Goal: Information Seeking & Learning: Learn about a topic

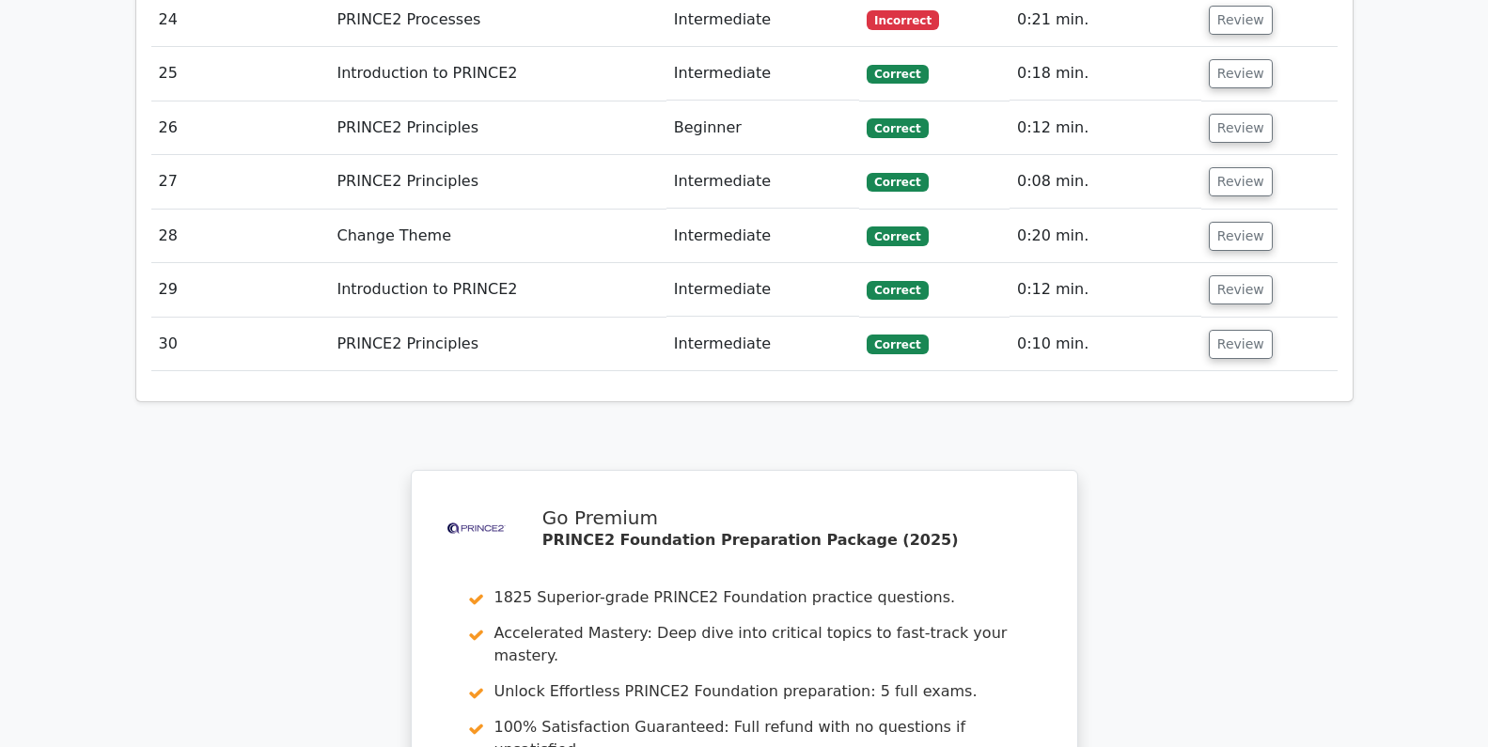
scroll to position [4366, 0]
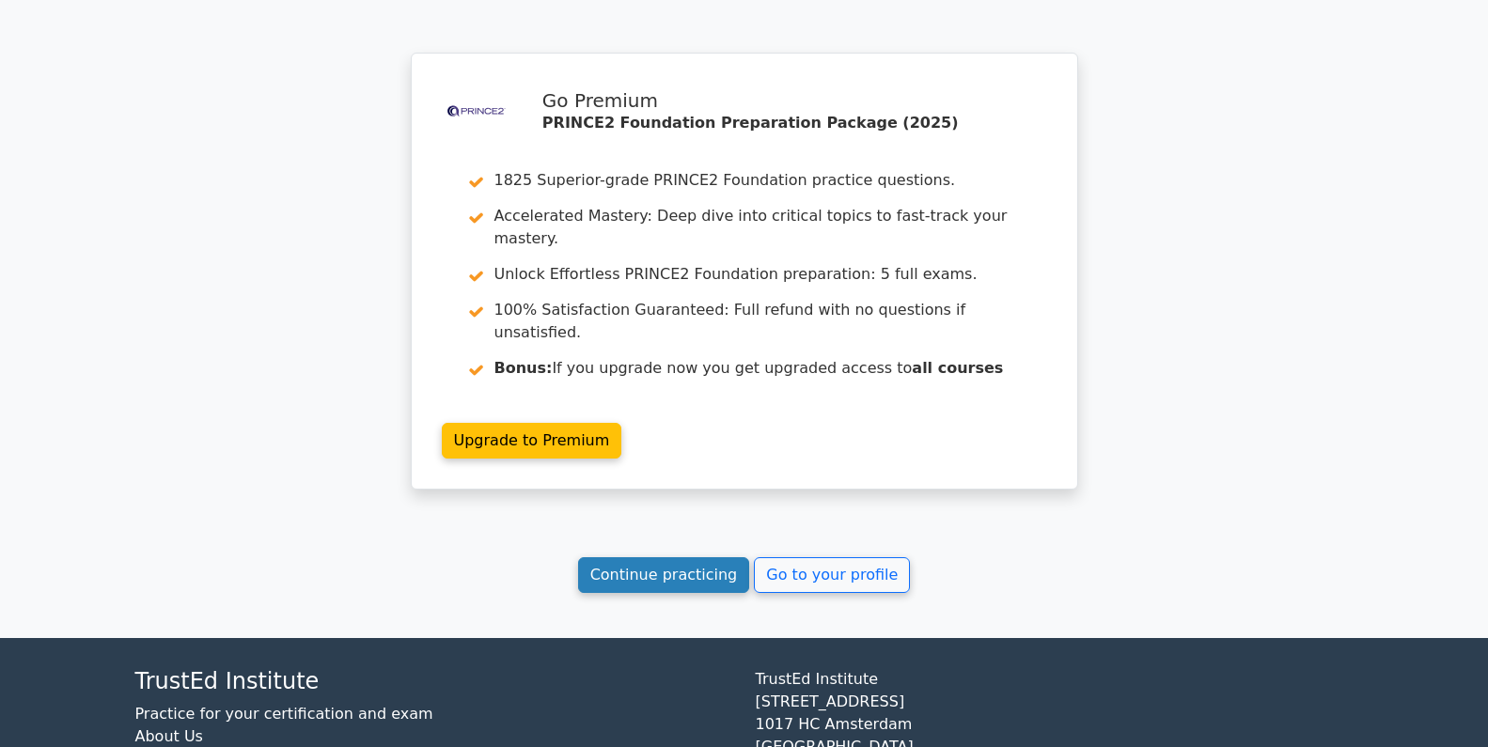
click at [699, 558] on link "Continue practicing" at bounding box center [664, 576] width 172 height 36
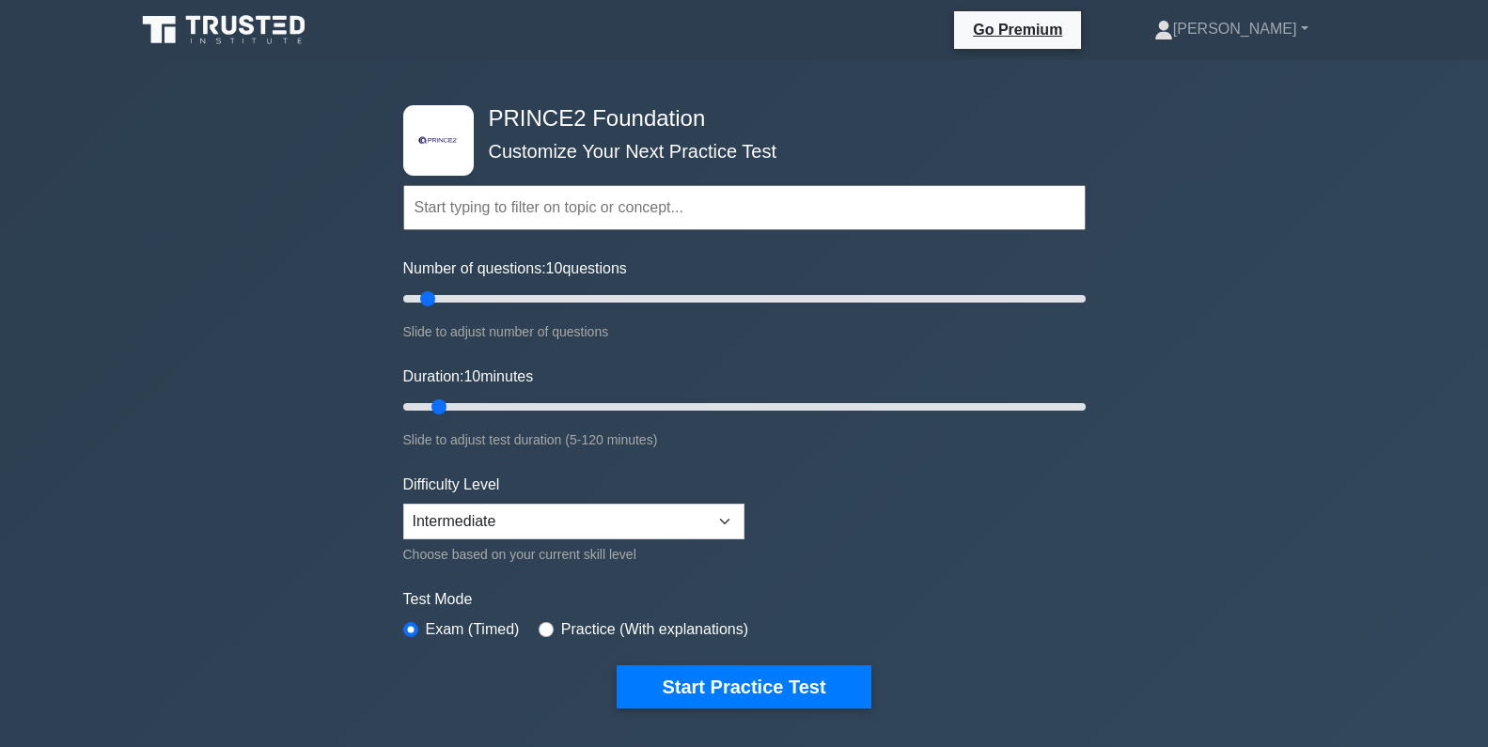
click at [775, 199] on input "text" at bounding box center [744, 207] width 683 height 45
type input "foundation"
drag, startPoint x: 433, startPoint y: 297, endPoint x: 604, endPoint y: 308, distance: 170.5
type input "60"
click at [604, 308] on input "Number of questions: 60 questions" at bounding box center [744, 299] width 683 height 23
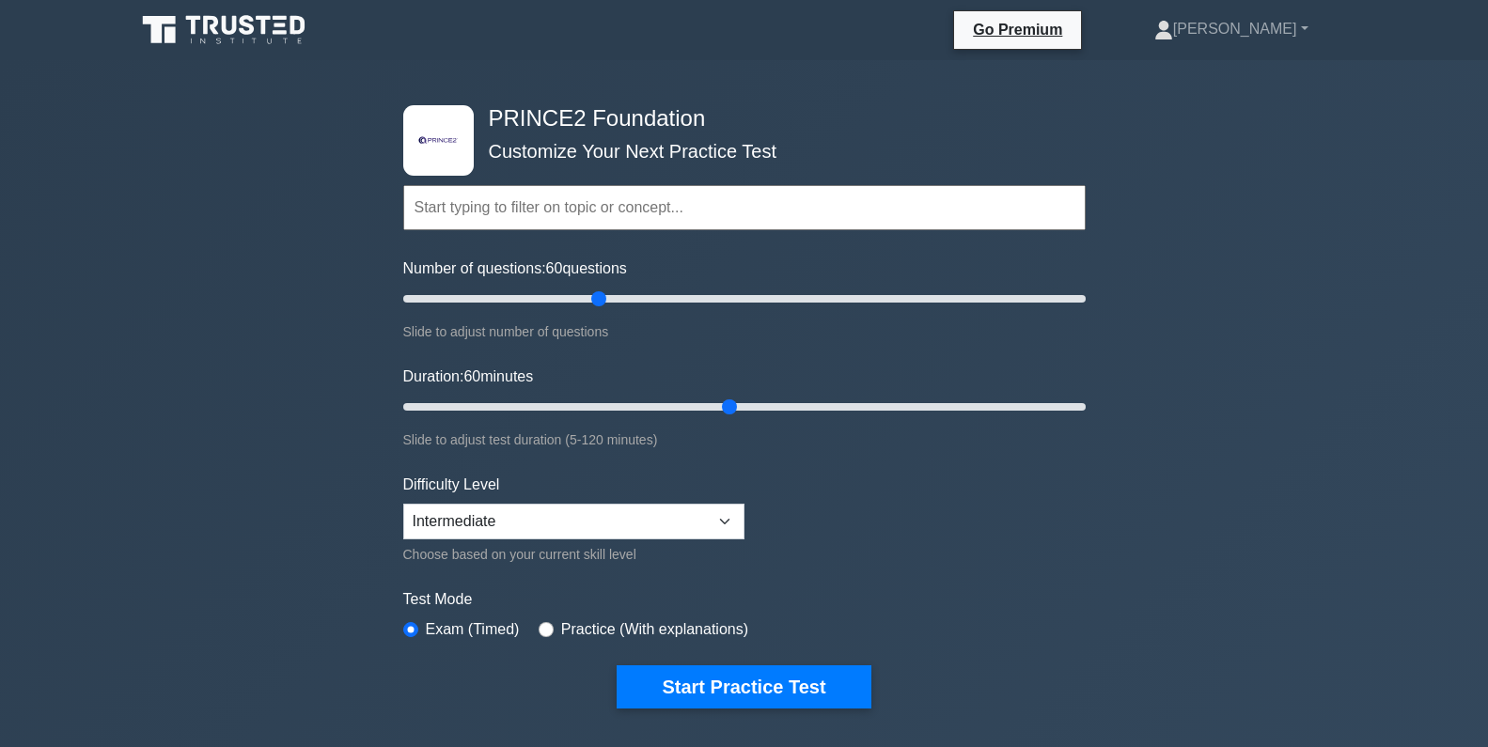
drag, startPoint x: 439, startPoint y: 407, endPoint x: 719, endPoint y: 414, distance: 280.3
type input "60"
click at [719, 414] on input "Duration: 60 minutes" at bounding box center [744, 407] width 683 height 23
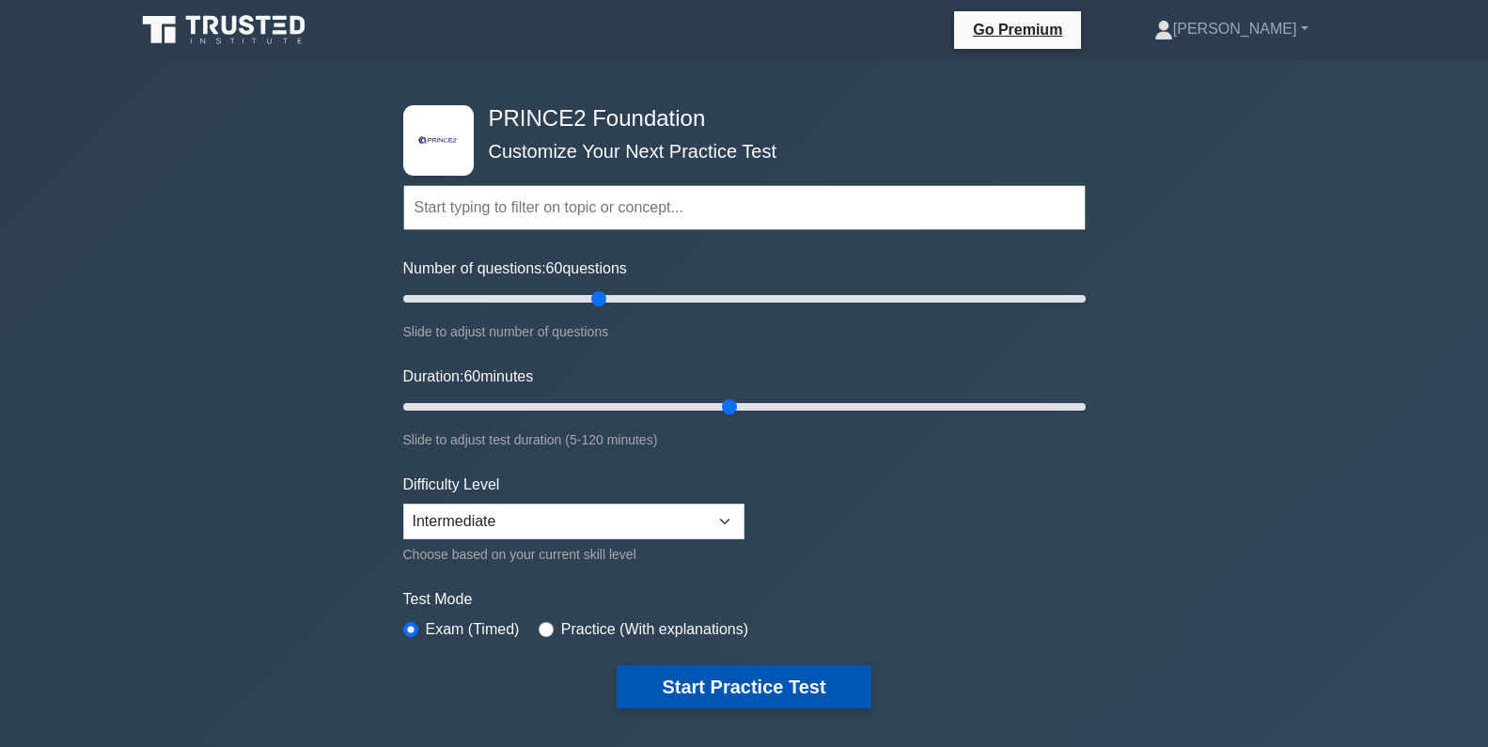
click at [753, 687] on button "Start Practice Test" at bounding box center [744, 687] width 254 height 43
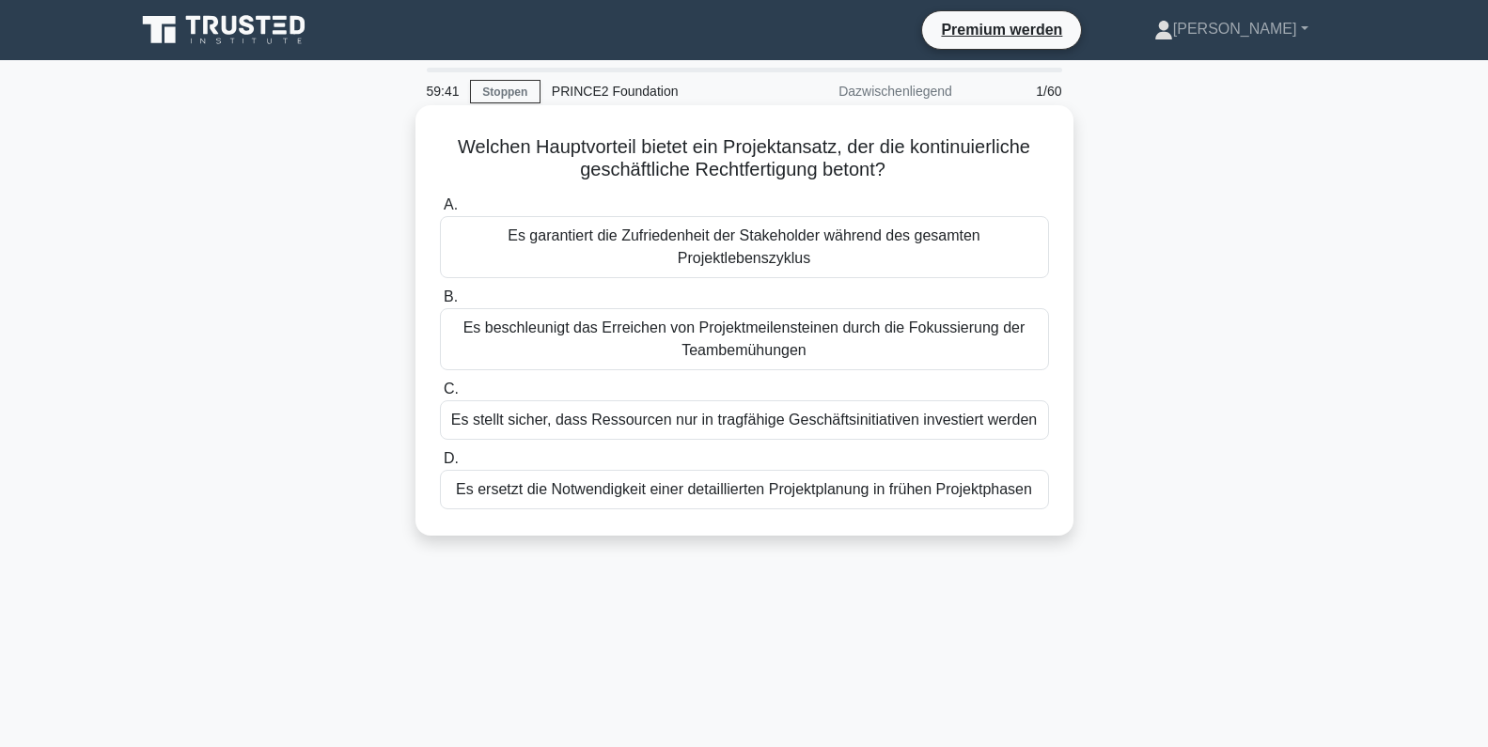
click at [824, 417] on font "Es stellt sicher, dass Ressourcen nur in tragfähige Geschäftsinitiativen invest…" at bounding box center [744, 420] width 586 height 16
click at [440, 396] on input "C. Es stellt sicher, dass Ressourcen nur in tragfähige Geschäftsinitiativen inv…" at bounding box center [440, 390] width 0 height 12
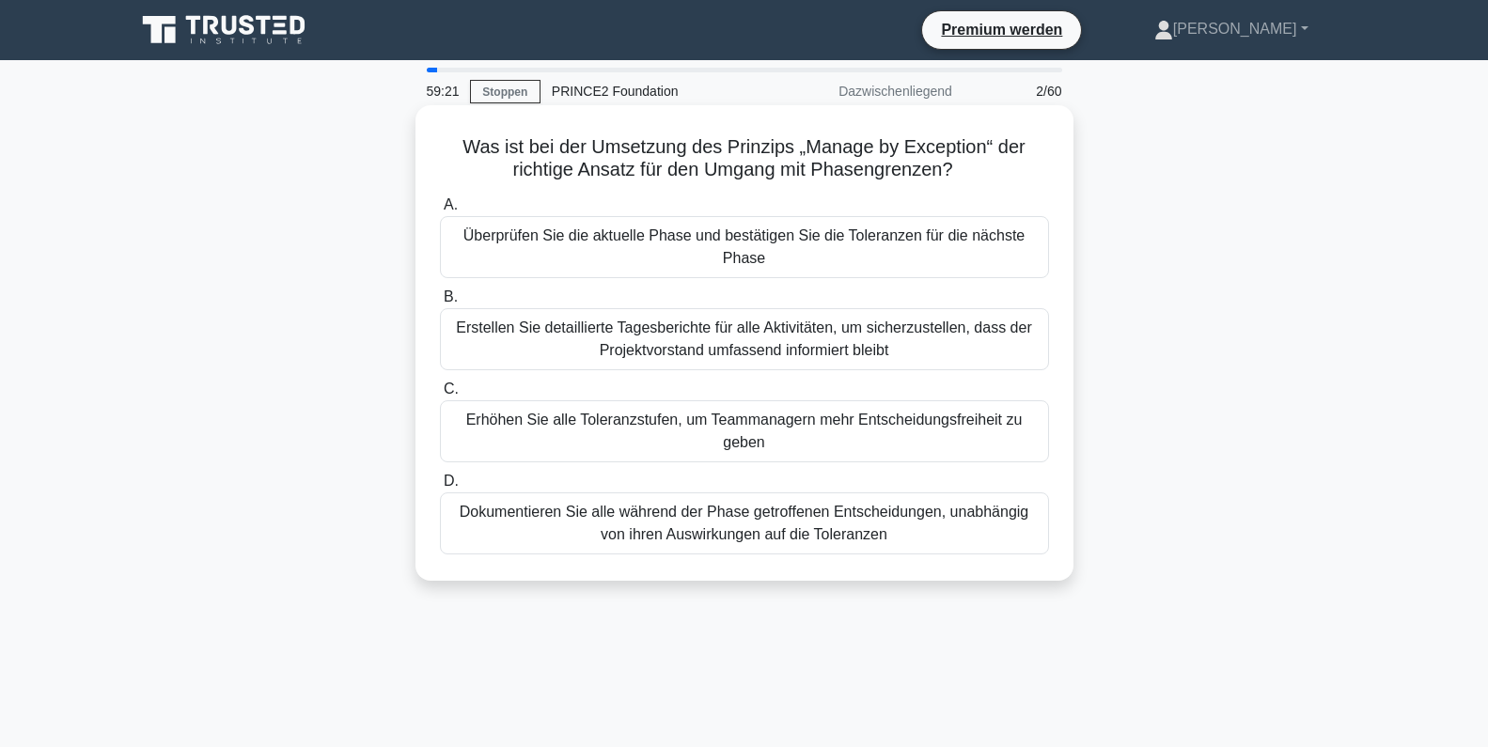
scroll to position [94, 0]
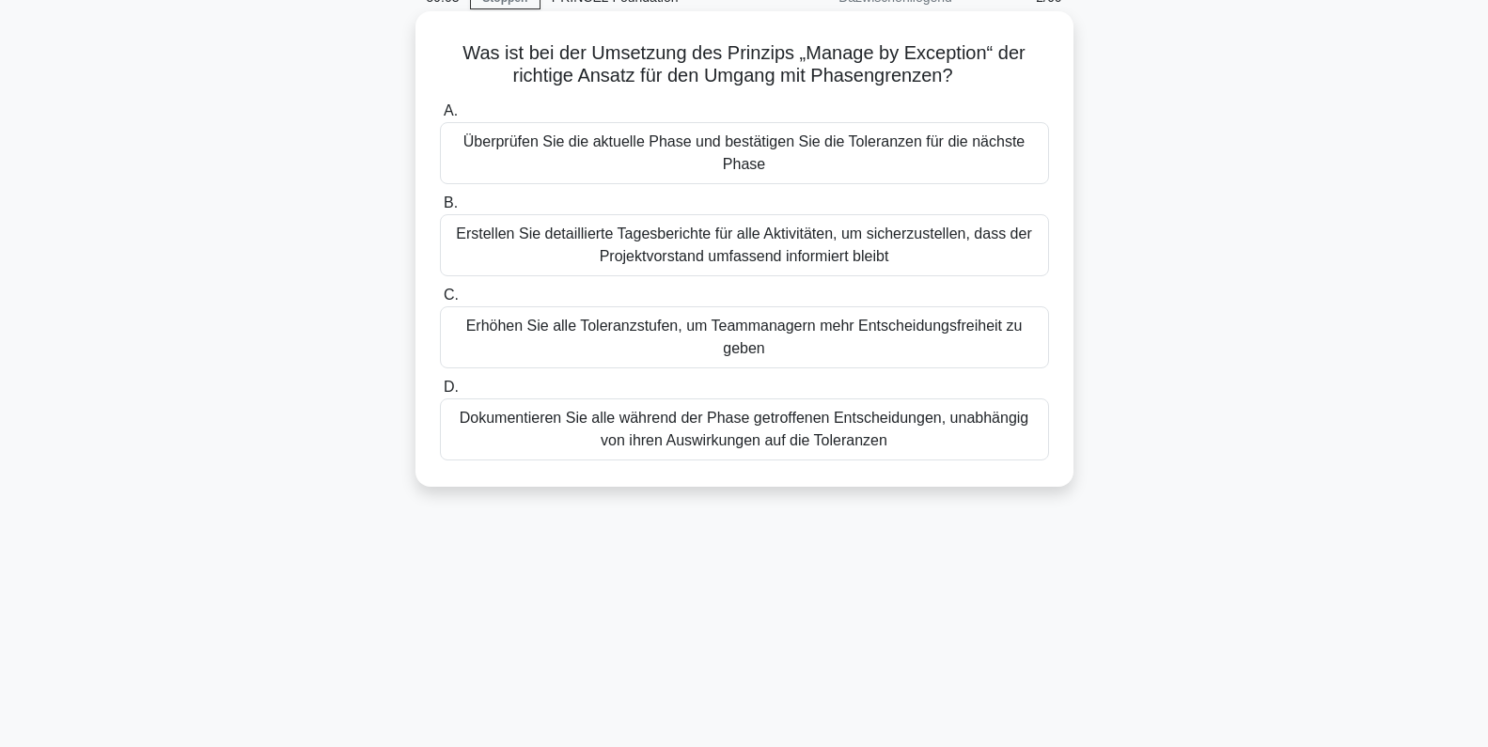
click at [811, 334] on font "Erhöhen Sie alle Toleranzstufen, um Teammanagern mehr Entscheidungsfreiheit zu …" at bounding box center [744, 337] width 557 height 39
click at [440, 302] on input "C. Erhöhen Sie alle Toleranzstufen, um Teammanagern mehr Entscheidungsfreiheit …" at bounding box center [440, 296] width 0 height 12
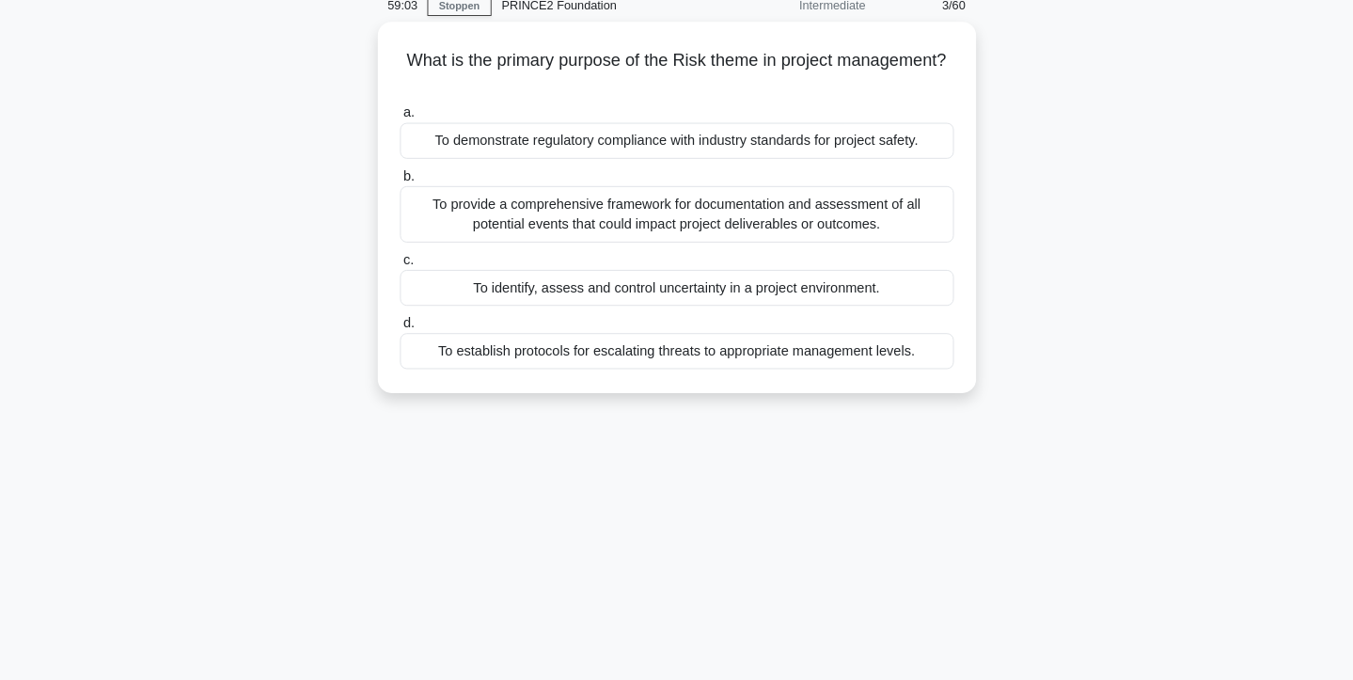
scroll to position [0, 0]
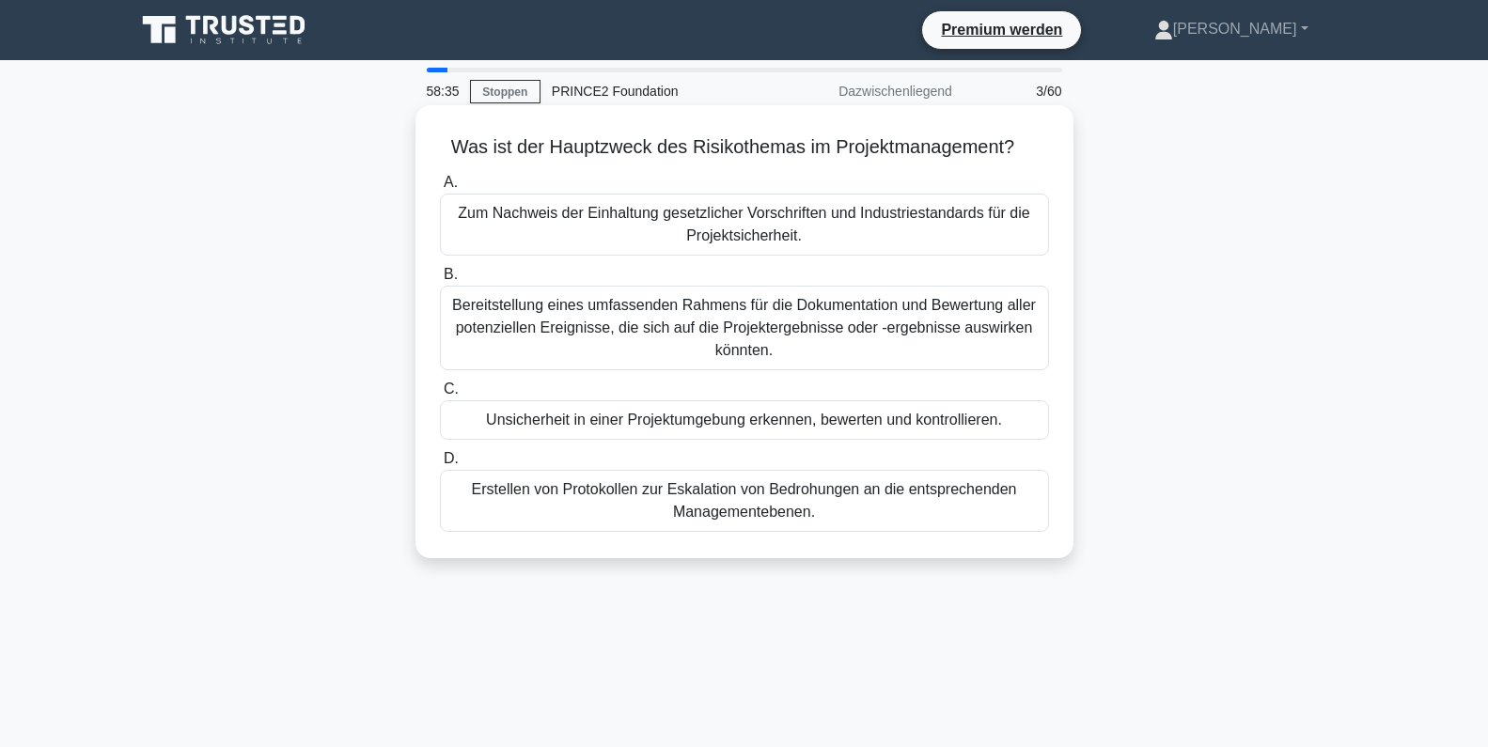
click at [915, 428] on font "Unsicherheit in einer Projektumgebung erkennen, bewerten und kontrollieren." at bounding box center [744, 420] width 516 height 16
click at [440, 396] on input "C. Unsicherheit in einer Projektumgebung erkennen, bewerten und kontrollieren." at bounding box center [440, 390] width 0 height 12
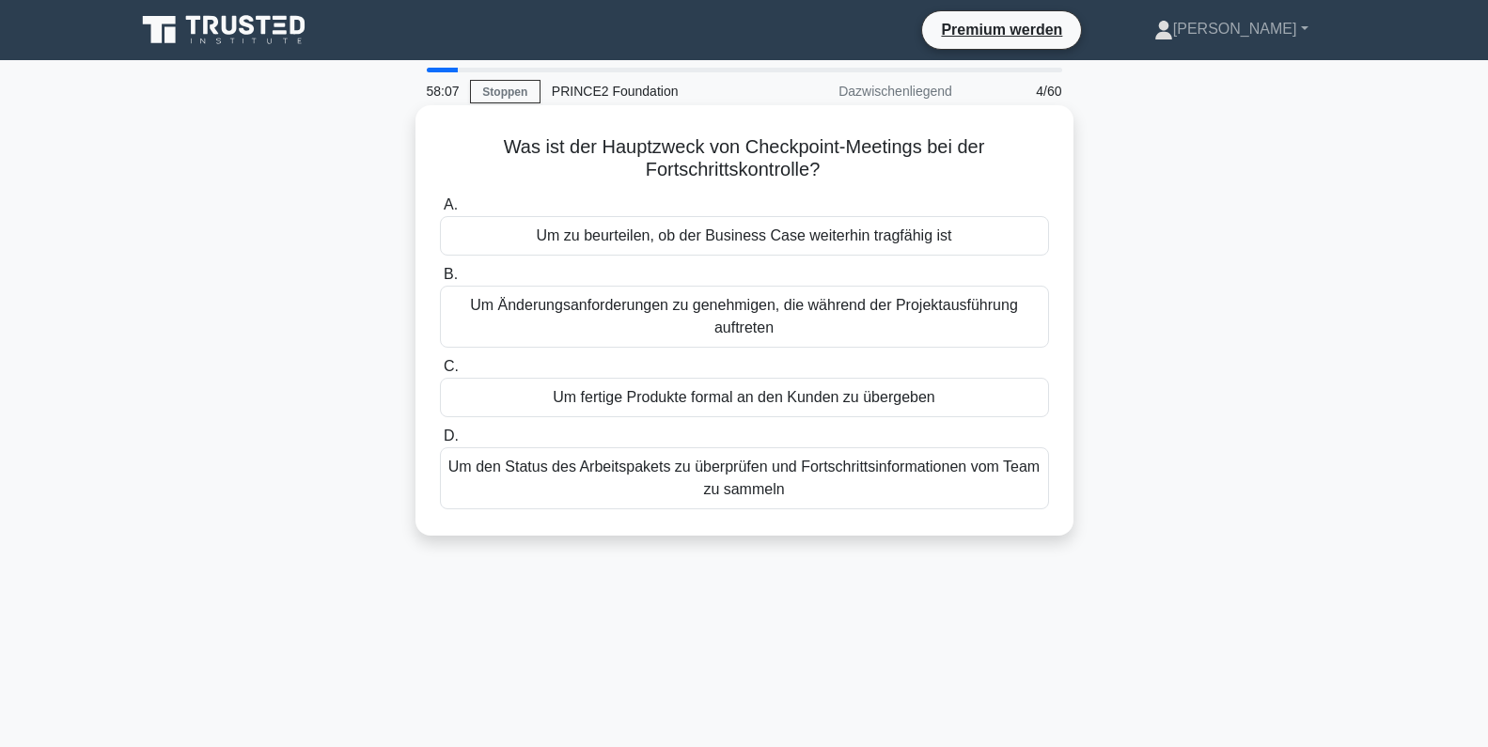
click at [767, 478] on font "Um den Status des Arbeitspakets zu überprüfen und Fortschrittsinformationen vom…" at bounding box center [743, 478] width 591 height 39
click at [440, 443] on input "D. Um den Status des Arbeitspakets zu überprüfen und Fortschrittsinformationen …" at bounding box center [440, 437] width 0 height 12
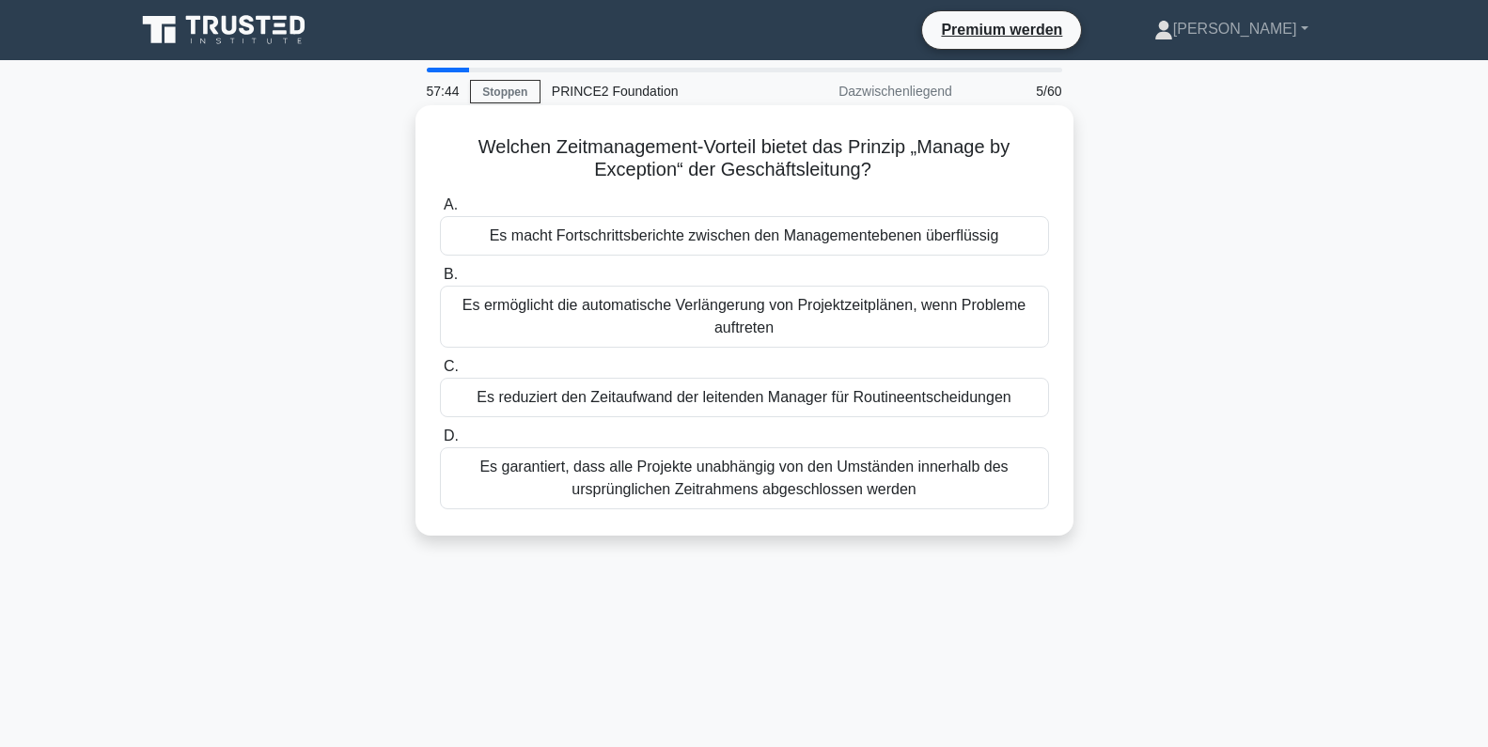
click at [774, 398] on font "Es reduziert den Zeitaufwand der leitenden Manager für Routineentscheidungen" at bounding box center [744, 397] width 534 height 16
click at [440, 373] on input "C. Es reduziert den Zeitaufwand der leitenden Manager für Routineentscheidungen" at bounding box center [440, 367] width 0 height 12
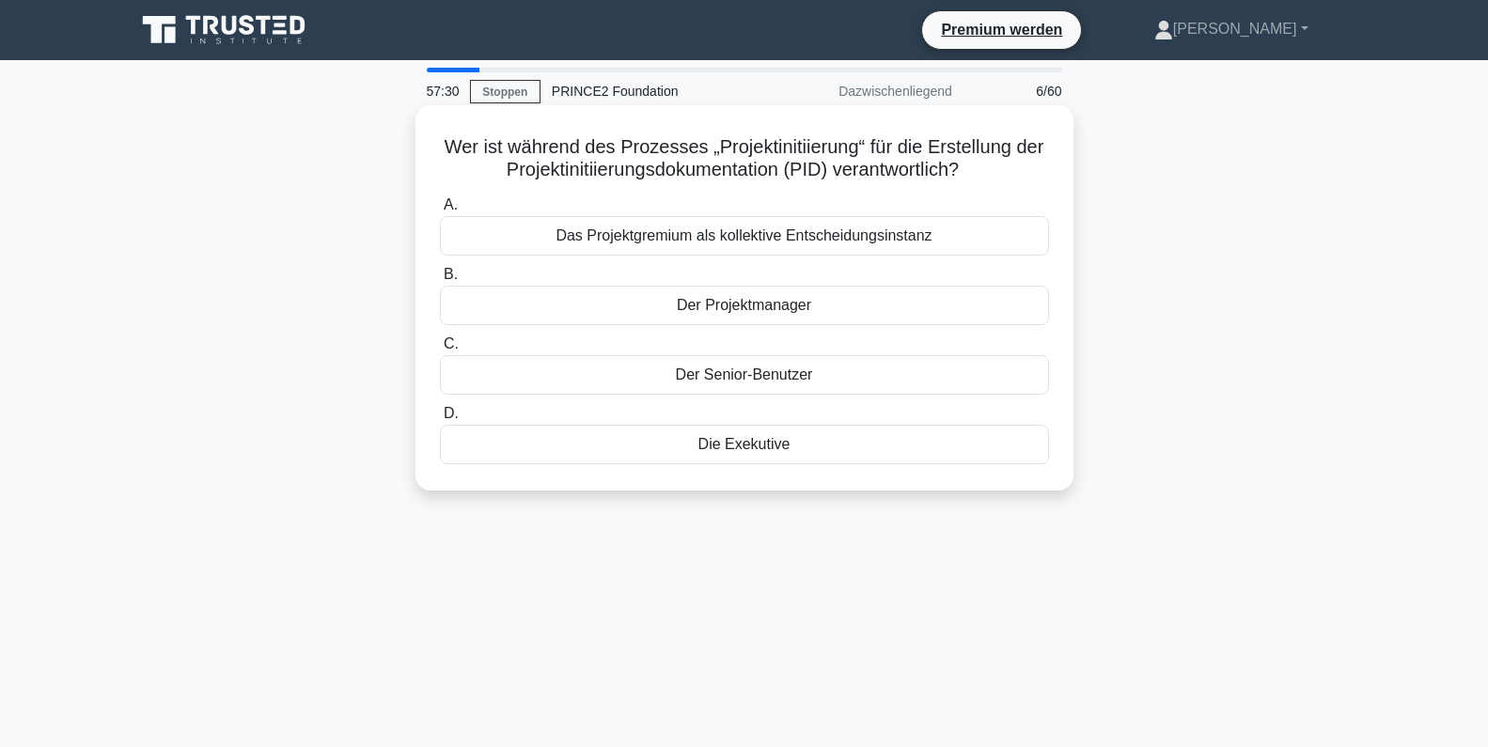
click at [776, 306] on font "Der Projektmanager" at bounding box center [744, 305] width 134 height 16
click at [440, 281] on input "B. Der Projektmanager" at bounding box center [440, 275] width 0 height 12
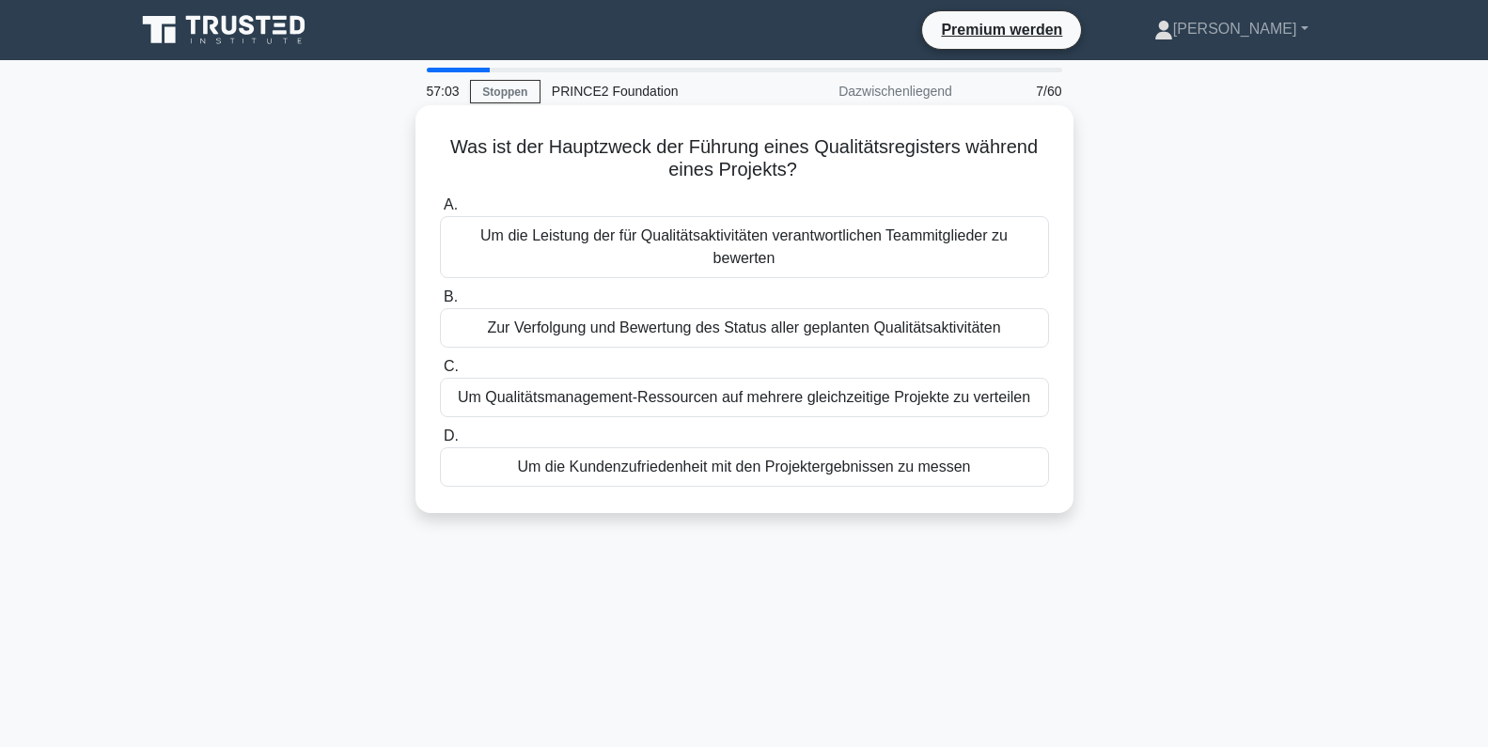
click at [837, 327] on font "Zur Verfolgung und Bewertung des Status aller geplanten Qualitätsaktivitäten" at bounding box center [743, 328] width 513 height 16
click at [440, 304] on input "B. Zur Verfolgung und Bewertung des Status aller geplanten Qualitätsaktivitäten" at bounding box center [440, 297] width 0 height 12
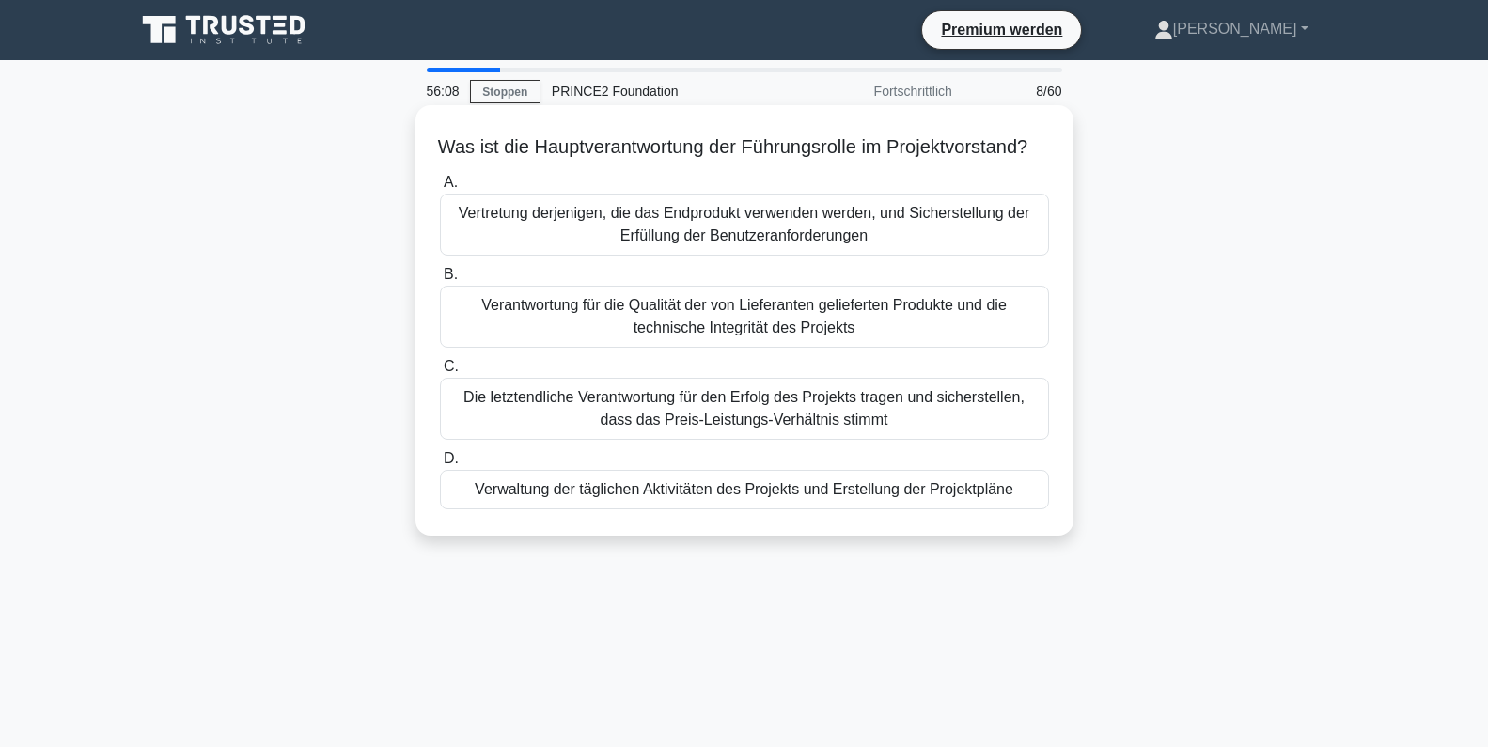
click at [860, 428] on font "Die letztendliche Verantwortung für den Erfolg des Projekts tragen und sicherst…" at bounding box center [744, 408] width 561 height 39
click at [440, 373] on input "C. Die letztendliche Verantwortung für den Erfolg des Projekts tragen und siche…" at bounding box center [440, 367] width 0 height 12
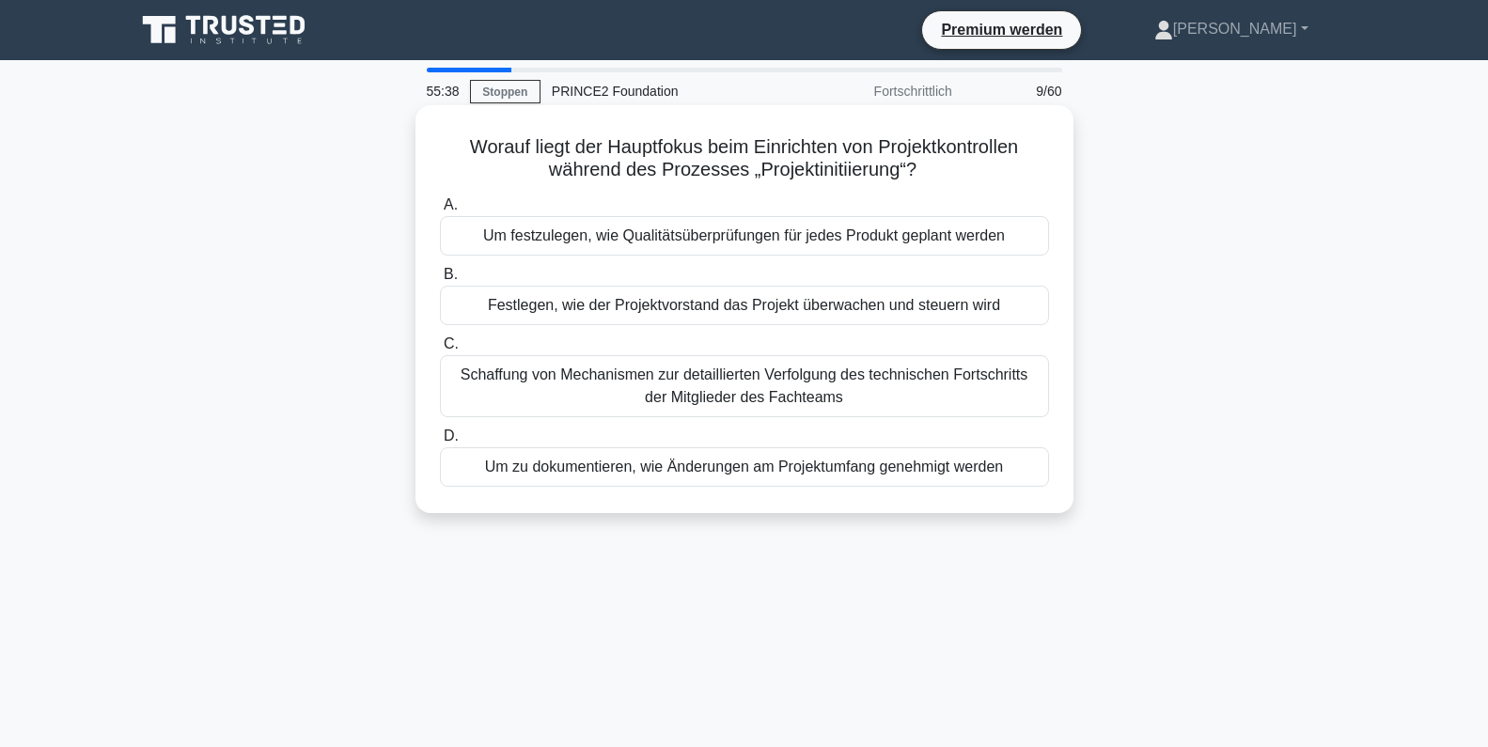
click at [771, 313] on font "Festlegen, wie der Projektvorstand das Projekt überwachen und steuern wird" at bounding box center [744, 305] width 512 height 16
click at [440, 281] on input "B. Festlegen, wie der Projektvorstand das Projekt überwachen und steuern wird" at bounding box center [440, 275] width 0 height 12
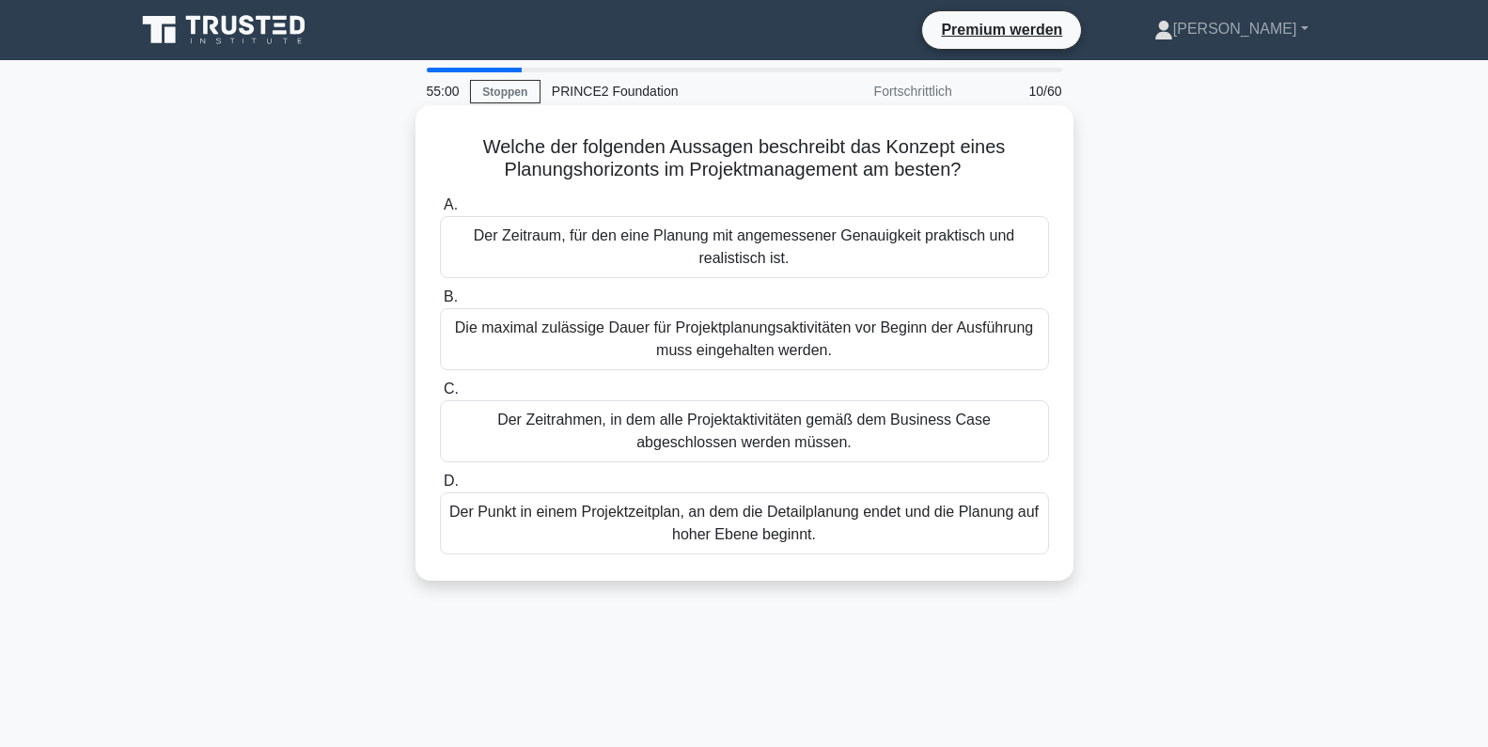
click at [810, 422] on font "Der Zeitrahmen, in dem alle Projektaktivitäten gemäß dem Business Case abgeschl…" at bounding box center [744, 431] width 494 height 39
click at [440, 396] on input "C. Der Zeitrahmen, in dem alle Projektaktivitäten gemäß dem Business Case abges…" at bounding box center [440, 390] width 0 height 12
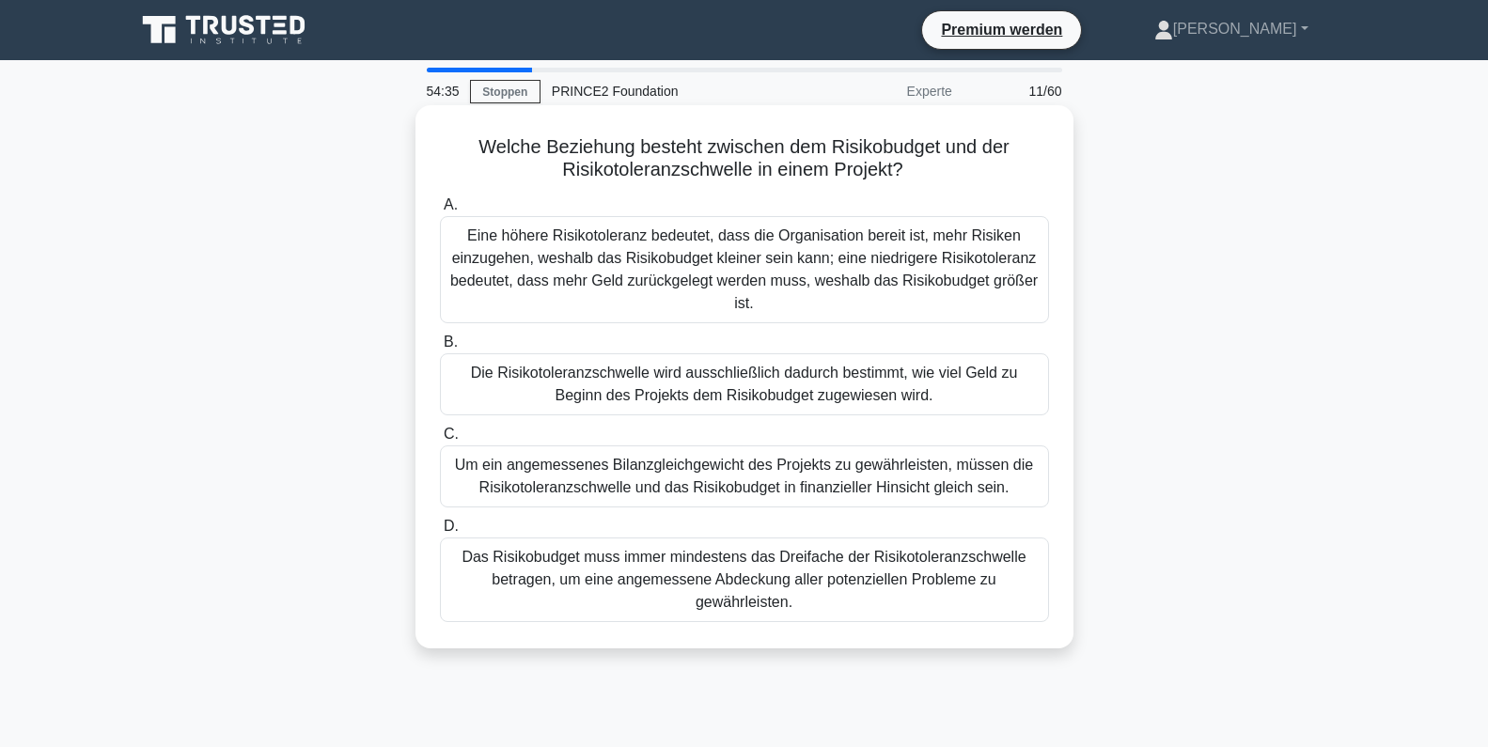
click at [710, 281] on font "Eine höhere Risikotoleranz bedeutet, dass die Organisation bereit ist, mehr Ris…" at bounding box center [744, 270] width 588 height 84
click at [440, 212] on input "A. Eine höhere Risikotoleranz bedeutet, dass die Organisation bereit ist, mehr …" at bounding box center [440, 205] width 0 height 12
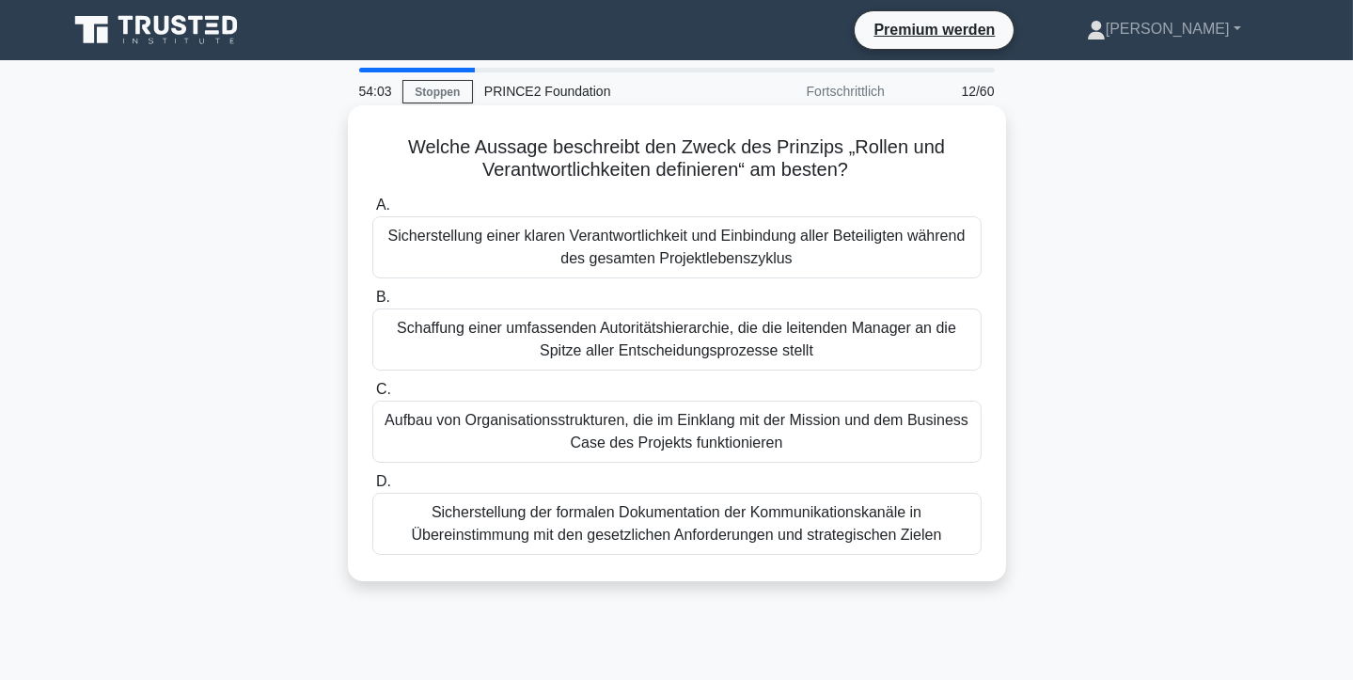
click at [583, 245] on font "Sicherstellung einer klaren Verantwortlichkeit und Einbindung aller Beteiligten…" at bounding box center [676, 247] width 577 height 39
click at [372, 212] on input "A. Sicherstellung einer klaren Verantwortlichkeit und Einbindung aller Beteilig…" at bounding box center [372, 205] width 0 height 12
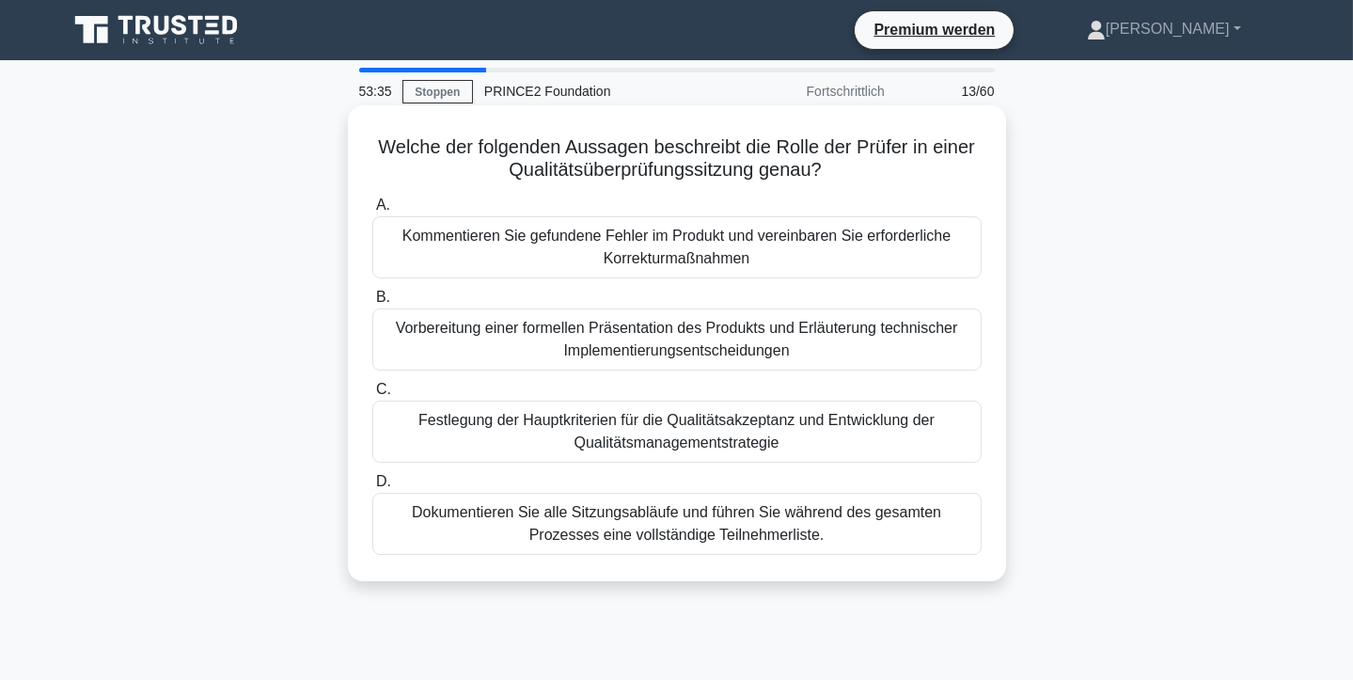
click at [775, 527] on font "Dokumentieren Sie alle Sitzungsabläufe und führen Sie während des gesamten Proz…" at bounding box center [676, 523] width 529 height 39
click at [372, 488] on input "D. Dokumentieren Sie alle Sitzungsabläufe und führen Sie während des gesamten P…" at bounding box center [372, 482] width 0 height 12
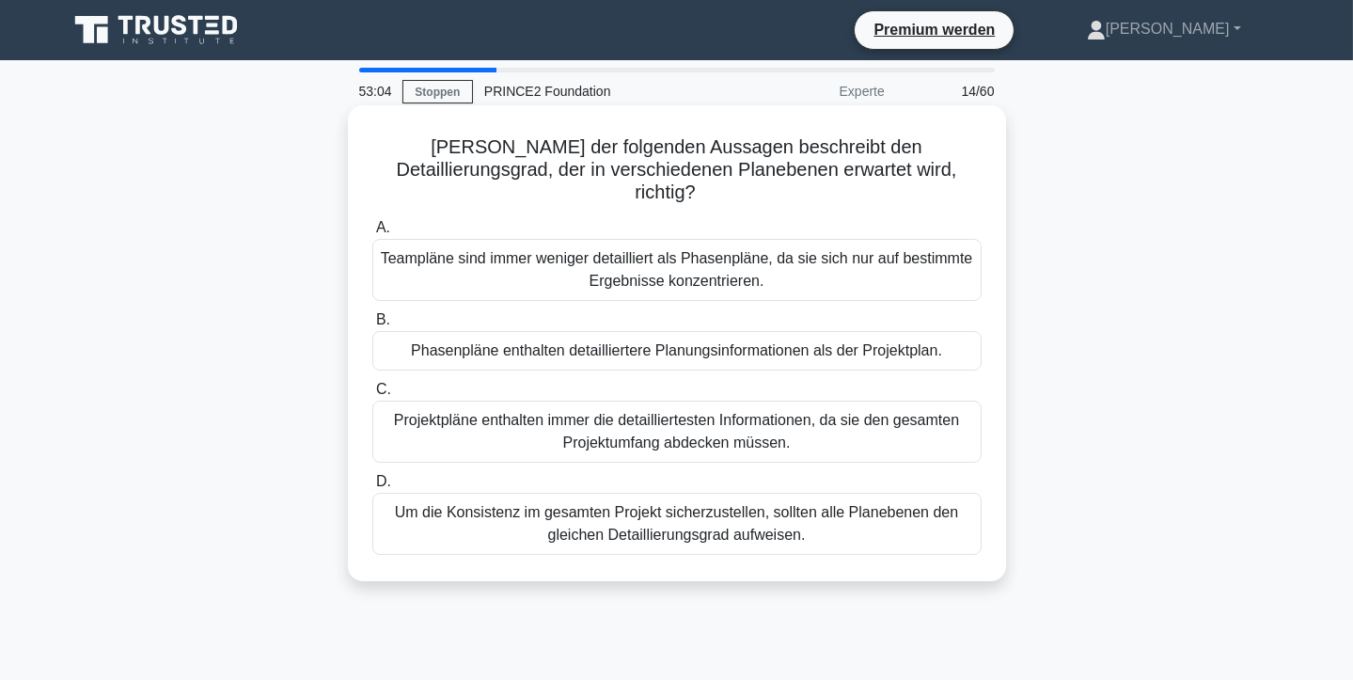
click at [733, 342] on font "Phasenpläne enthalten detailliertere Planungsinformationen als der Projektplan." at bounding box center [676, 350] width 531 height 16
click at [372, 326] on input "B. Phasenpläne enthalten detailliertere Planungsinformationen als der Projektpl…" at bounding box center [372, 320] width 0 height 12
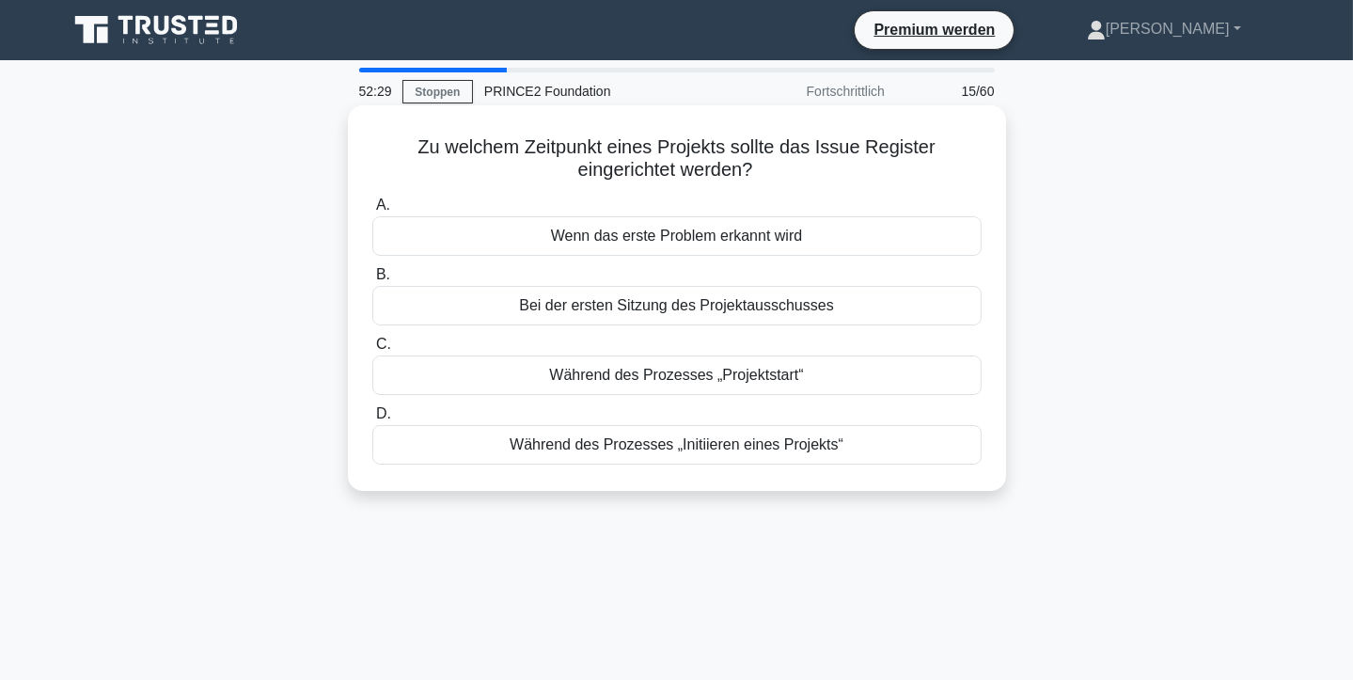
click at [721, 375] on font "Während des Prozesses „Projektstart“" at bounding box center [676, 375] width 254 height 16
click at [372, 351] on input "C. Während des Prozesses „Projektstart“" at bounding box center [372, 344] width 0 height 12
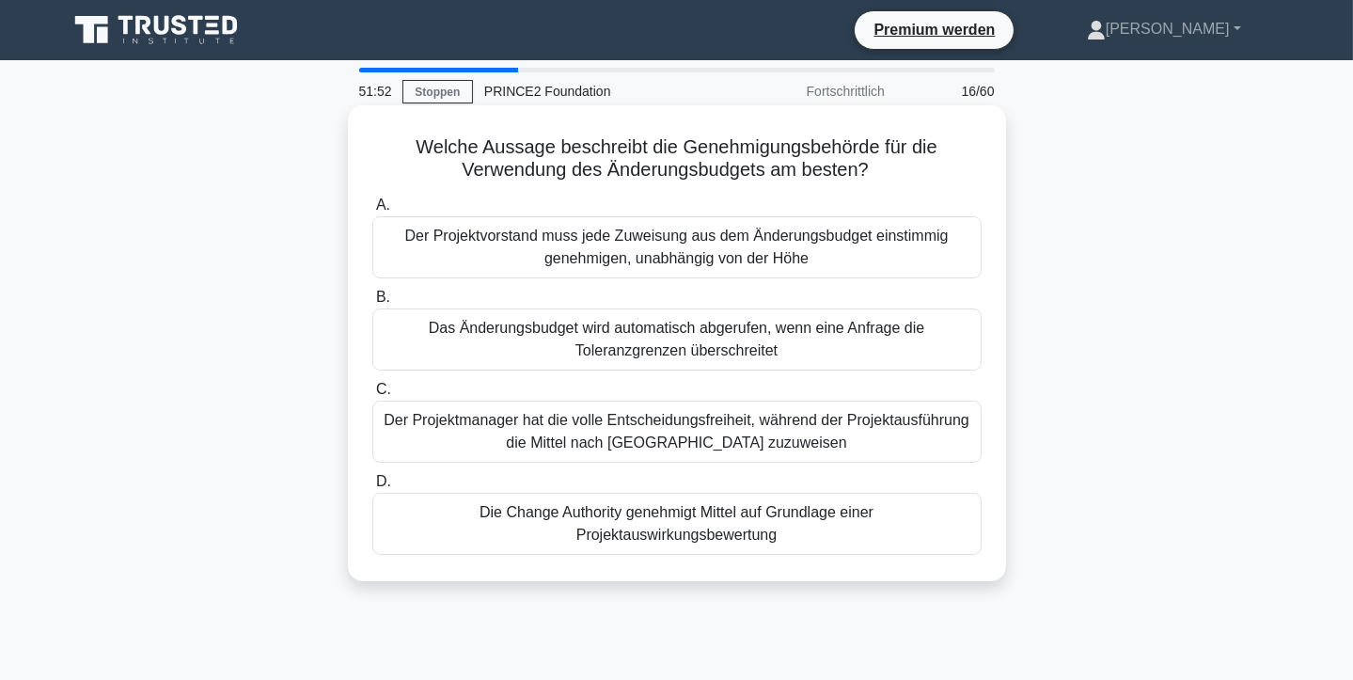
click at [677, 251] on font "Der Projektvorstand muss jede Zuweisung aus dem Änderungsbudget einstimmig gene…" at bounding box center [675, 247] width 543 height 39
click at [372, 212] on input "A. Der Projektvorstand muss jede Zuweisung aus dem Änderungsbudget einstimmig g…" at bounding box center [372, 205] width 0 height 12
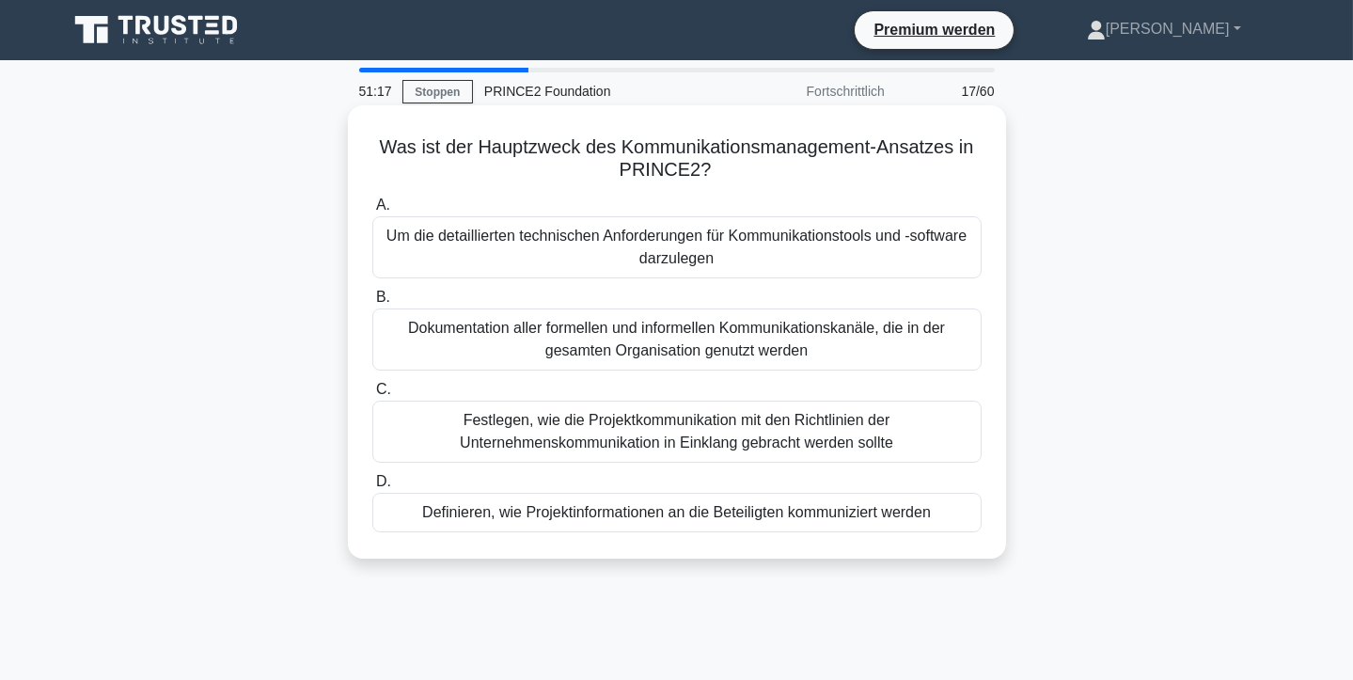
click at [895, 519] on font "Definieren, wie Projektinformationen an die Beteiligten kommuniziert werden" at bounding box center [676, 512] width 509 height 16
click at [372, 488] on input "D. Definieren, wie Projektinformationen an die Beteiligten kommuniziert werden" at bounding box center [372, 482] width 0 height 12
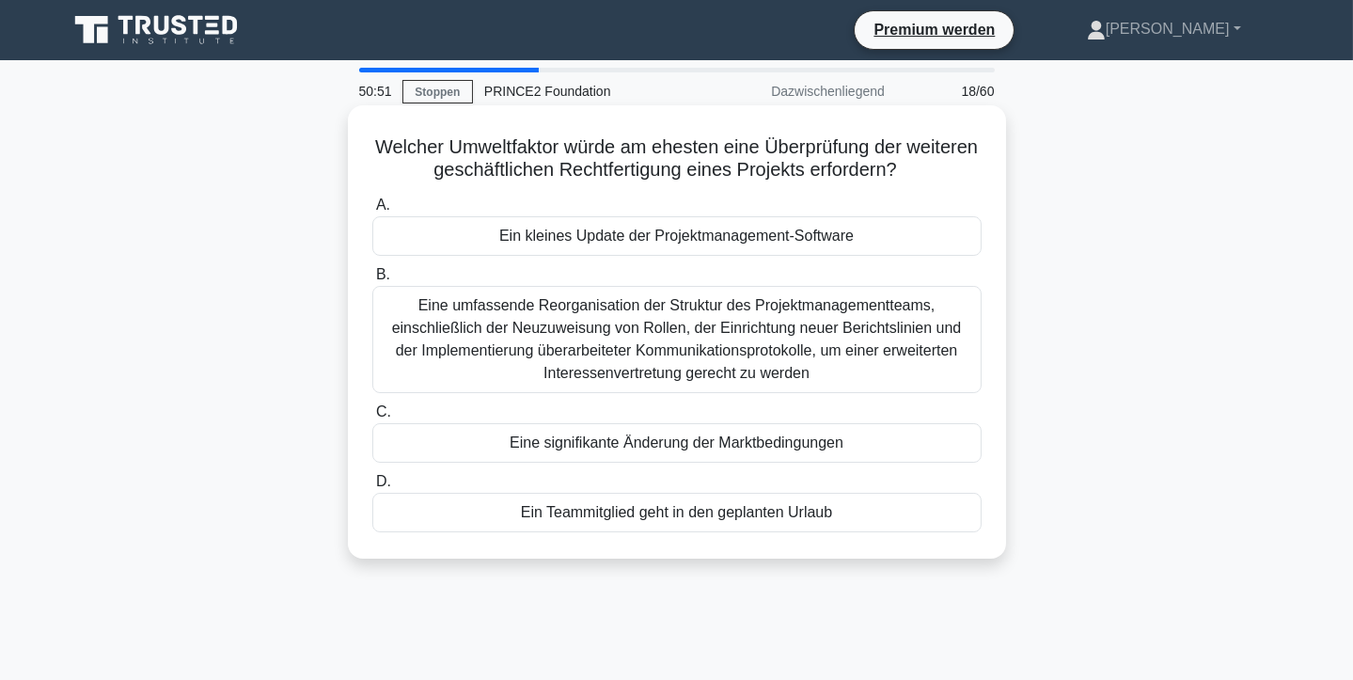
click at [817, 445] on font "Eine signifikante Änderung der Marktbedingungen" at bounding box center [677, 442] width 334 height 16
click at [372, 418] on input "C. Eine signifikante Änderung der Marktbedingungen" at bounding box center [372, 412] width 0 height 12
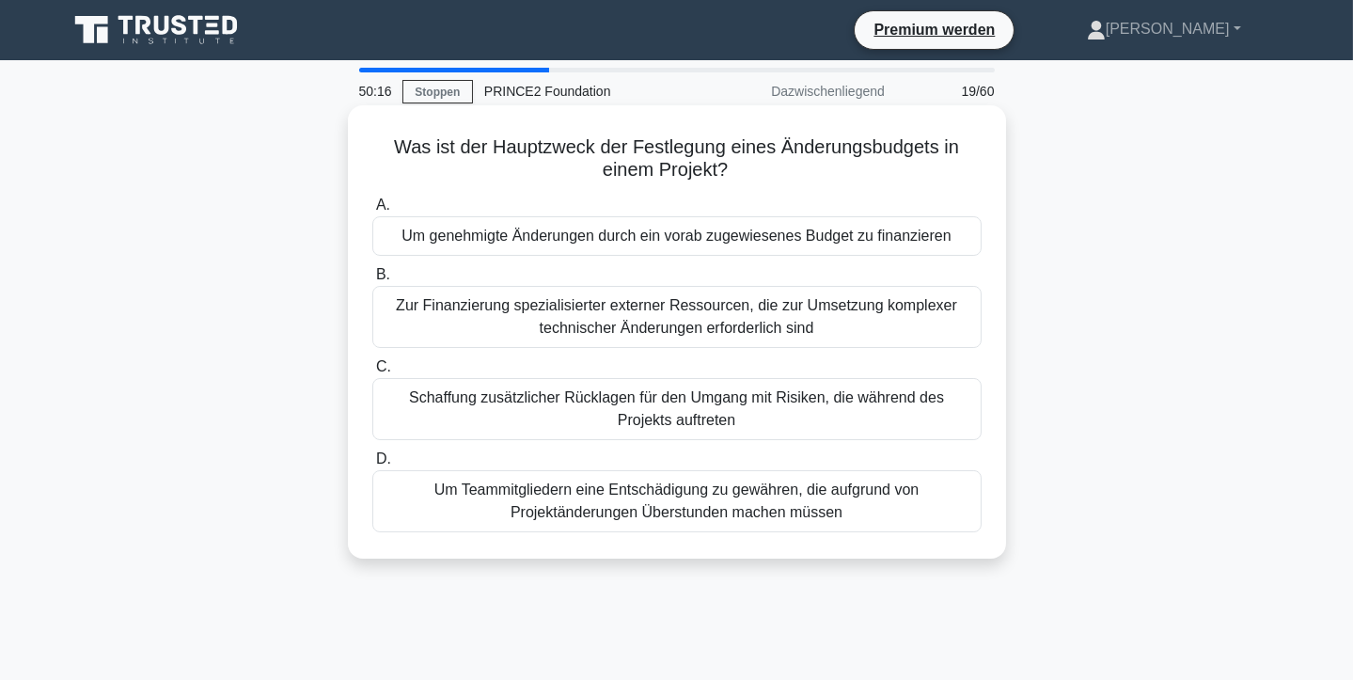
click at [752, 324] on font "Zur Finanzierung spezialisierter externer Ressourcen, die zur Umsetzung komplex…" at bounding box center [676, 316] width 561 height 39
click at [372, 281] on input "B. Zur Finanzierung spezialisierter externer Ressourcen, die zur Umsetzung komp…" at bounding box center [372, 275] width 0 height 12
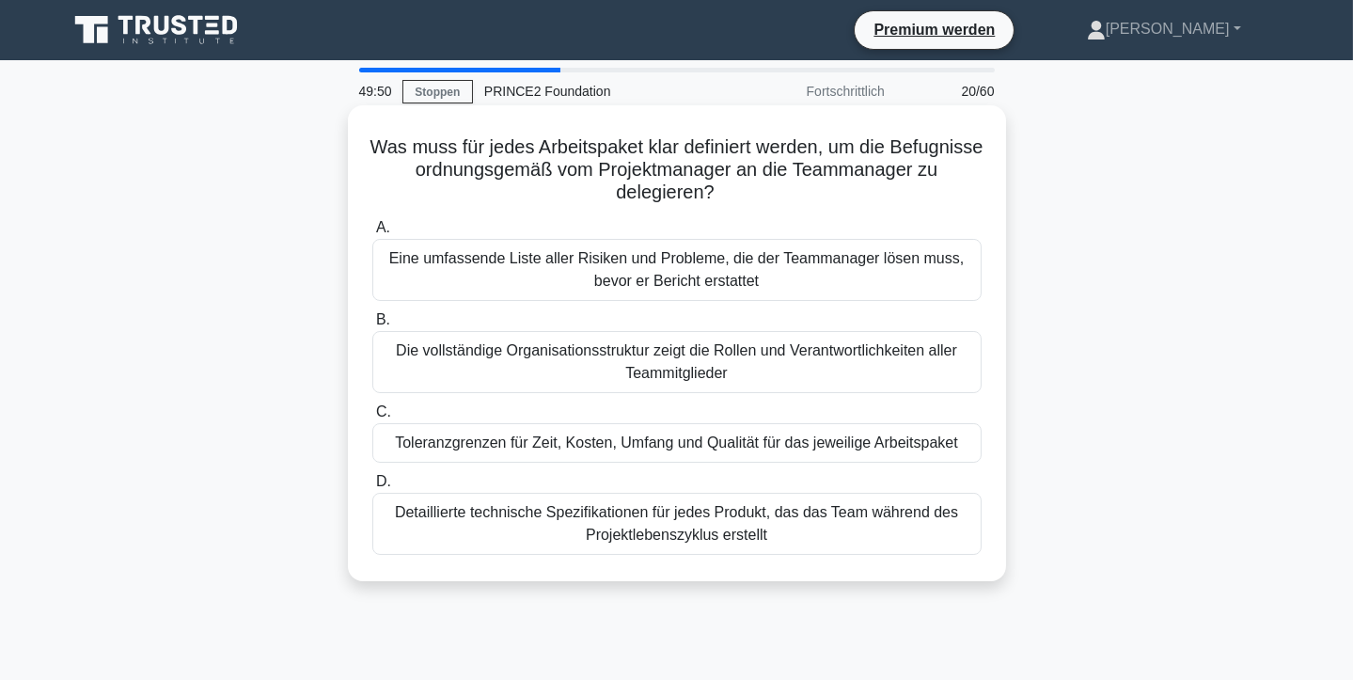
click at [722, 443] on font "Toleranzgrenzen für Zeit, Kosten, Umfang und Qualität für das jeweilige Arbeits…" at bounding box center [676, 442] width 563 height 16
click at [372, 418] on input "C. Toleranzgrenzen für Zeit, Kosten, Umfang und Qualität für das jeweilige Arbe…" at bounding box center [372, 412] width 0 height 12
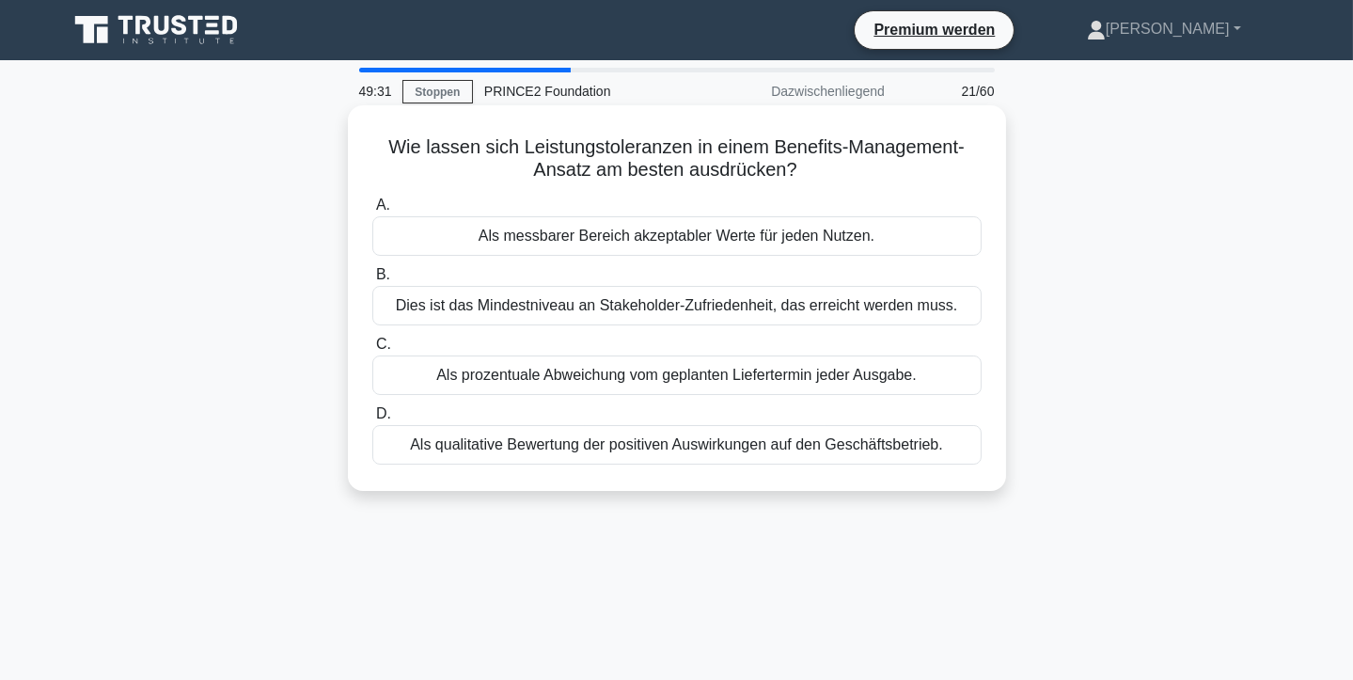
click at [675, 238] on font "Als messbarer Bereich akzeptabler Werte für jeden Nutzen." at bounding box center [677, 236] width 396 height 16
click at [372, 212] on input "A. Als messbarer Bereich akzeptabler Werte für jeden Nutzen." at bounding box center [372, 205] width 0 height 12
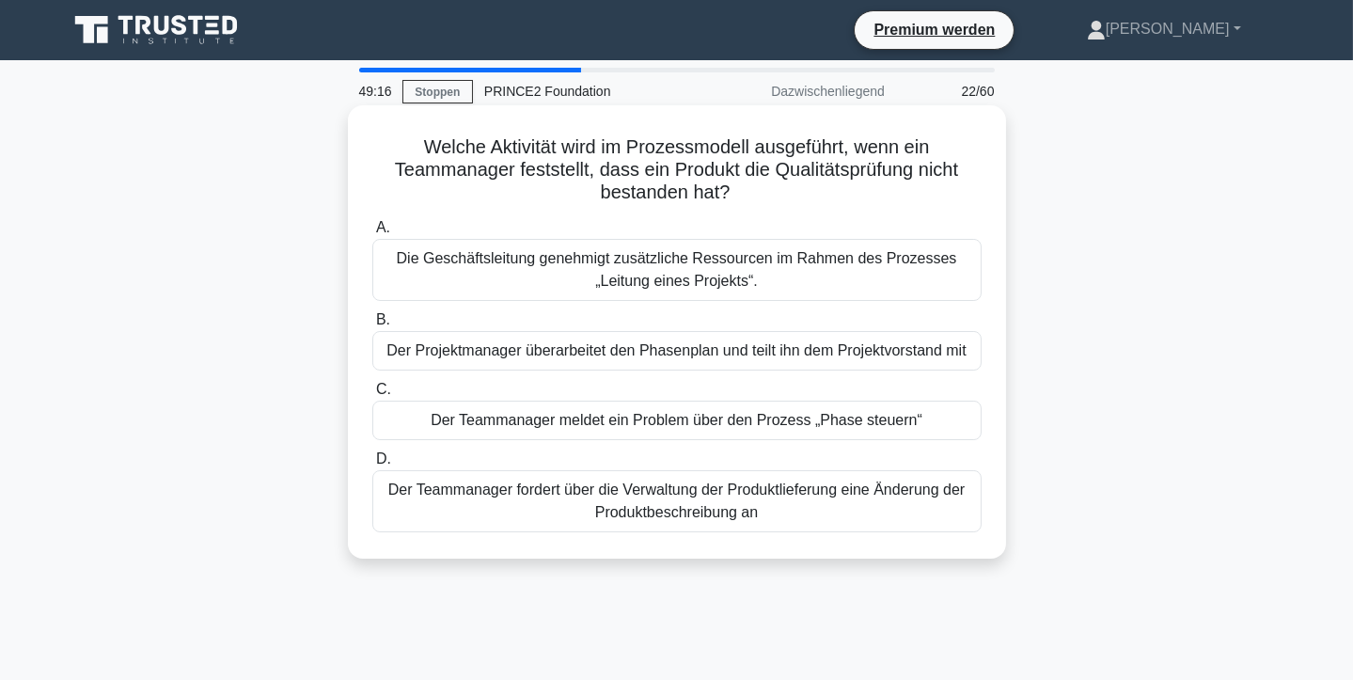
click at [703, 428] on font "Der Teammanager meldet ein Problem über den Prozess „Phase steuern“" at bounding box center [677, 420] width 492 height 16
click at [372, 396] on input "C. Der Teammanager meldet ein Problem über den Prozess „Phase steuern“" at bounding box center [372, 390] width 0 height 12
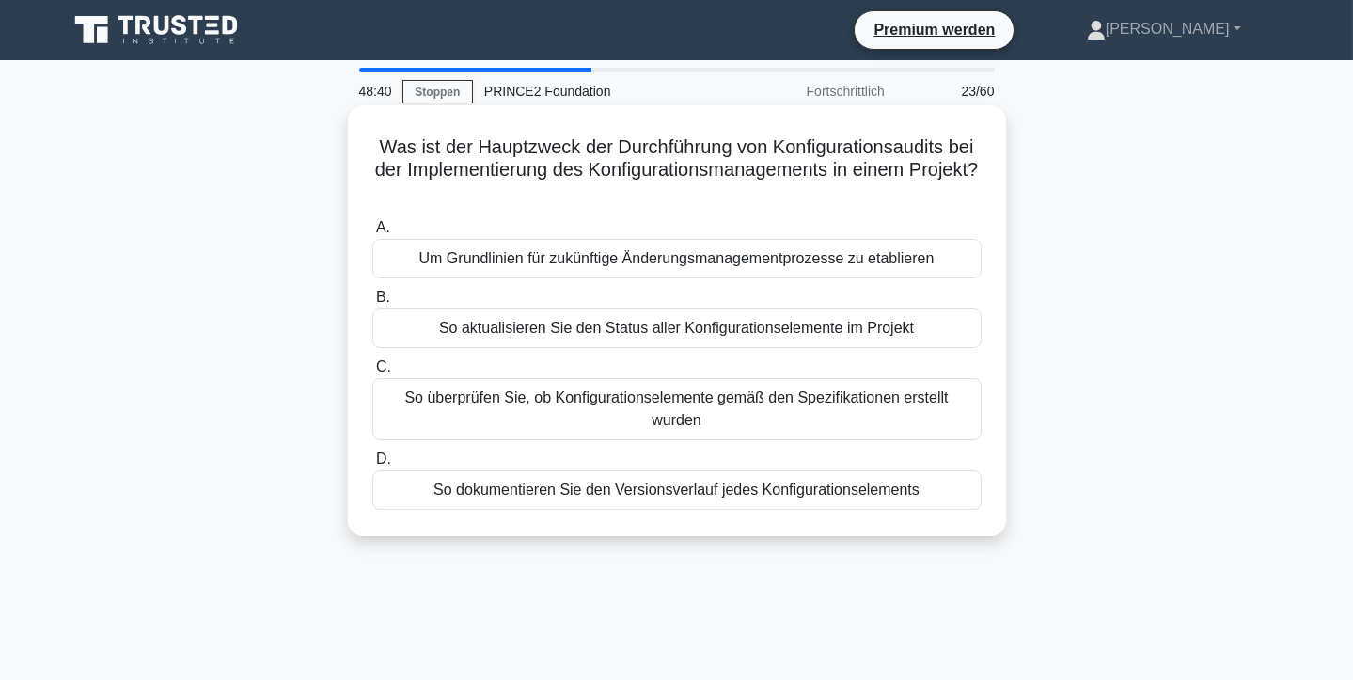
click at [902, 490] on font "So dokumentieren Sie den Versionsverlauf jedes Konfigurationselements" at bounding box center [676, 489] width 486 height 16
click at [372, 465] on input "D. So dokumentieren Sie den Versionsverlauf jedes Konfigurationselements" at bounding box center [372, 459] width 0 height 12
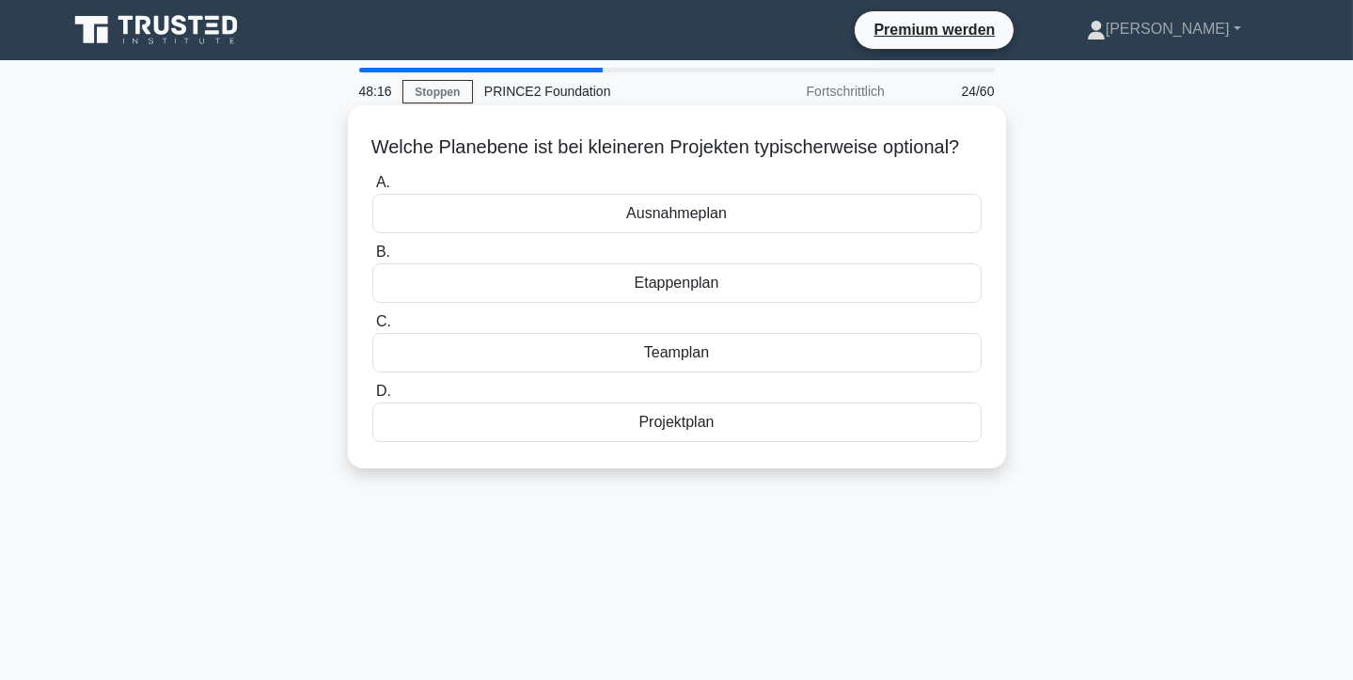
click at [666, 360] on font "Teamplan" at bounding box center [676, 352] width 65 height 16
click at [372, 328] on input "C. Teamplan" at bounding box center [372, 322] width 0 height 12
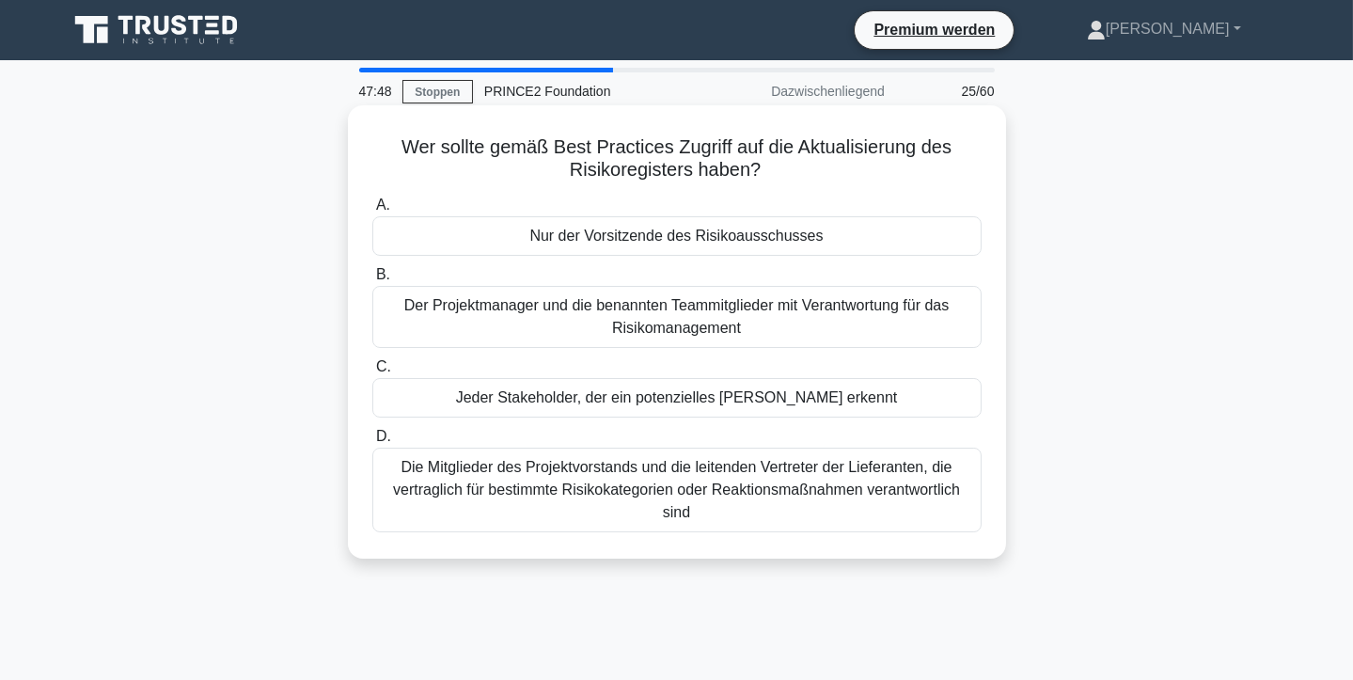
click at [723, 314] on font "Der Projektmanager und die benannten Teammitglieder mit Verantwortung für das R…" at bounding box center [676, 316] width 545 height 39
click at [372, 281] on input "B. Der Projektmanager und die benannten Teammitglieder mit Verantwortung für da…" at bounding box center [372, 275] width 0 height 12
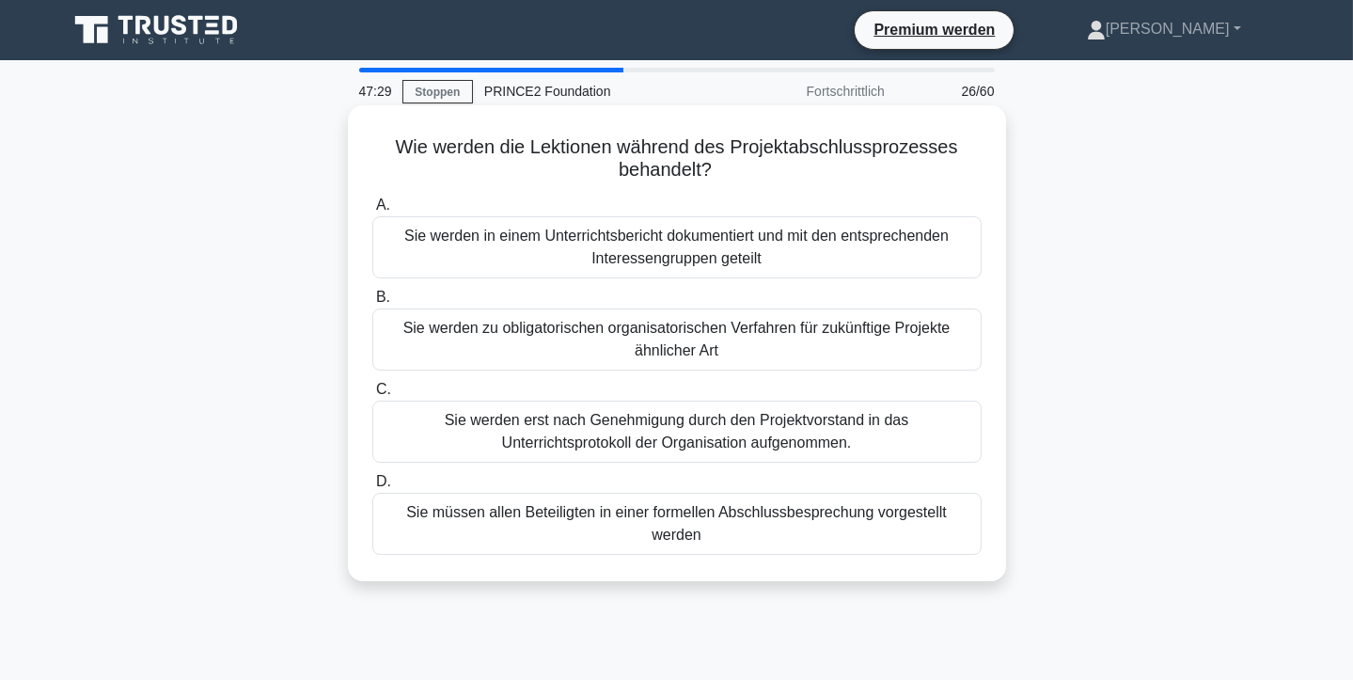
click at [715, 520] on font "Sie müssen allen Beteiligten in einer formellen Abschlussbesprechung vorgestell…" at bounding box center [676, 523] width 541 height 39
click at [372, 488] on input "D. Sie müssen allen Beteiligten in einer formellen Abschlussbesprechung vorgest…" at bounding box center [372, 482] width 0 height 12
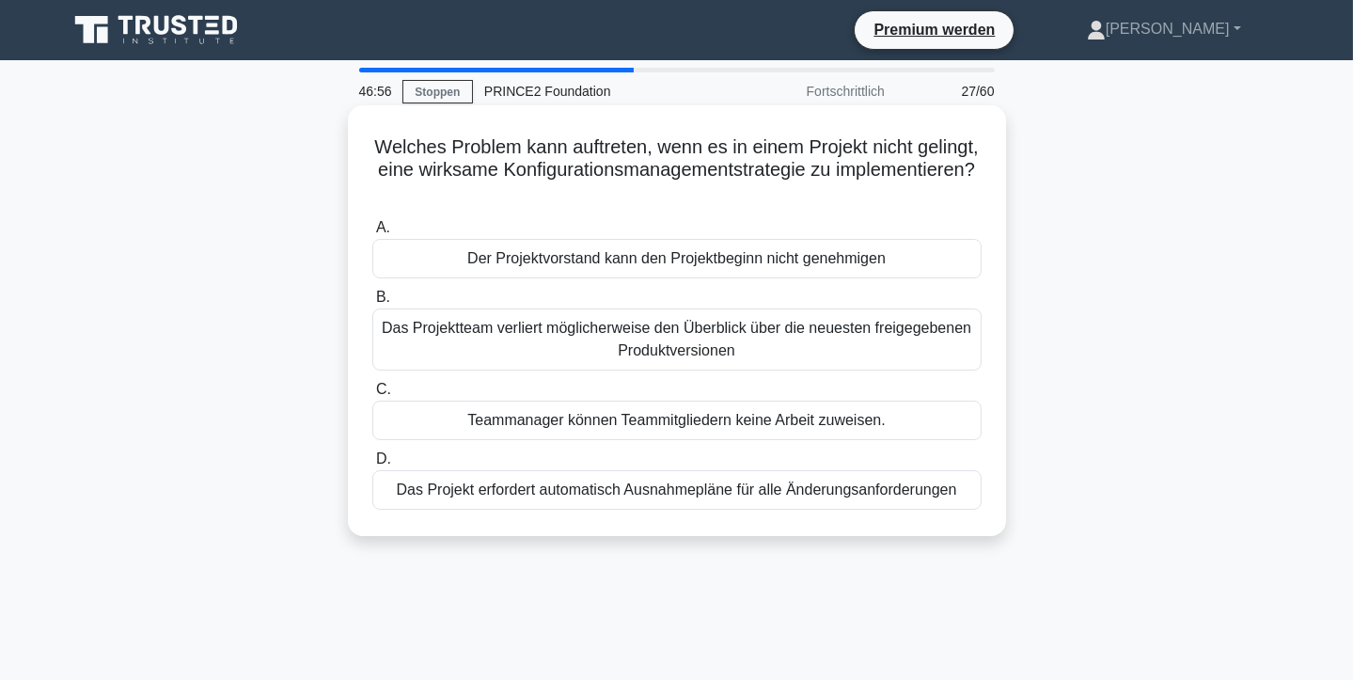
click at [690, 339] on font "Das Projektteam verliert möglicherweise den Überblick über die neuesten freigeg…" at bounding box center [677, 339] width 592 height 45
click at [372, 304] on input "B. Das Projektteam verliert möglicherweise den Überblick über die neuesten frei…" at bounding box center [372, 297] width 0 height 12
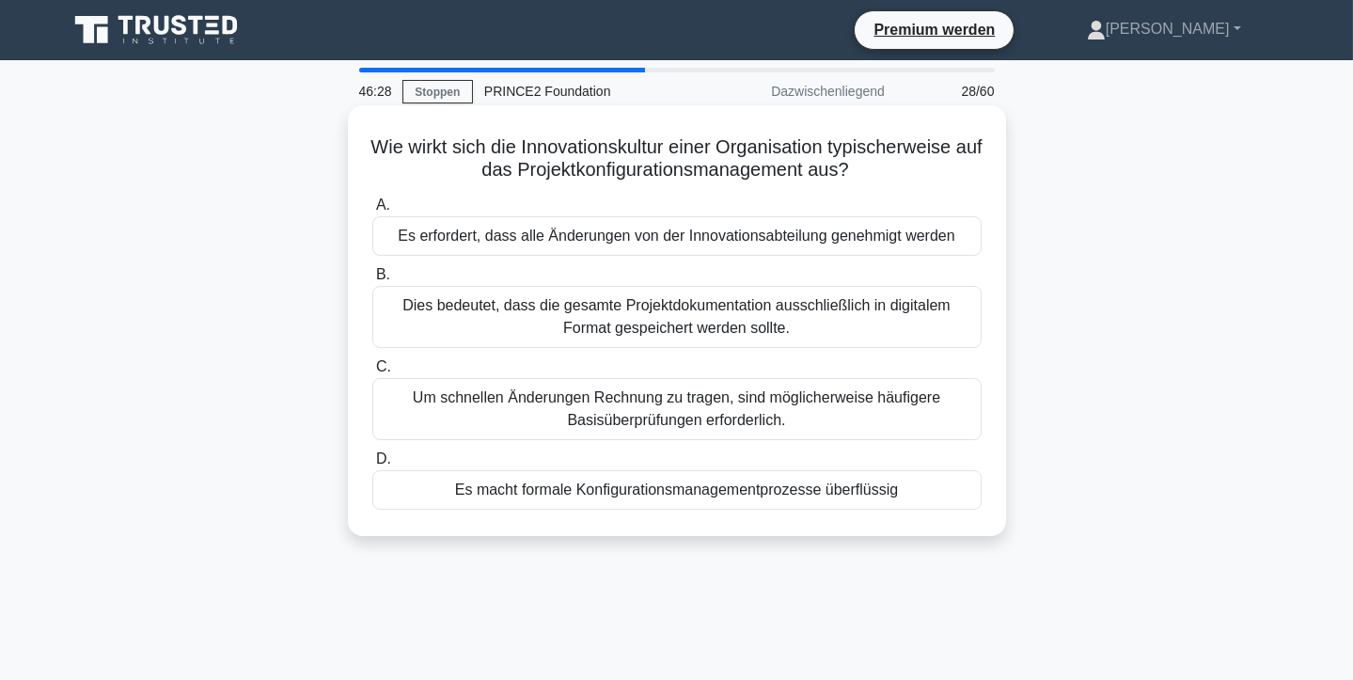
click at [700, 243] on font "Es erfordert, dass alle Änderungen von der Innovationsabteilung genehmigt werden" at bounding box center [676, 236] width 557 height 16
click at [372, 212] on input "A. Es erfordert, dass alle Änderungen von der Innovationsabteilung genehmigt we…" at bounding box center [372, 205] width 0 height 12
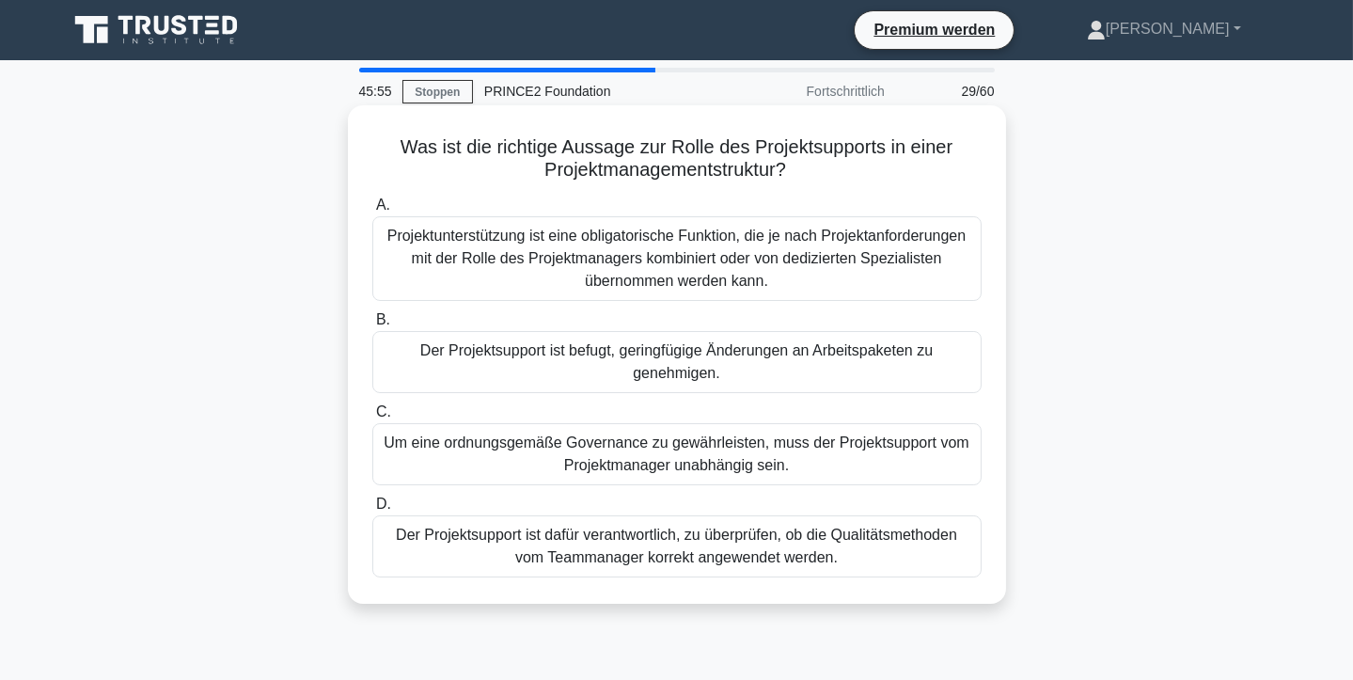
click at [678, 255] on font "Projektunterstützung ist eine obligatorische Funktion, die je nach Projektanfor…" at bounding box center [676, 258] width 578 height 61
click at [372, 212] on input "A. Projektunterstützung ist eine obligatorische Funktion, die je nach Projektan…" at bounding box center [372, 205] width 0 height 12
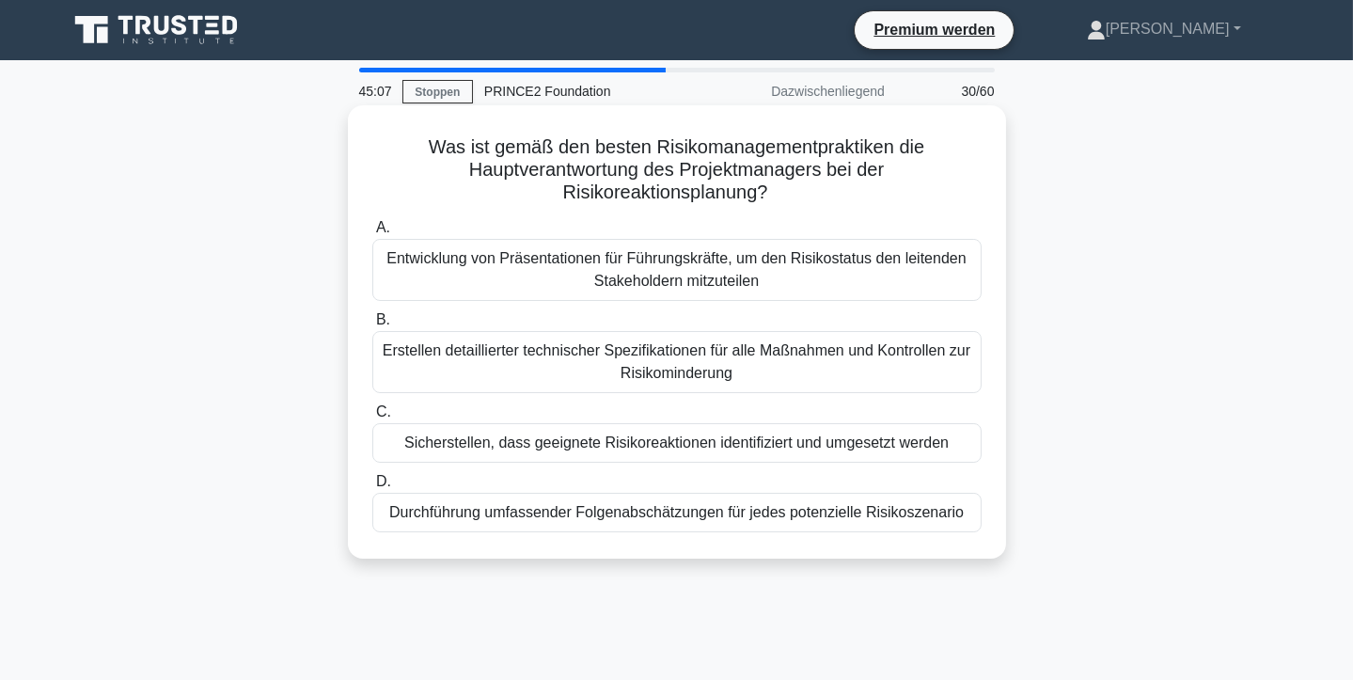
click at [912, 516] on font "Durchführung umfassender Folgenabschätzungen für jedes potenzielle Risikoszenar…" at bounding box center [676, 512] width 574 height 16
click at [372, 488] on input "D. Durchführung umfassender Folgenabschätzungen für jedes potenzielle Risikosze…" at bounding box center [372, 482] width 0 height 12
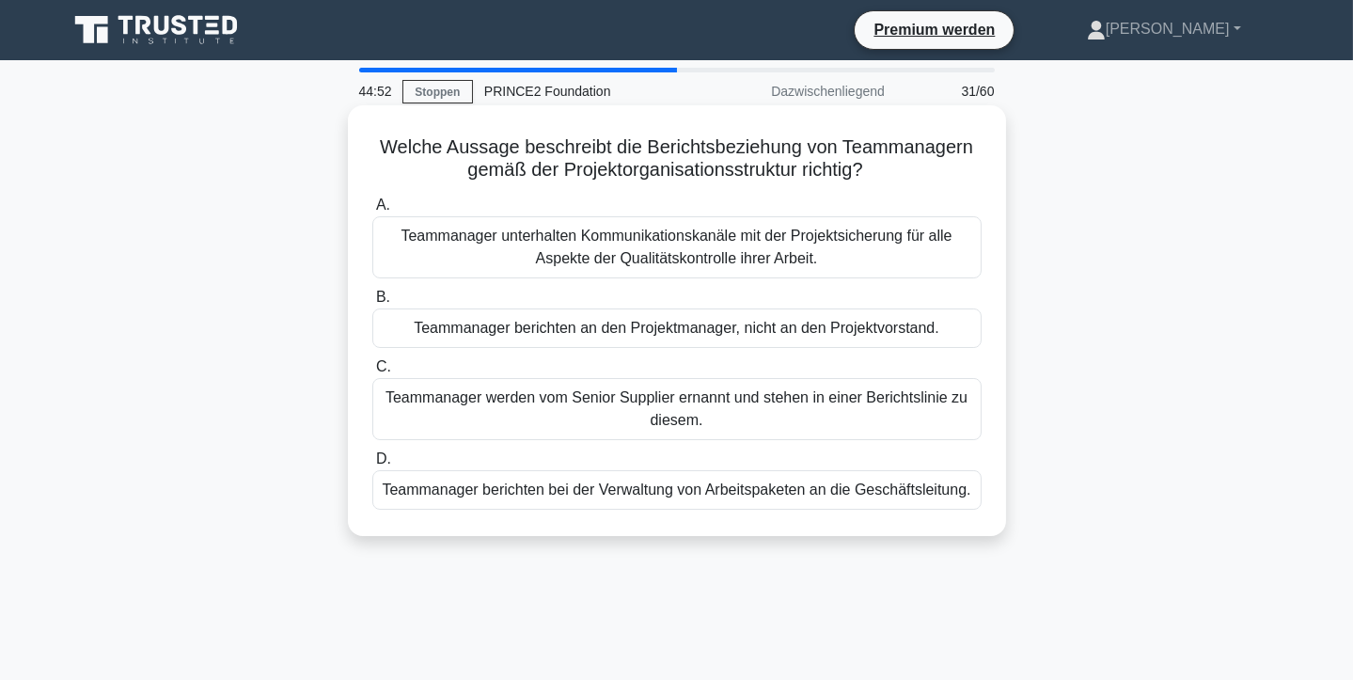
click at [799, 332] on font "Teammanager berichten an den Projektmanager, nicht an den Projektvorstand." at bounding box center [677, 328] width 526 height 16
click at [372, 304] on input "B. Teammanager berichten an den Projektmanager, nicht an den Projektvorstand." at bounding box center [372, 297] width 0 height 12
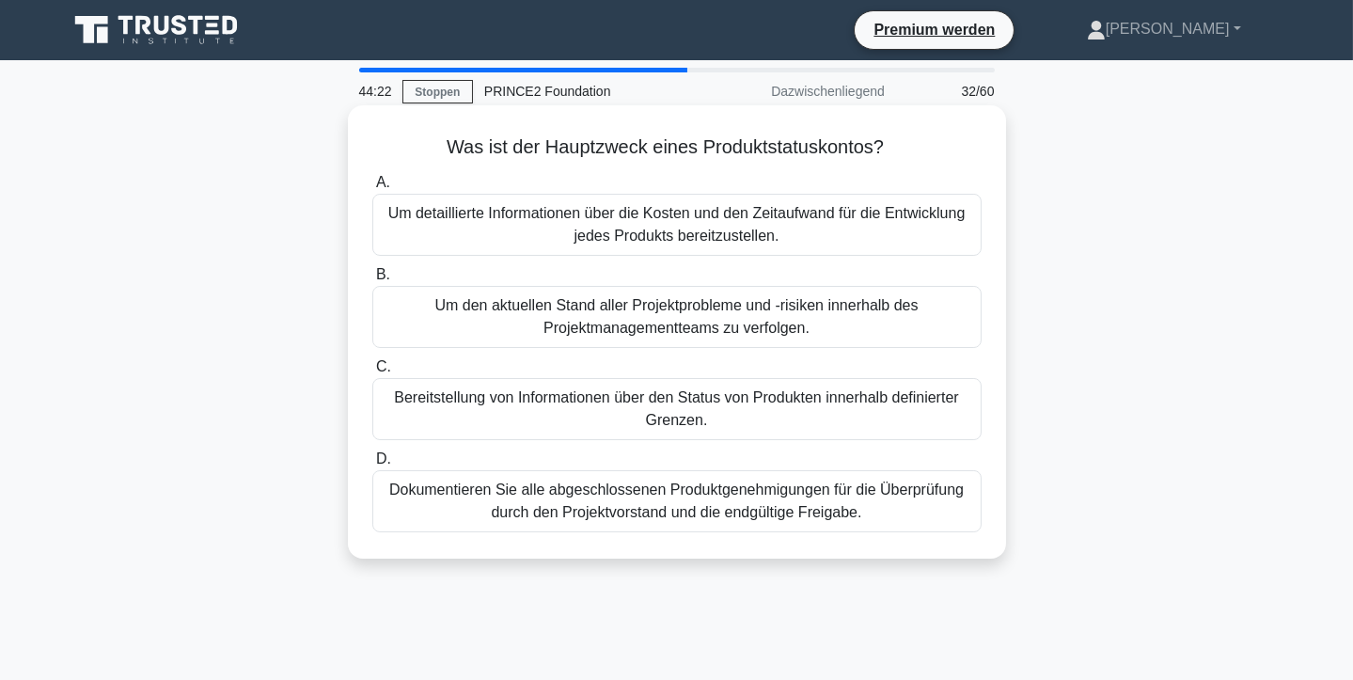
click at [715, 412] on font "Bereitstellung von Informationen über den Status von Produkten innerhalb defini…" at bounding box center [677, 408] width 592 height 45
click at [372, 373] on input "C. Bereitstellung von Informationen über den Status von Produkten innerhalb def…" at bounding box center [372, 367] width 0 height 12
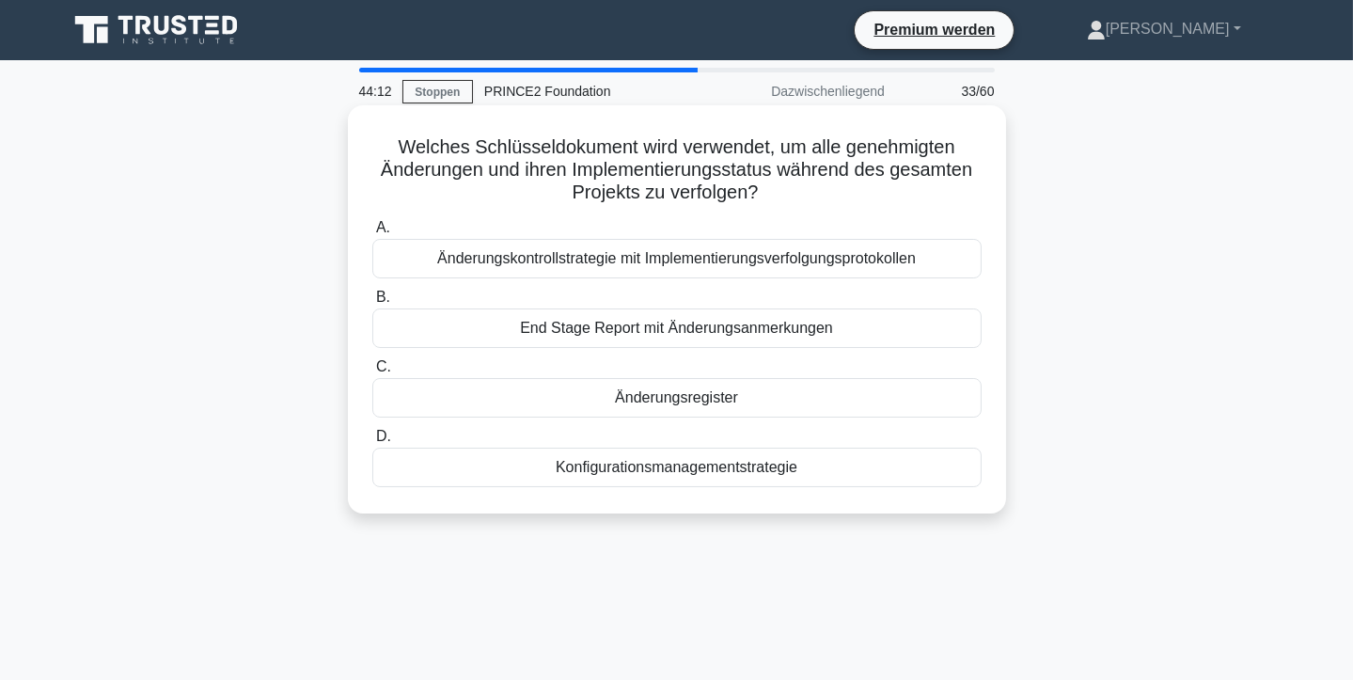
click at [715, 401] on font "Änderungsregister" at bounding box center [676, 397] width 123 height 16
click at [372, 373] on input "C. Änderungsregister" at bounding box center [372, 367] width 0 height 12
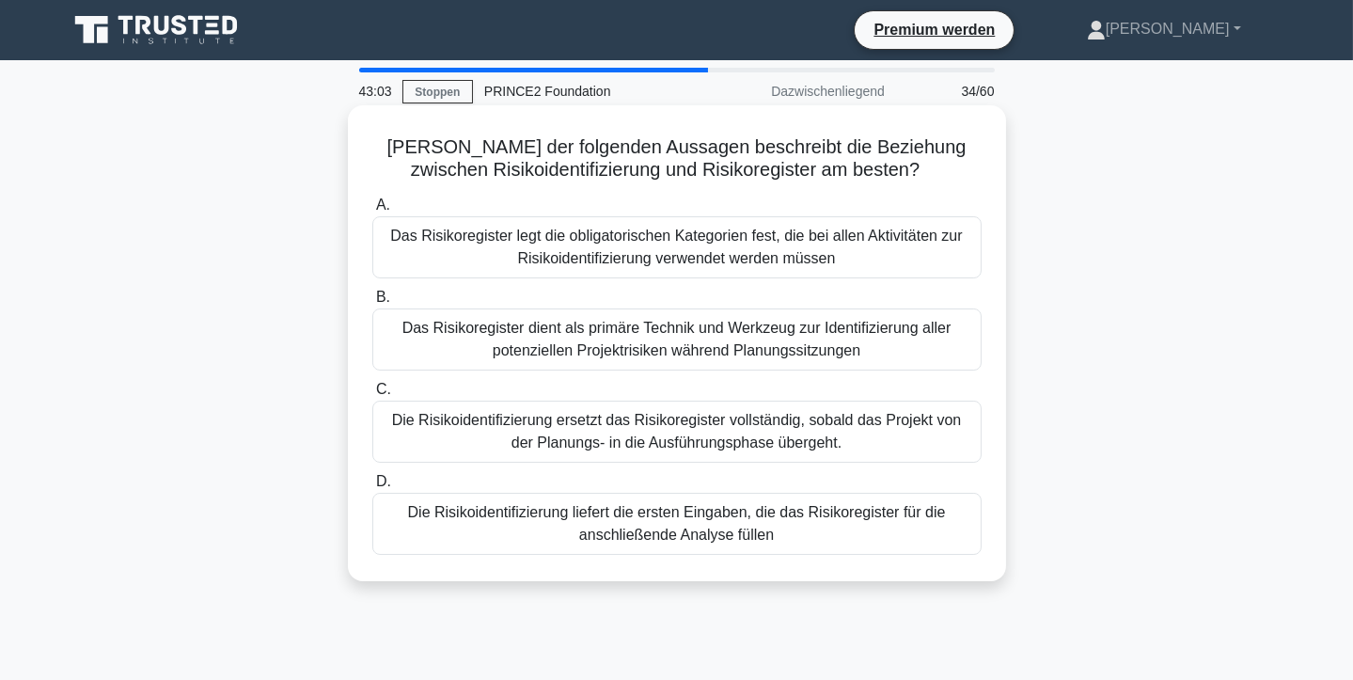
click at [921, 512] on font "Die Risikoidentifizierung liefert die ersten Eingaben, die das Risikoregister f…" at bounding box center [677, 523] width 538 height 39
click at [372, 488] on input "D. Die Risikoidentifizierung liefert die ersten Eingaben, die das Risikoregiste…" at bounding box center [372, 482] width 0 height 12
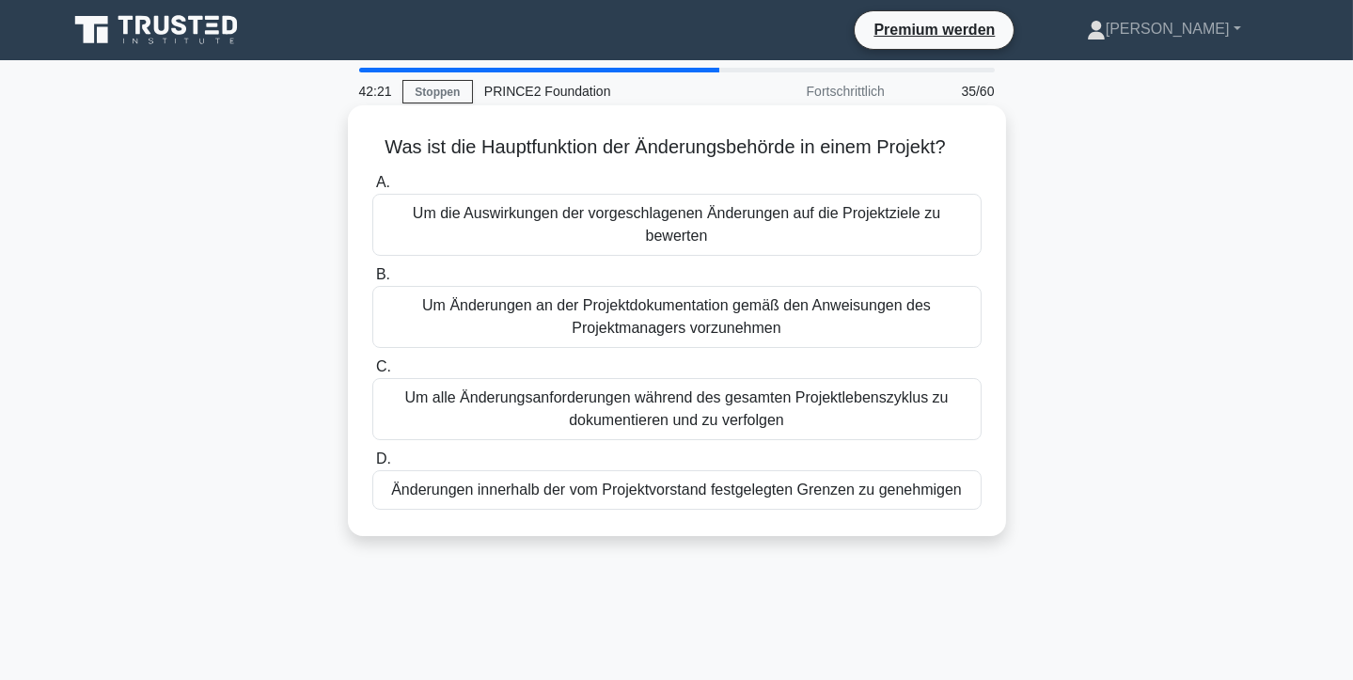
click at [799, 389] on font "Um alle Änderungsanforderungen während des gesamten Projektlebenszyklus zu doku…" at bounding box center [675, 408] width 543 height 39
click at [372, 373] on input "C. Um alle Änderungsanforderungen während des gesamten Projektlebenszyklus zu d…" at bounding box center [372, 367] width 0 height 12
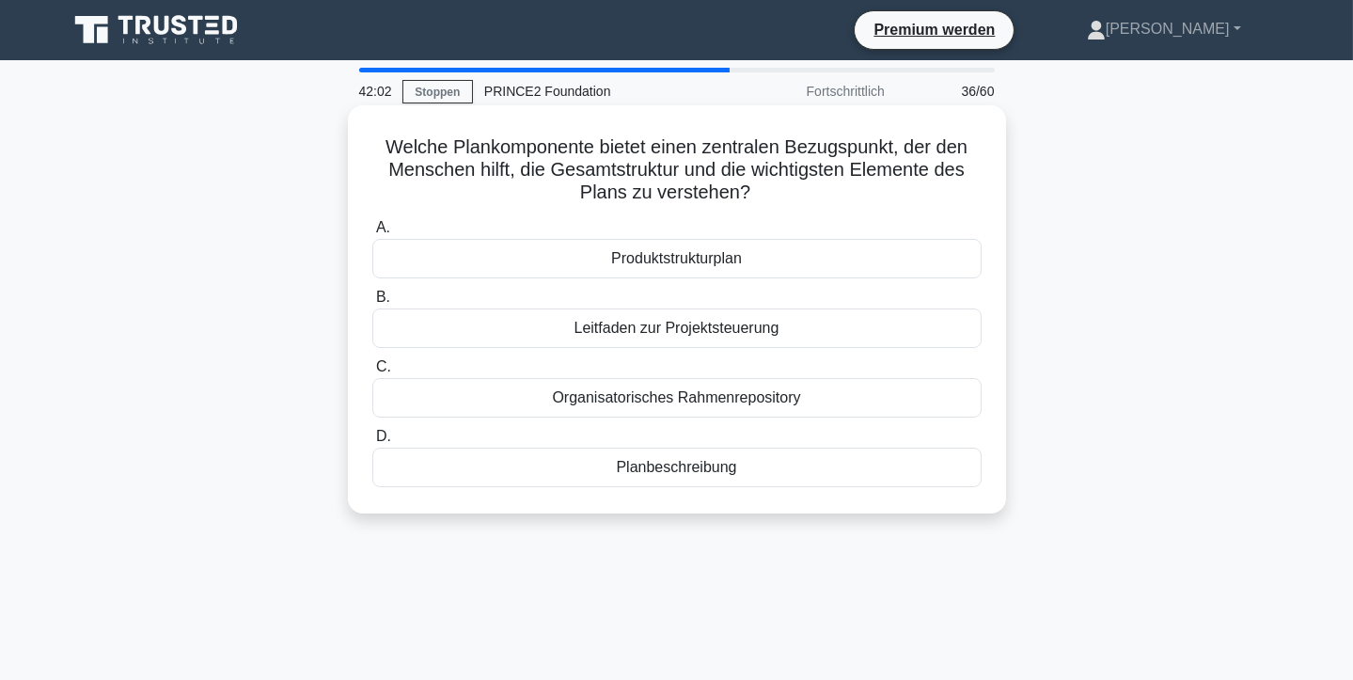
click at [699, 259] on font "Produktstrukturplan" at bounding box center [676, 258] width 131 height 16
click at [372, 234] on input "A. Produktstrukturplan" at bounding box center [372, 228] width 0 height 12
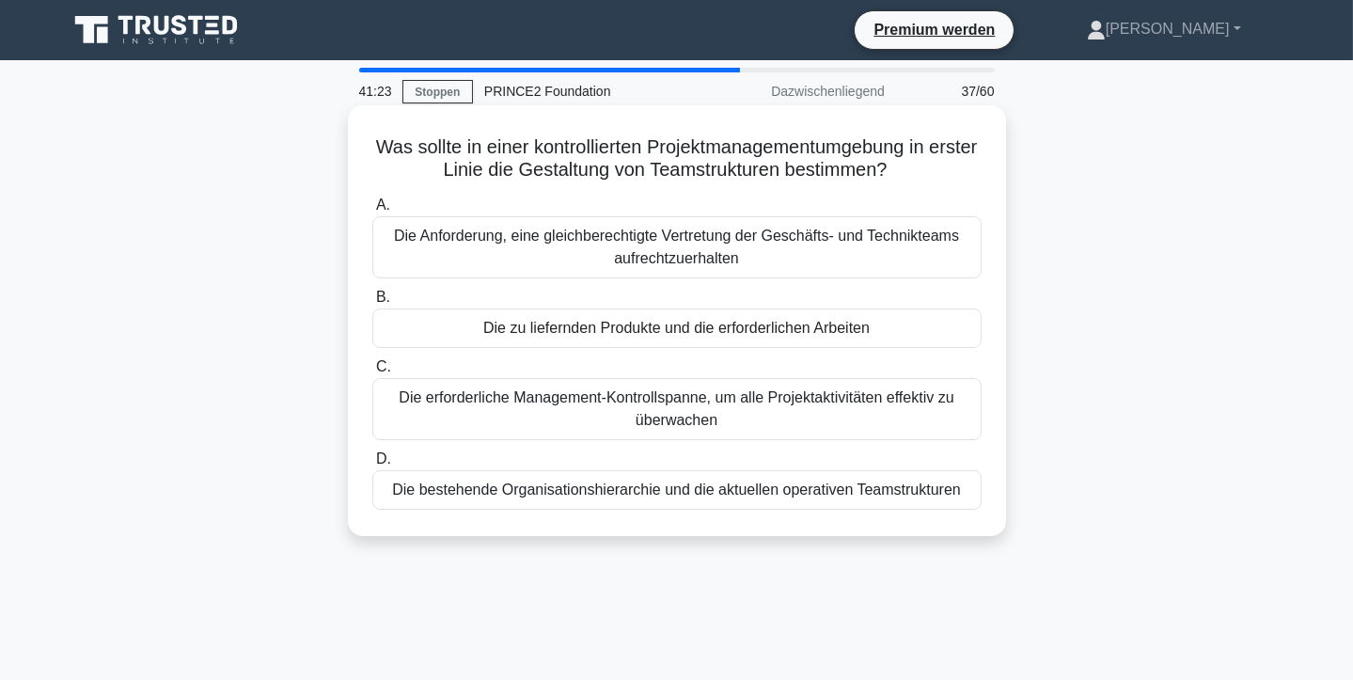
click at [855, 495] on font "Die bestehende Organisationshierarchie und die aktuellen operativen Teamstruktu…" at bounding box center [676, 489] width 569 height 16
click at [372, 465] on input "D. Die bestehende Organisationshierarchie und die aktuellen operativen Teamstru…" at bounding box center [372, 459] width 0 height 12
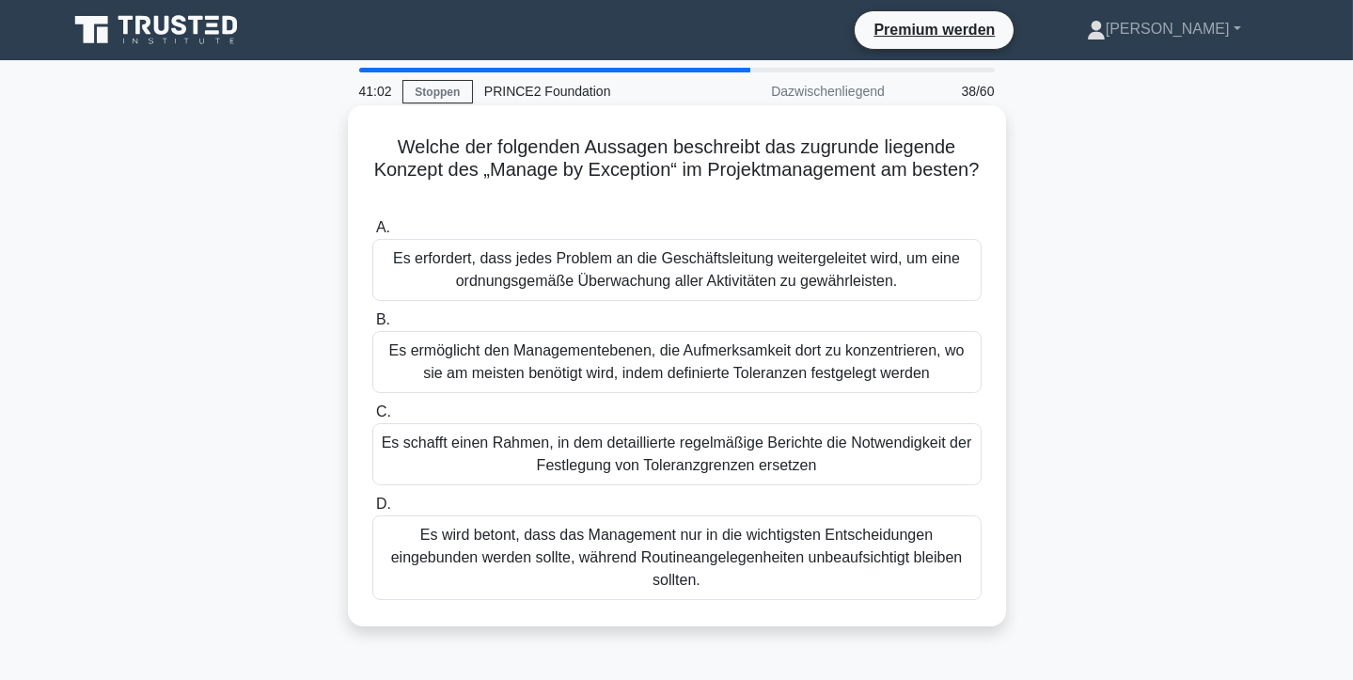
click at [774, 536] on font "Es wird betont, dass das Management nur in die wichtigsten Entscheidungen einge…" at bounding box center [677, 557] width 572 height 61
click at [372, 511] on input "D. Es wird betont, dass das Management nur in die wichtigsten Entscheidungen ei…" at bounding box center [372, 504] width 0 height 12
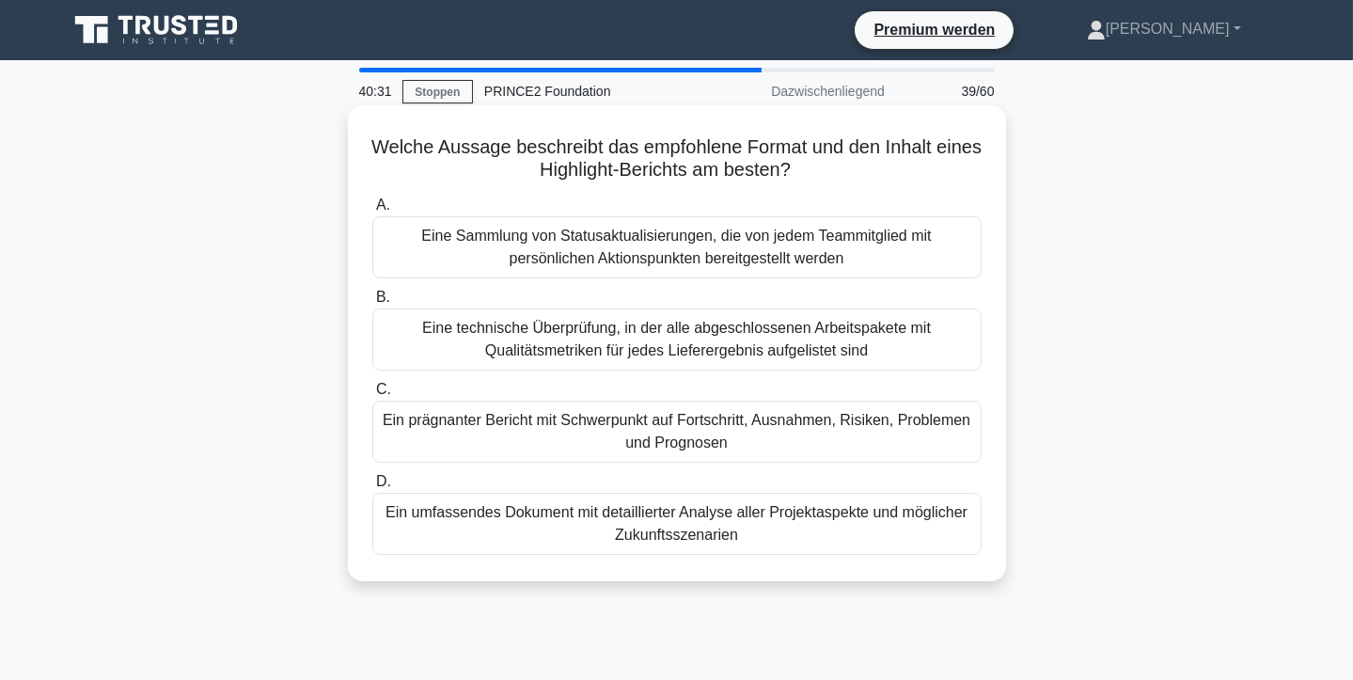
click at [726, 422] on font "Ein prägnanter Bericht mit Schwerpunkt auf Fortschritt, Ausnahmen, Risiken, Pro…" at bounding box center [677, 431] width 588 height 39
click at [372, 396] on input "C. Ein prägnanter Bericht mit Schwerpunkt auf Fortschritt, Ausnahmen, Risiken, …" at bounding box center [372, 390] width 0 height 12
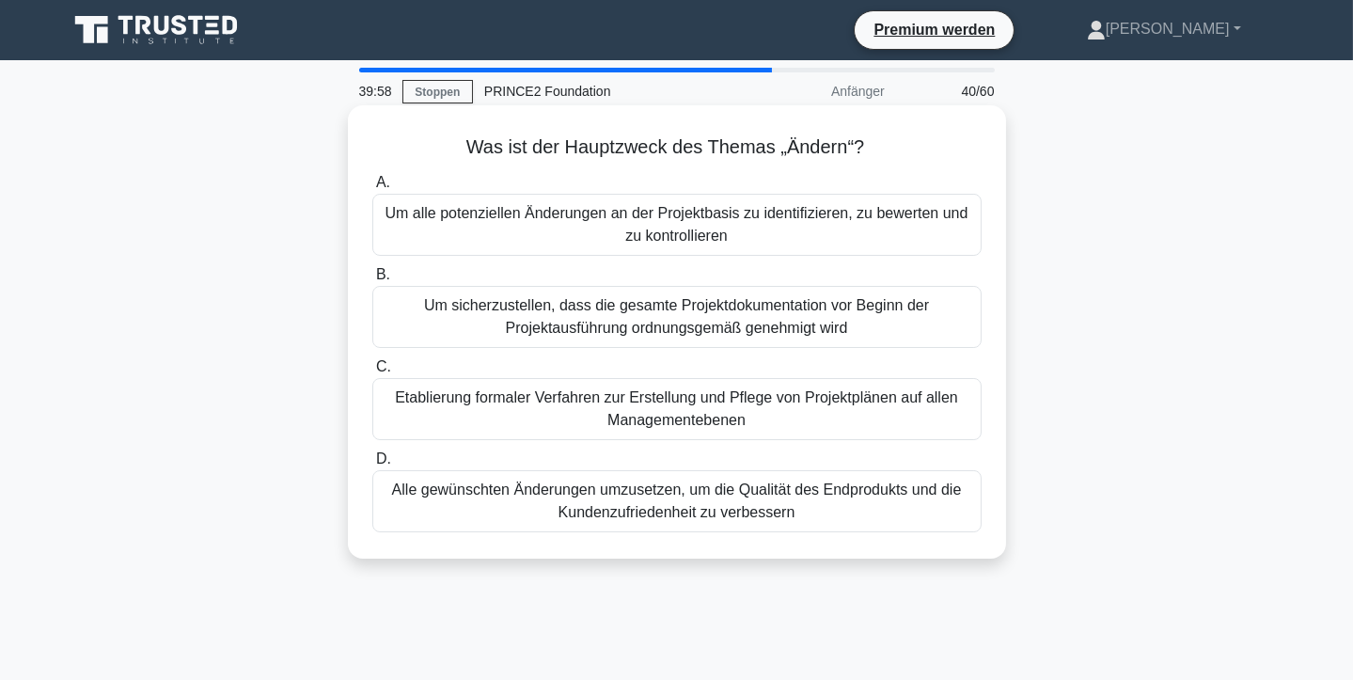
click at [697, 403] on font "Etablierung formaler Verfahren zur Erstellung und Pflege von Projektplänen auf …" at bounding box center [676, 408] width 563 height 39
click at [372, 373] on input "C. Etablierung formaler Verfahren zur Erstellung und Pflege von Projektplänen a…" at bounding box center [372, 367] width 0 height 12
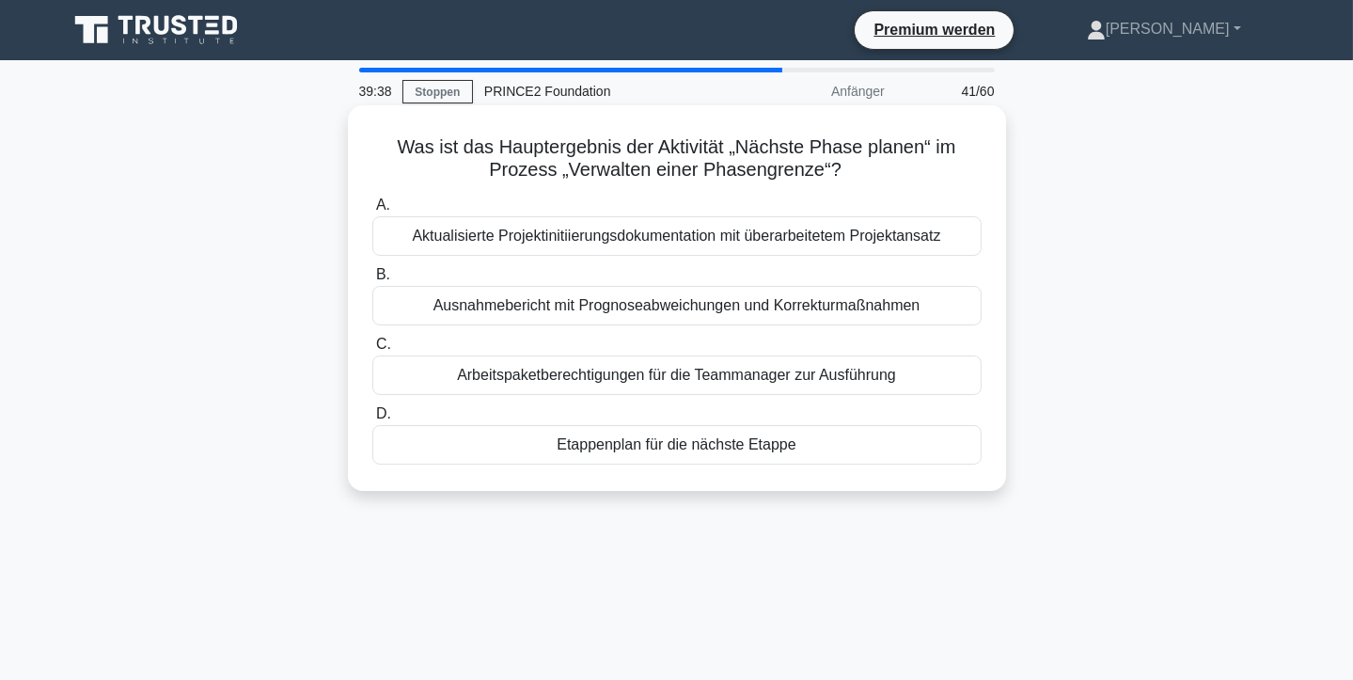
click at [670, 442] on font "Etappenplan für die nächste Etappe" at bounding box center [676, 444] width 239 height 16
click at [372, 420] on input "D. Etappenplan für die nächste Etappe" at bounding box center [372, 414] width 0 height 12
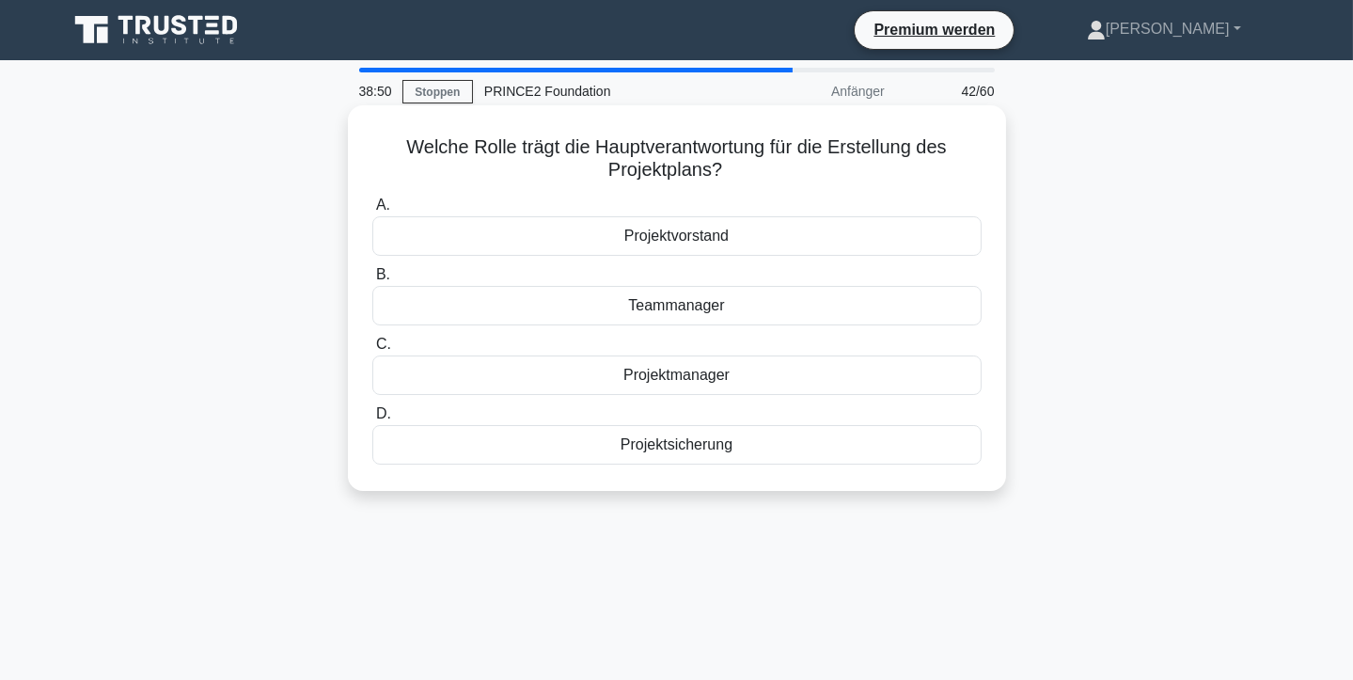
click at [689, 240] on font "Projektvorstand" at bounding box center [676, 236] width 104 height 16
click at [372, 212] on input "A. Projektvorstand" at bounding box center [372, 205] width 0 height 12
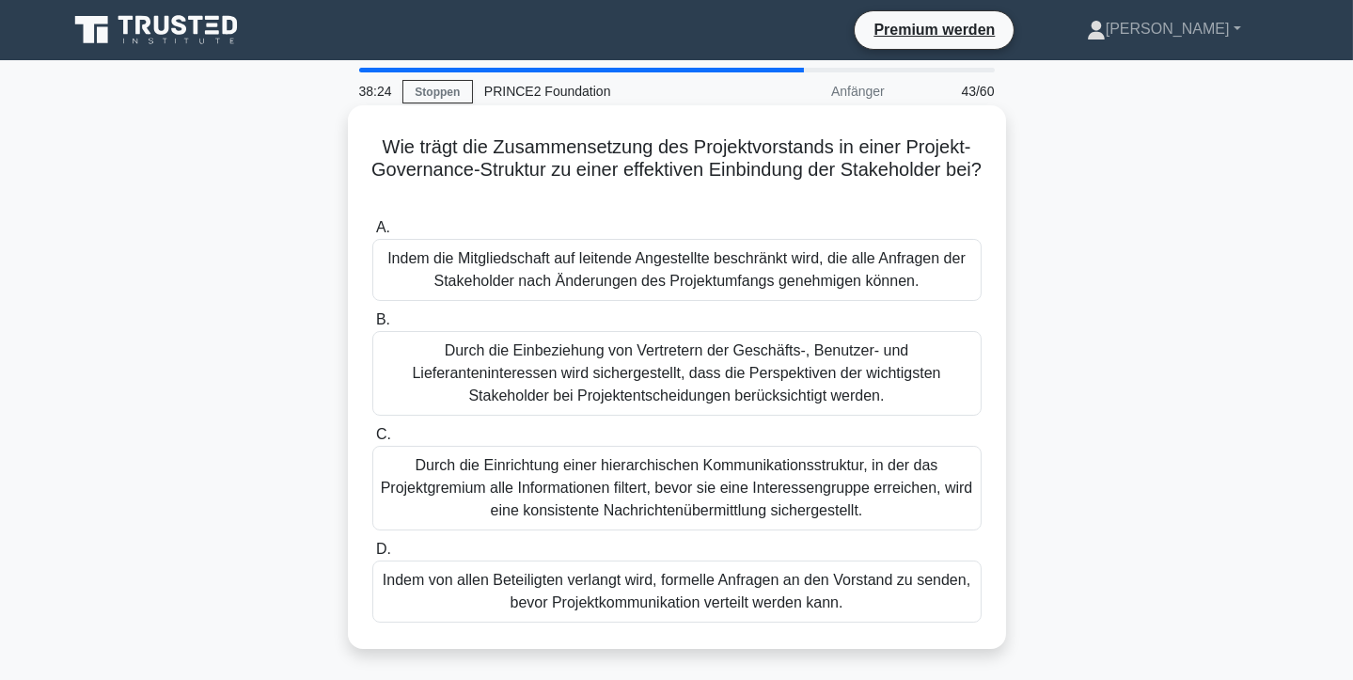
click at [747, 374] on font "Durch die Einbeziehung von Vertretern der Geschäfts-, Benutzer- und Lieferanten…" at bounding box center [676, 372] width 528 height 61
click at [372, 326] on input "B. Durch die Einbeziehung von Vertretern der Geschäfts-, Benutzer- und Lieferan…" at bounding box center [372, 320] width 0 height 12
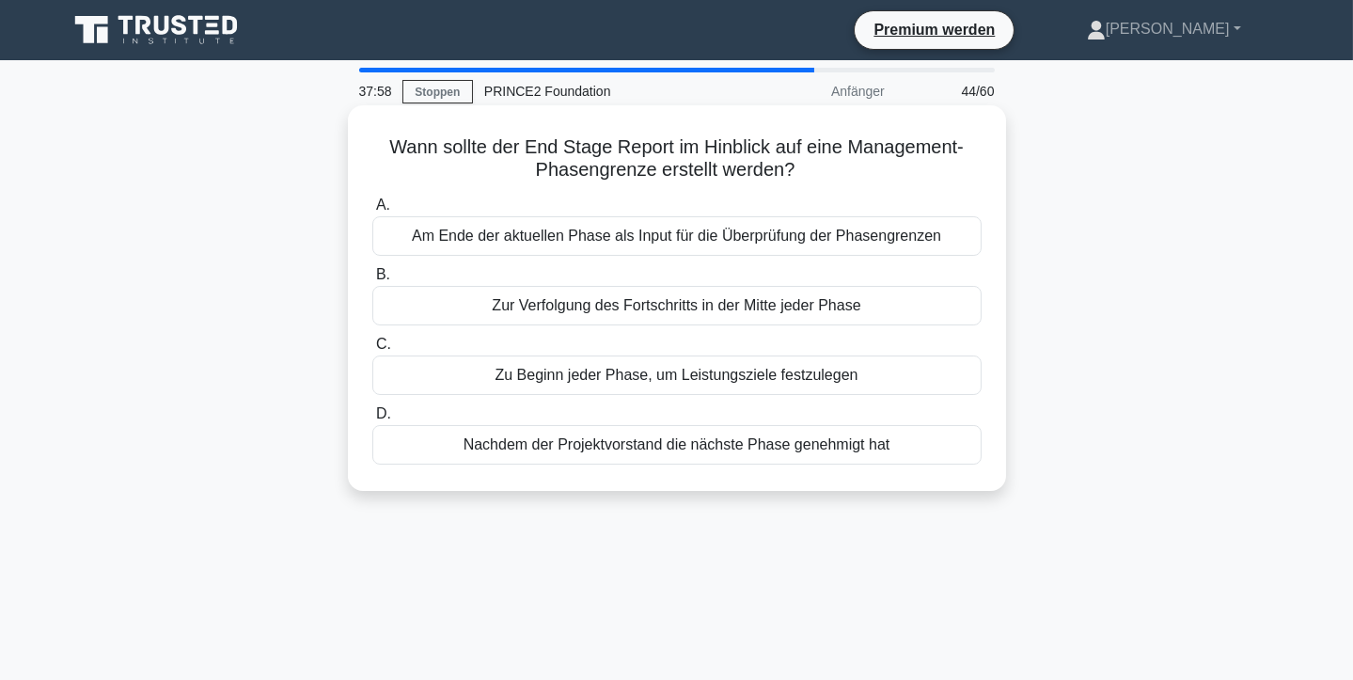
click at [769, 240] on font "Am Ende der aktuellen Phase als Input für die Überprüfung der Phasengrenzen" at bounding box center [676, 236] width 529 height 16
click at [372, 212] on input "A. Am Ende der aktuellen Phase als Input für die Überprüfung der Phasengrenzen" at bounding box center [372, 205] width 0 height 12
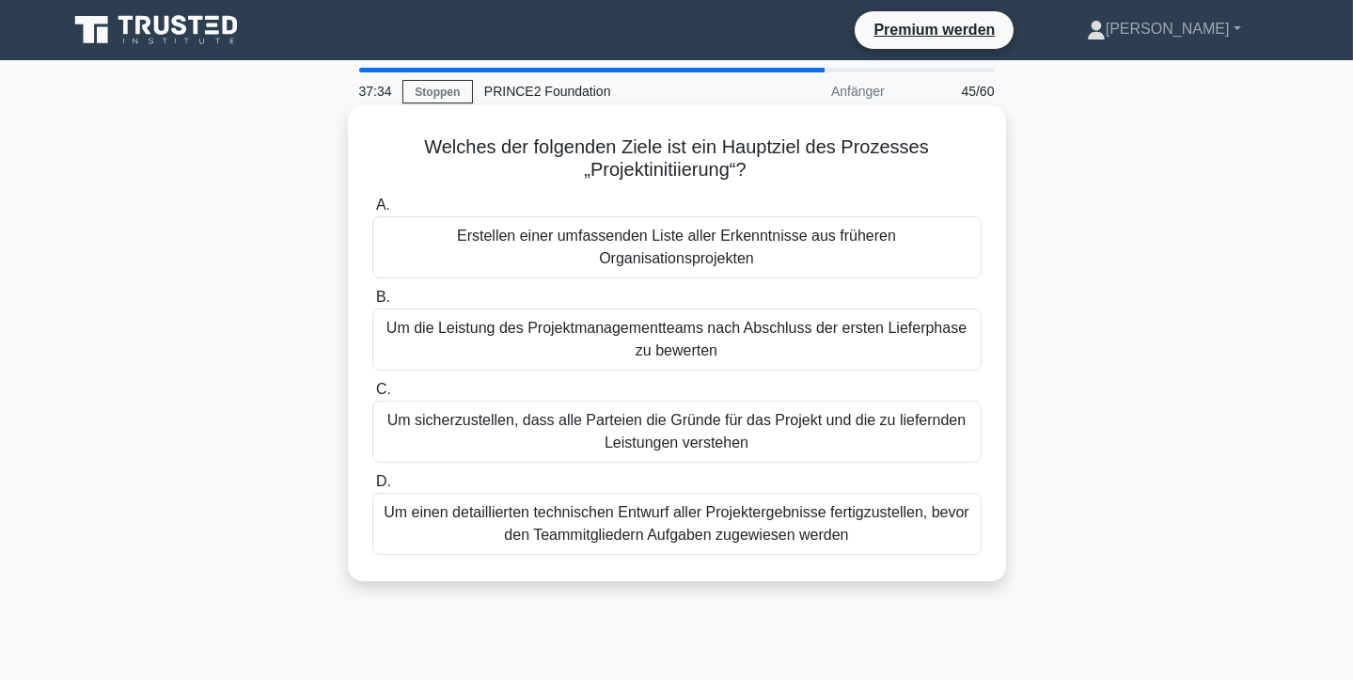
click at [722, 412] on font "Um sicherzustellen, dass alle Parteien die Gründe für das Projekt und die zu li…" at bounding box center [676, 431] width 578 height 39
click at [372, 396] on input "C. Um sicherzustellen, dass alle Parteien die Gründe für das Projekt und die zu…" at bounding box center [372, 390] width 0 height 12
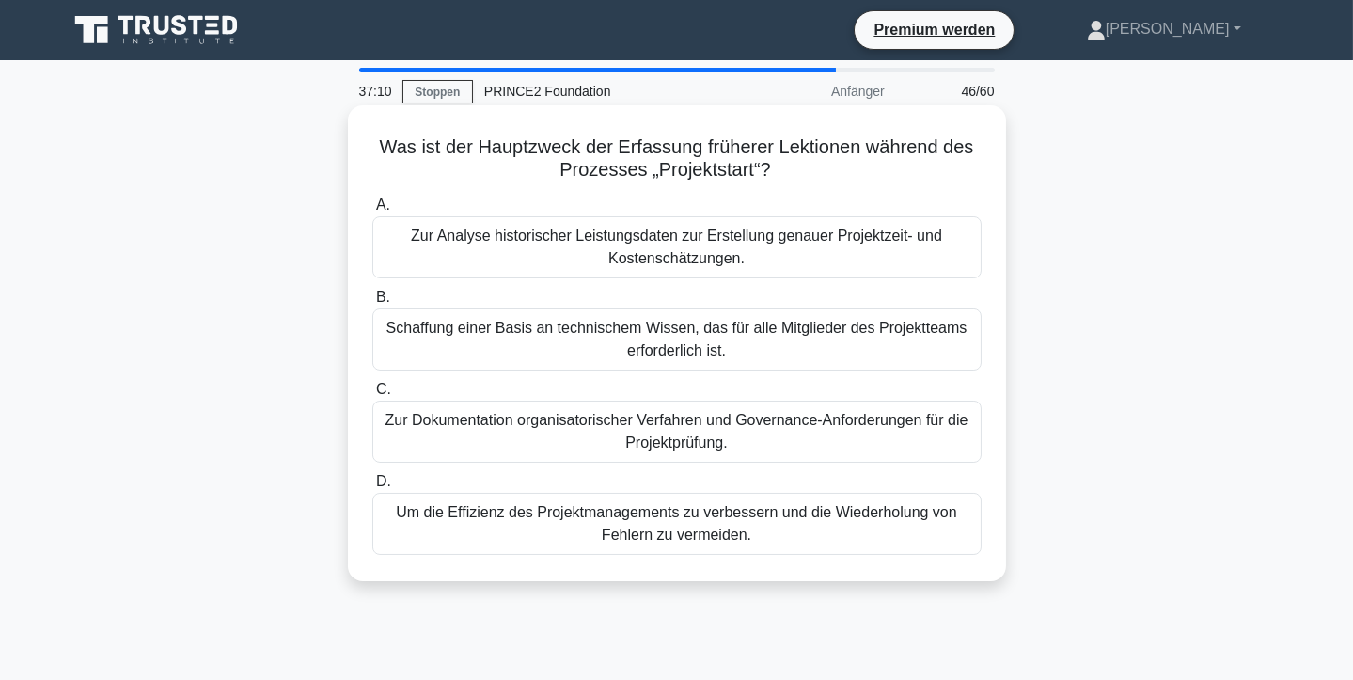
click at [895, 510] on font "Um die Effizienz des Projektmanagements zu verbessern und die Wiederholung von …" at bounding box center [676, 523] width 560 height 39
click at [372, 488] on input "D. Um die Effizienz des Projektmanagements zu verbessern und die Wiederholung v…" at bounding box center [372, 482] width 0 height 12
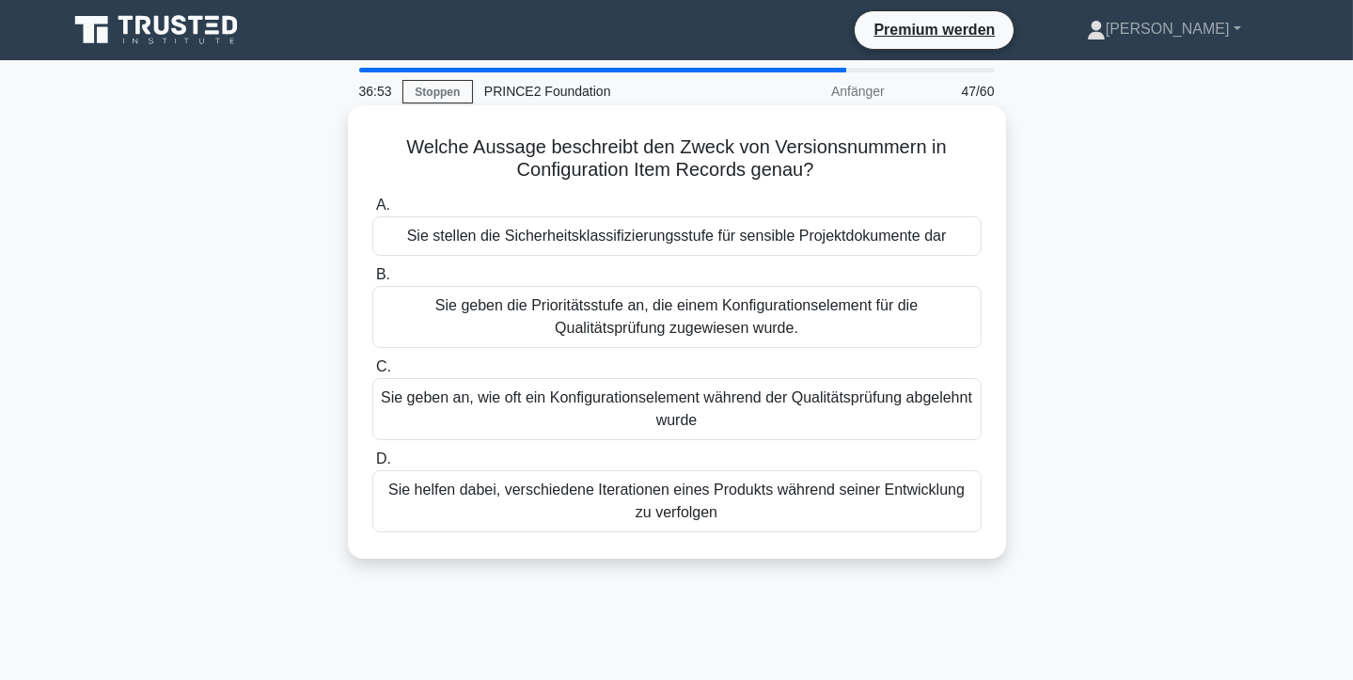
click at [752, 498] on font "Sie helfen dabei, verschiedene Iterationen eines Produkts während seiner Entwic…" at bounding box center [676, 500] width 576 height 39
click at [372, 465] on input "D. Sie helfen dabei, verschiedene Iterationen eines Produkts während seiner Ent…" at bounding box center [372, 459] width 0 height 12
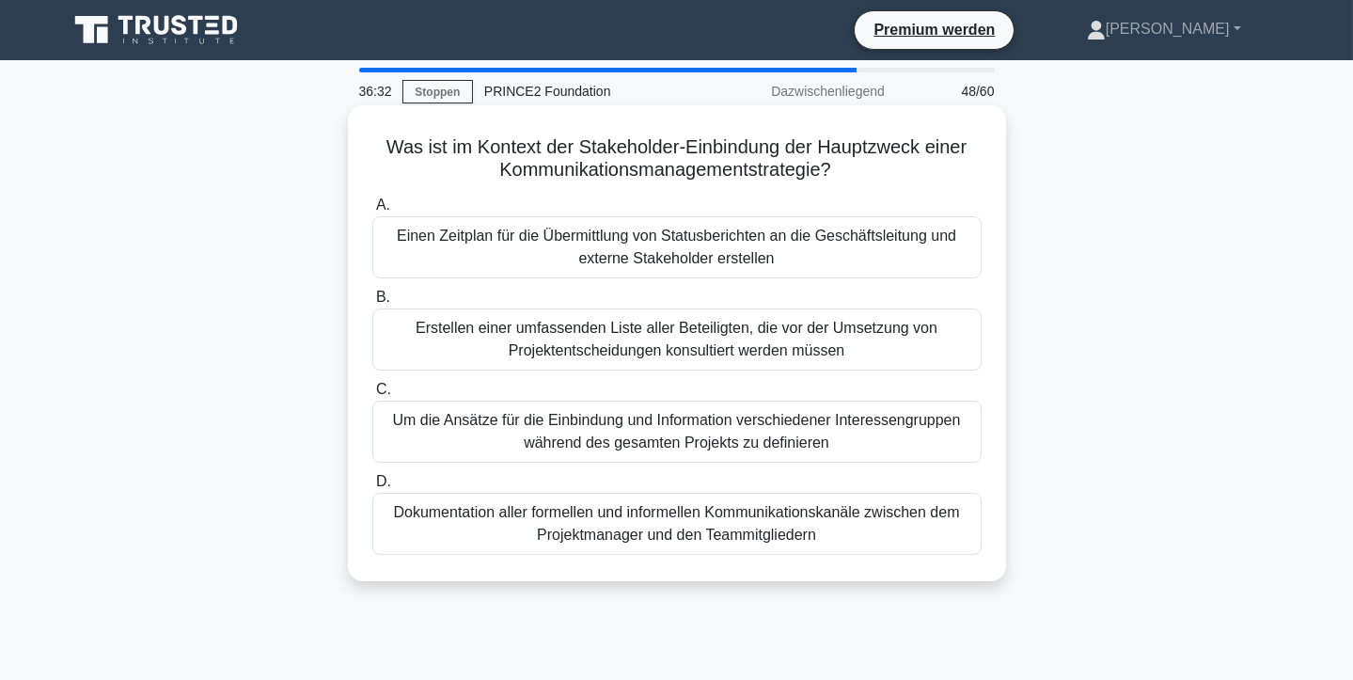
click at [640, 429] on font "Um die Ansätze für die Einbindung und Information verschiedener Interessengrupp…" at bounding box center [677, 431] width 568 height 39
click at [372, 396] on input "C. Um die Ansätze für die Einbindung und Information verschiedener Interessengr…" at bounding box center [372, 390] width 0 height 12
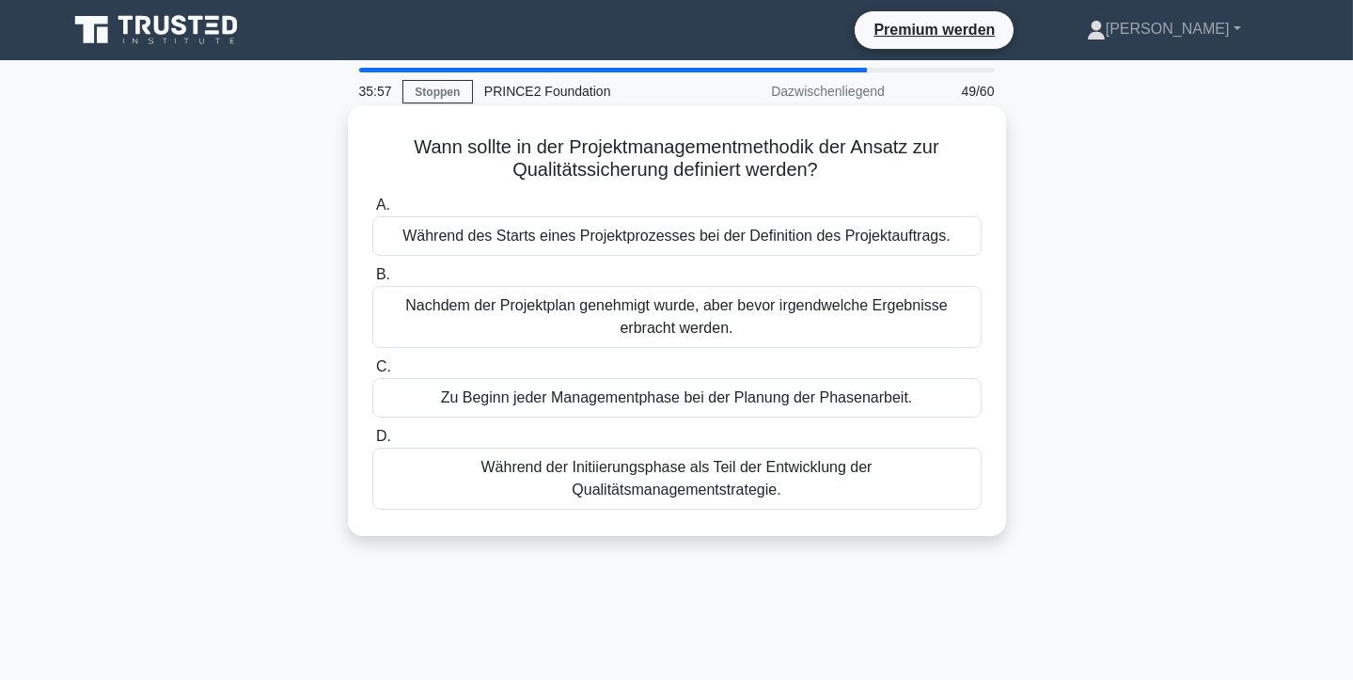
click at [816, 471] on font "Während der Initiierungsphase als Teil der Entwicklung der Qualitätsmanagements…" at bounding box center [676, 478] width 391 height 39
click at [372, 443] on input "D. Während der Initiierungsphase als Teil der Entwicklung der Qualitätsmanageme…" at bounding box center [372, 437] width 0 height 12
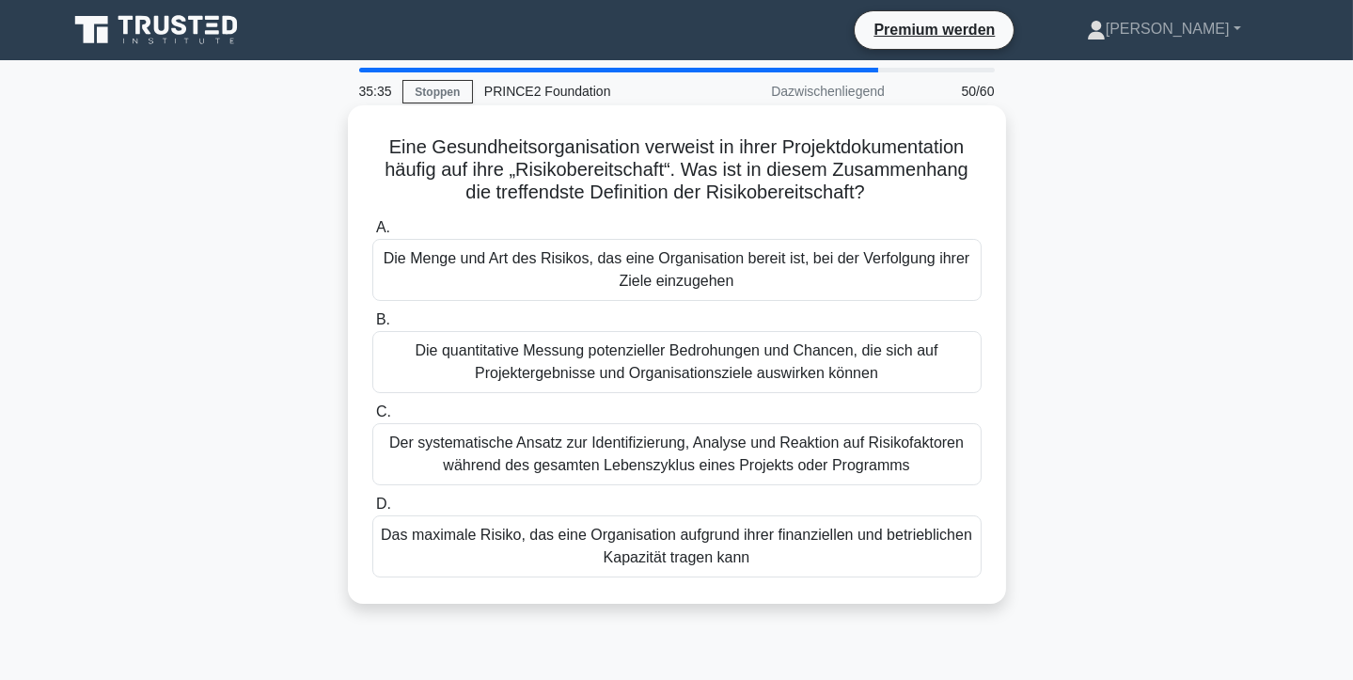
click at [672, 268] on font "Die Menge und Art des Risikos, das eine Organisation bereit ist, bei der Verfol…" at bounding box center [677, 269] width 586 height 39
click at [372, 234] on input "A. Die Menge und Art des Risikos, das eine Organisation bereit ist, bei der Ver…" at bounding box center [372, 228] width 0 height 12
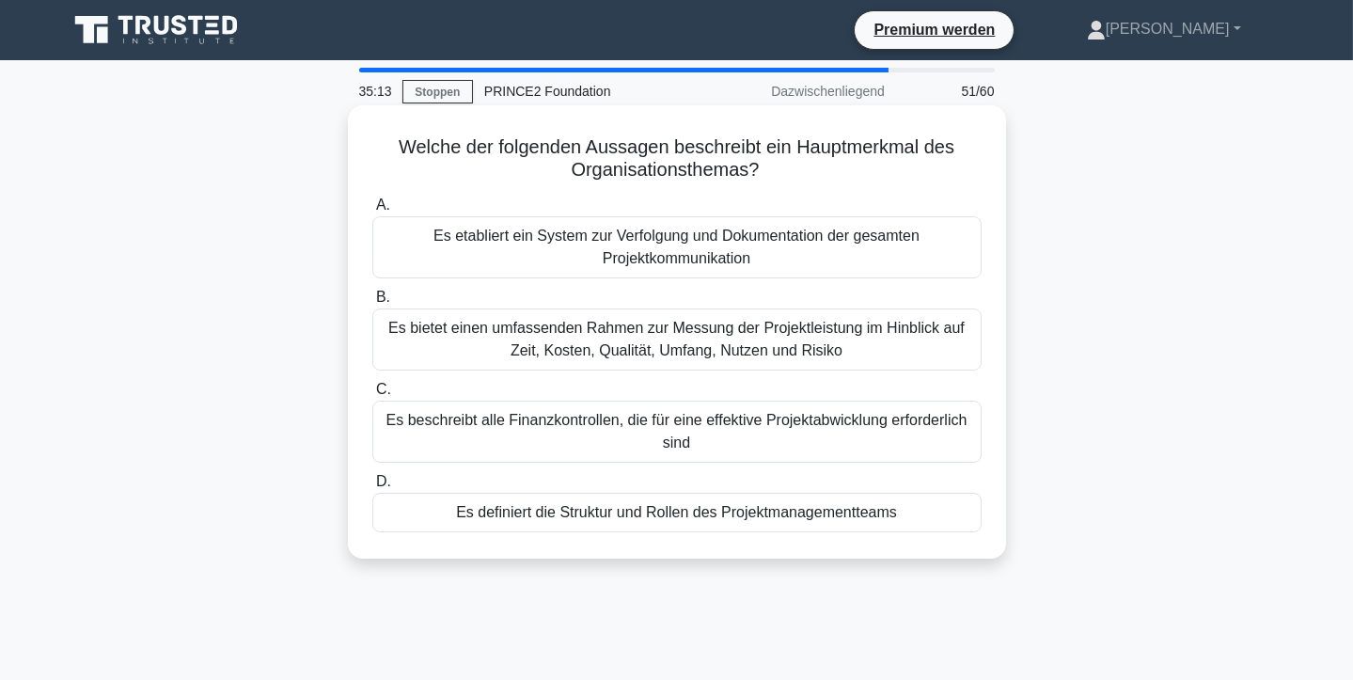
click at [853, 511] on font "Es definiert die Struktur und Rollen des Projektmanagementteams" at bounding box center [676, 512] width 441 height 16
click at [372, 488] on input "D. Es definiert die Struktur und Rollen des Projektmanagementteams" at bounding box center [372, 482] width 0 height 12
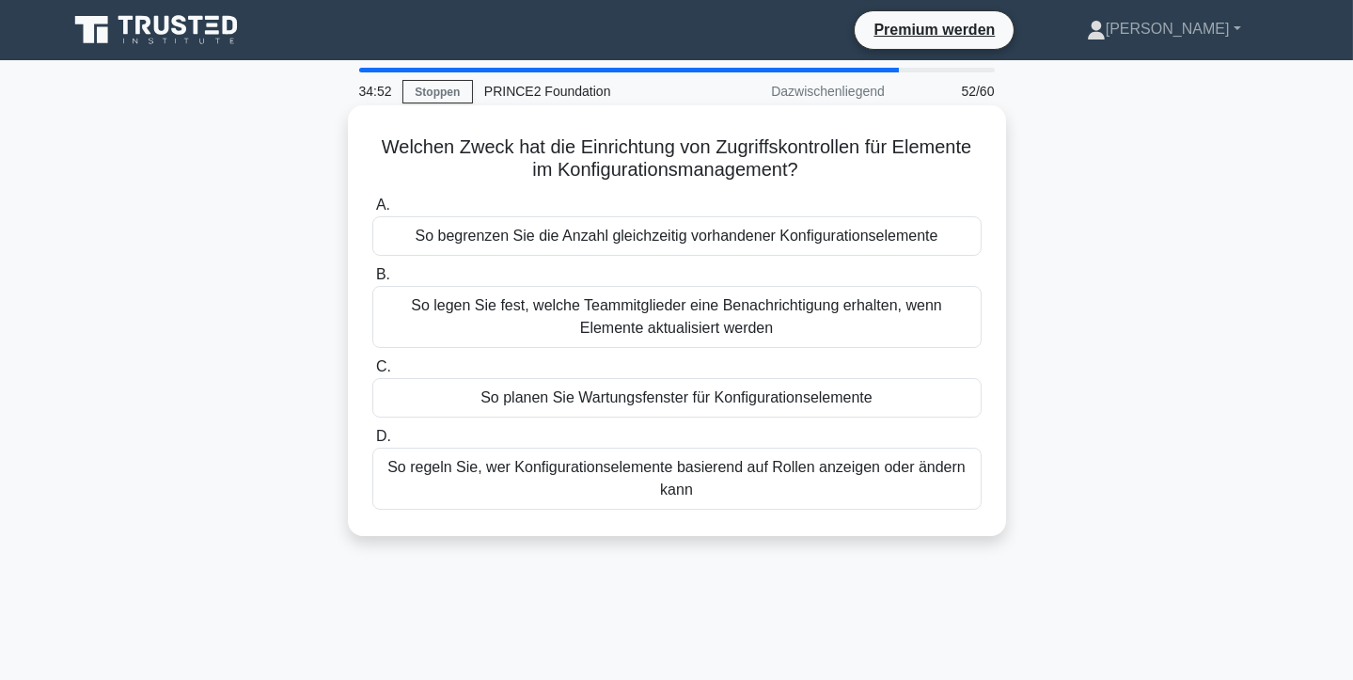
click at [867, 235] on font "So begrenzen Sie die Anzahl gleichzeitig vorhandener Konfigurationselemente" at bounding box center [677, 236] width 523 height 16
click at [372, 212] on input "A. So begrenzen Sie die Anzahl gleichzeitig vorhandener Konfigurationselemente" at bounding box center [372, 205] width 0 height 12
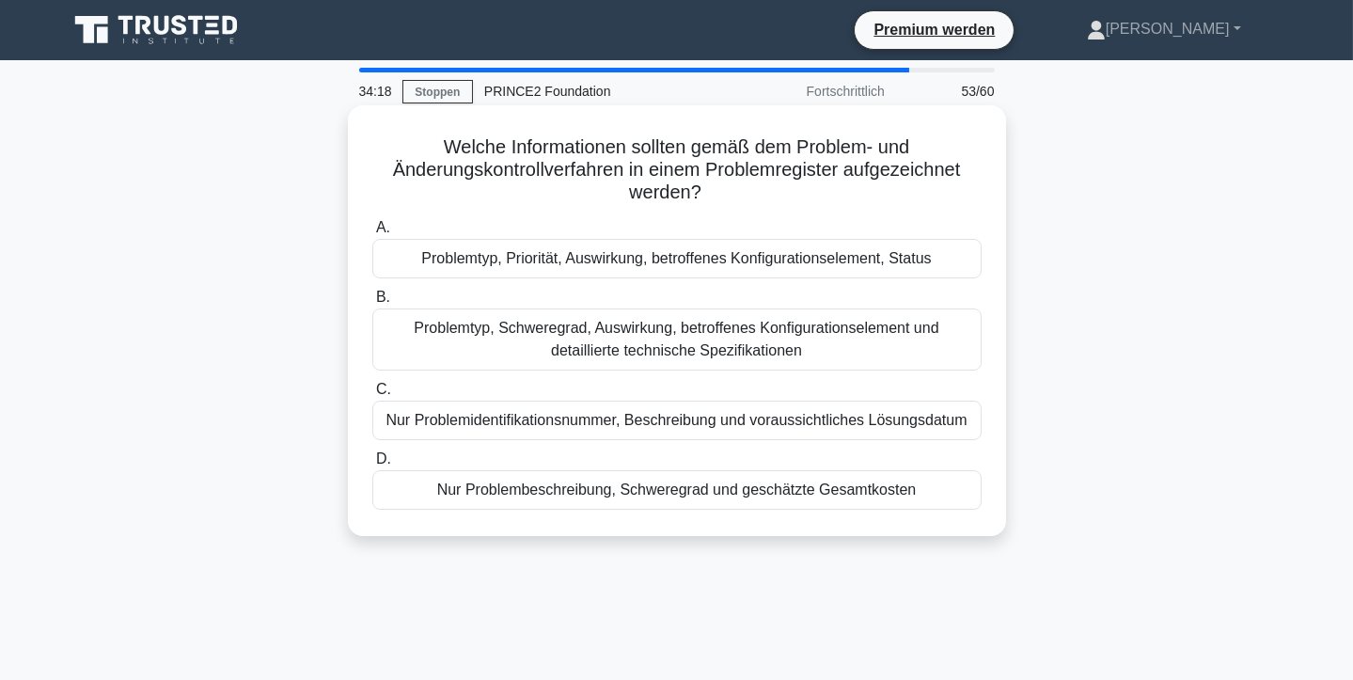
click at [791, 264] on font "Problemtyp, Priorität, Auswirkung, betroffenes Konfigurationselement, Status" at bounding box center [676, 258] width 510 height 16
click at [372, 234] on input "A. Problemtyp, Priorität, Auswirkung, betroffenes Konfigurationselement, Status" at bounding box center [372, 228] width 0 height 12
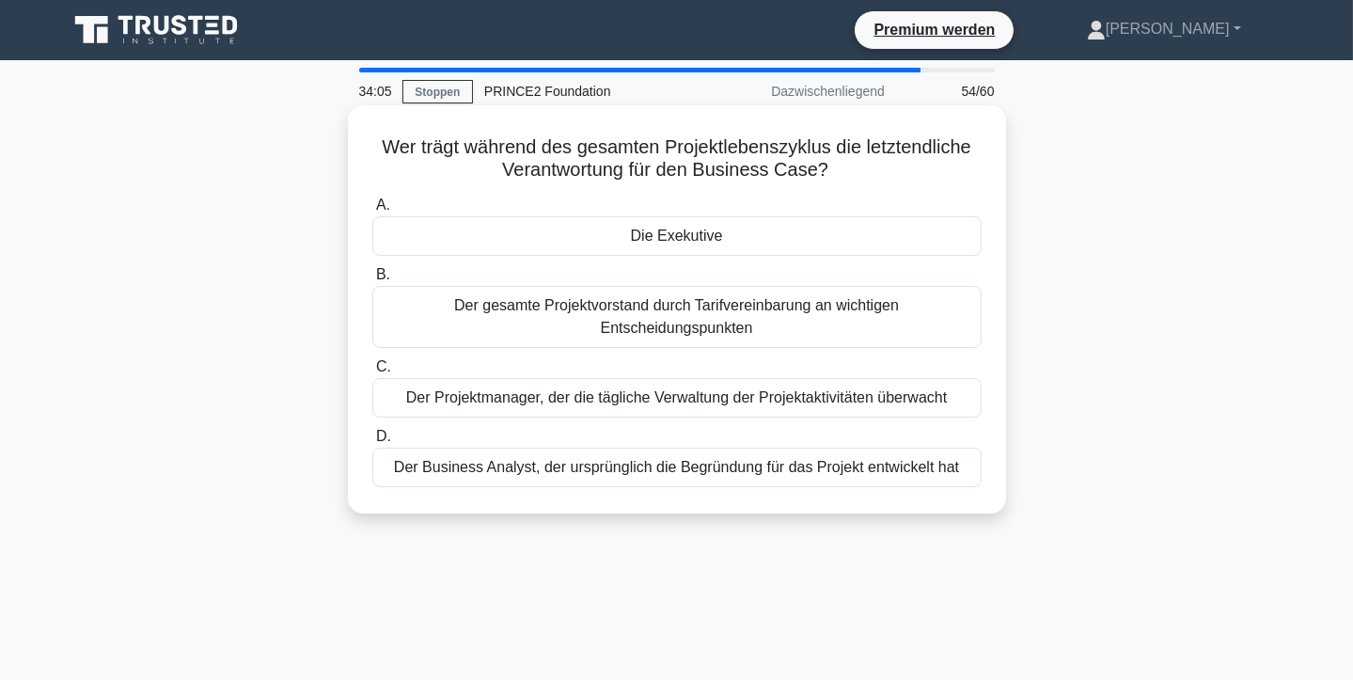
click at [702, 312] on font "Der gesamte Projektvorstand durch Tarifvereinbarung an wichtigen Entscheidungsp…" at bounding box center [676, 316] width 445 height 39
click at [372, 281] on input "B. Der gesamte Projektvorstand durch Tarifvereinbarung an wichtigen Entscheidun…" at bounding box center [372, 275] width 0 height 12
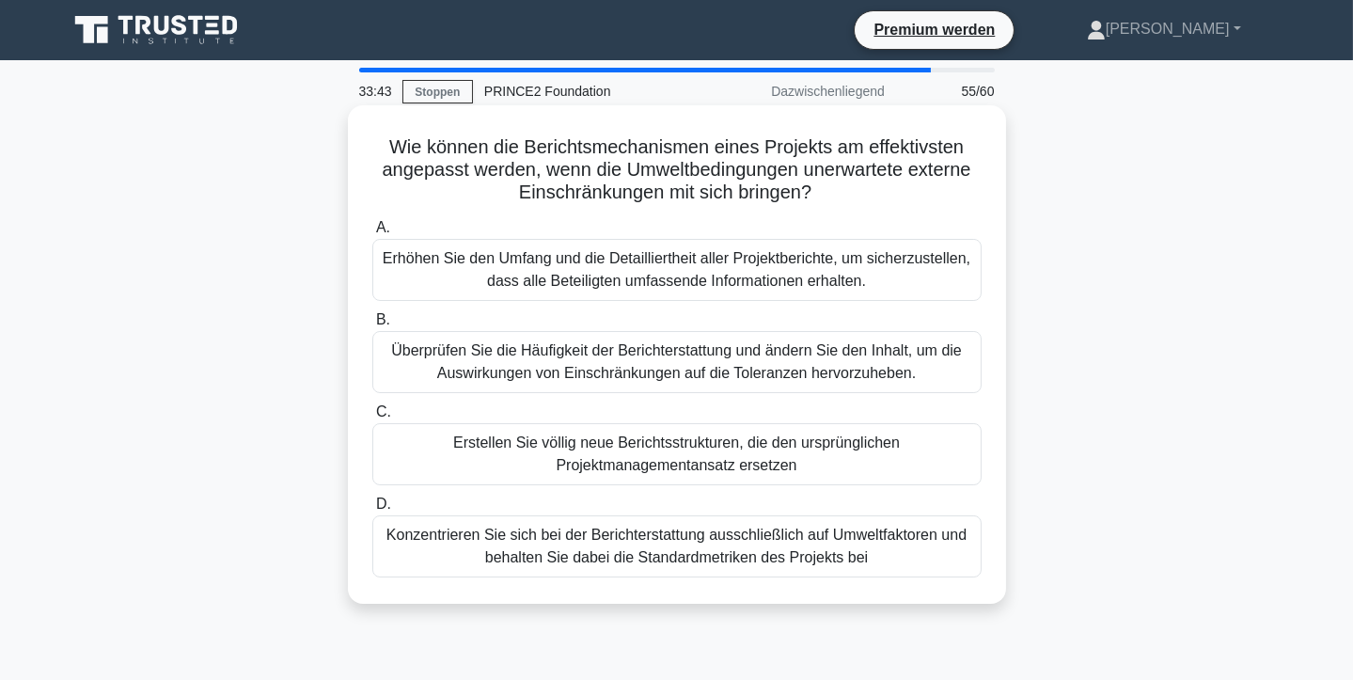
click at [748, 354] on font "Überprüfen Sie die Häufigkeit der Berichterstattung und ändern Sie den Inhalt, …" at bounding box center [676, 361] width 571 height 39
click at [372, 326] on input "B. Überprüfen Sie die Häufigkeit der Berichterstattung und ändern Sie den Inhal…" at bounding box center [372, 320] width 0 height 12
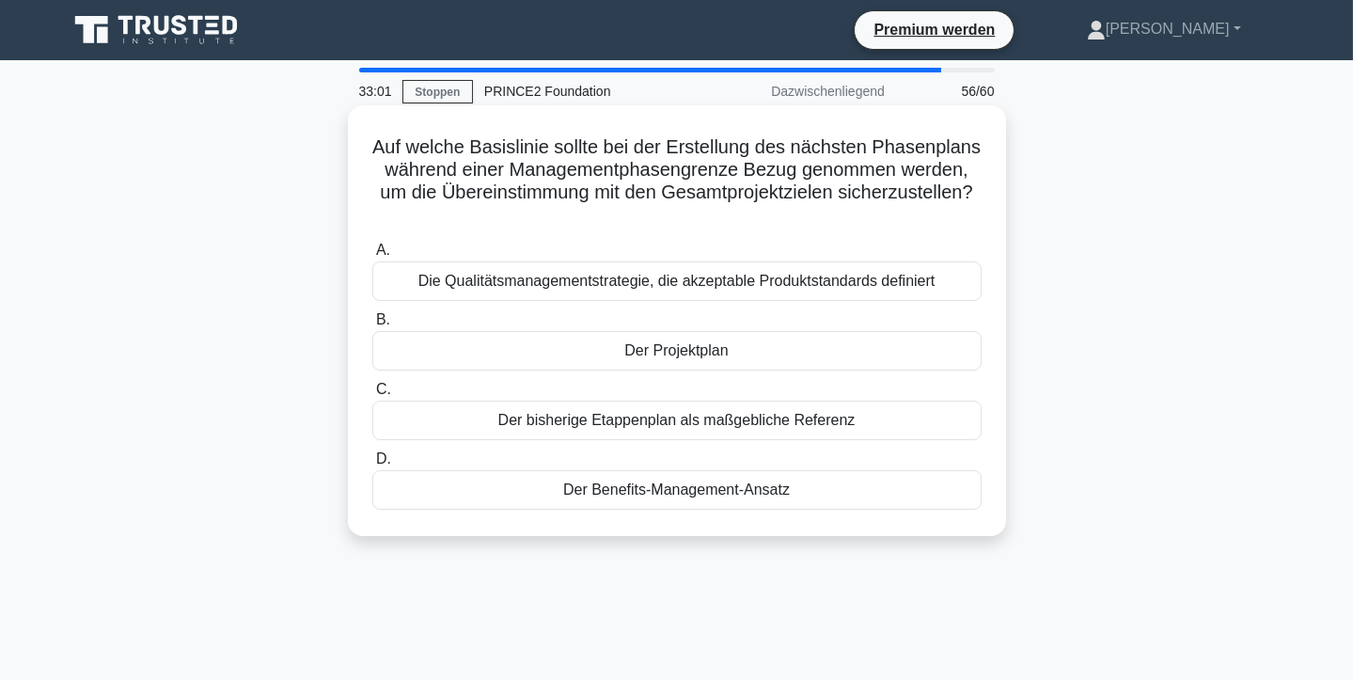
click at [671, 422] on font "Der bisherige Etappenplan als maßgebliche Referenz" at bounding box center [676, 420] width 357 height 16
click at [372, 396] on input "C. Der bisherige Etappenplan als maßgebliche Referenz" at bounding box center [372, 390] width 0 height 12
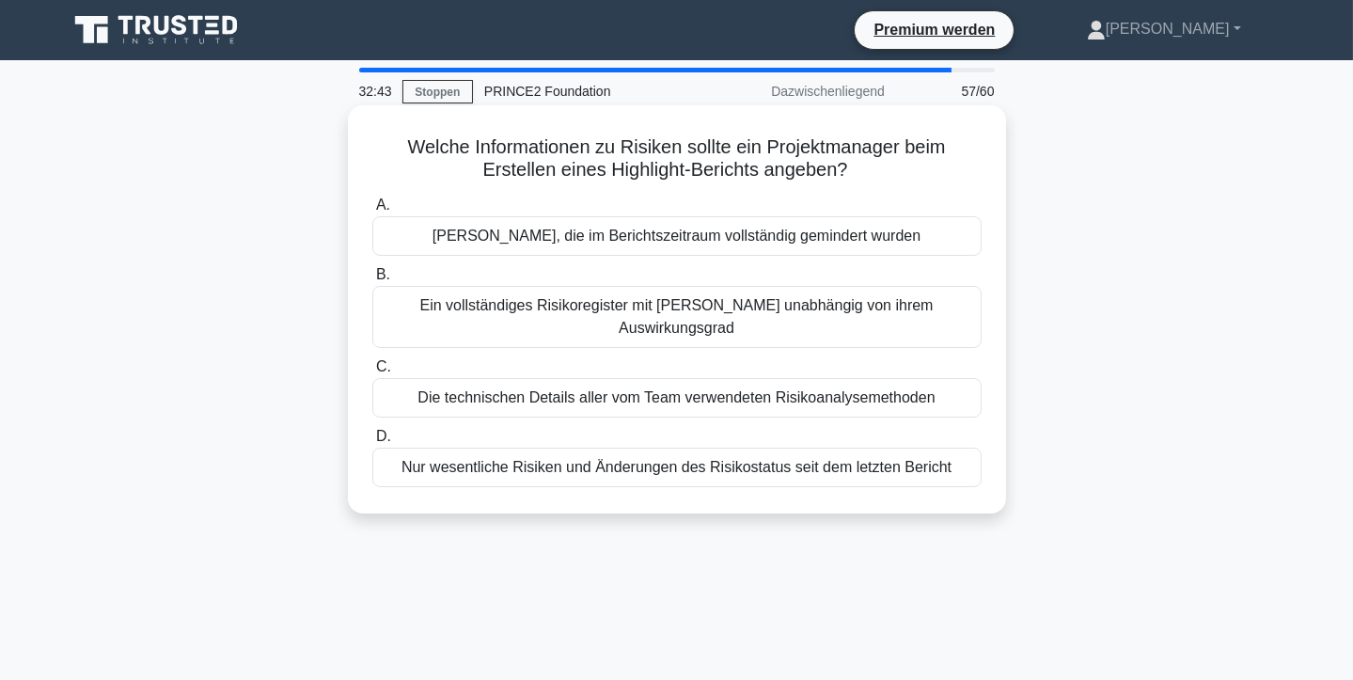
click at [779, 459] on font "Nur wesentliche Risiken und Änderungen des Risikostatus seit dem letzten Bericht" at bounding box center [676, 467] width 550 height 16
click at [372, 443] on input "D. Nur wesentliche Risiken und Änderungen des Risikostatus seit dem letzten Ber…" at bounding box center [372, 437] width 0 height 12
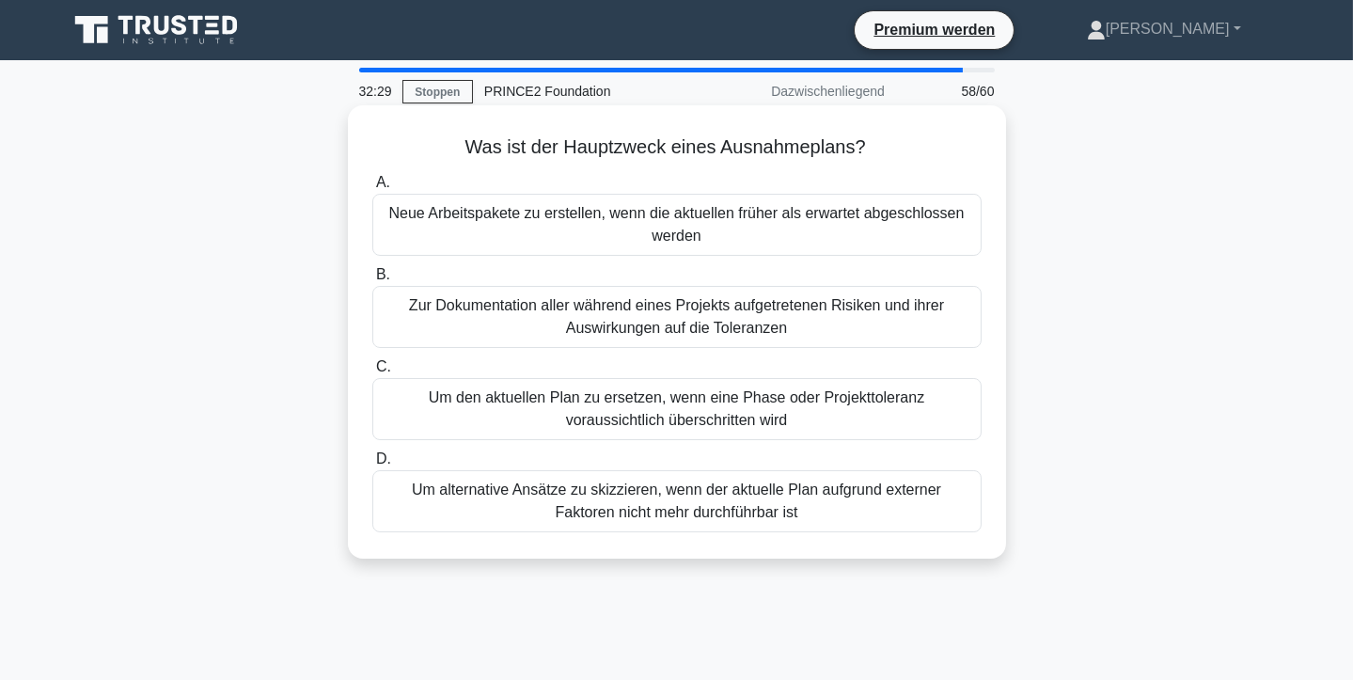
click at [692, 404] on font "Um den aktuellen Plan zu ersetzen, wenn eine Phase oder Projekttoleranz vorauss…" at bounding box center [676, 408] width 495 height 39
click at [372, 373] on input "C. Um den aktuellen Plan zu ersetzen, wenn eine Phase oder Projekttoleranz vora…" at bounding box center [372, 367] width 0 height 12
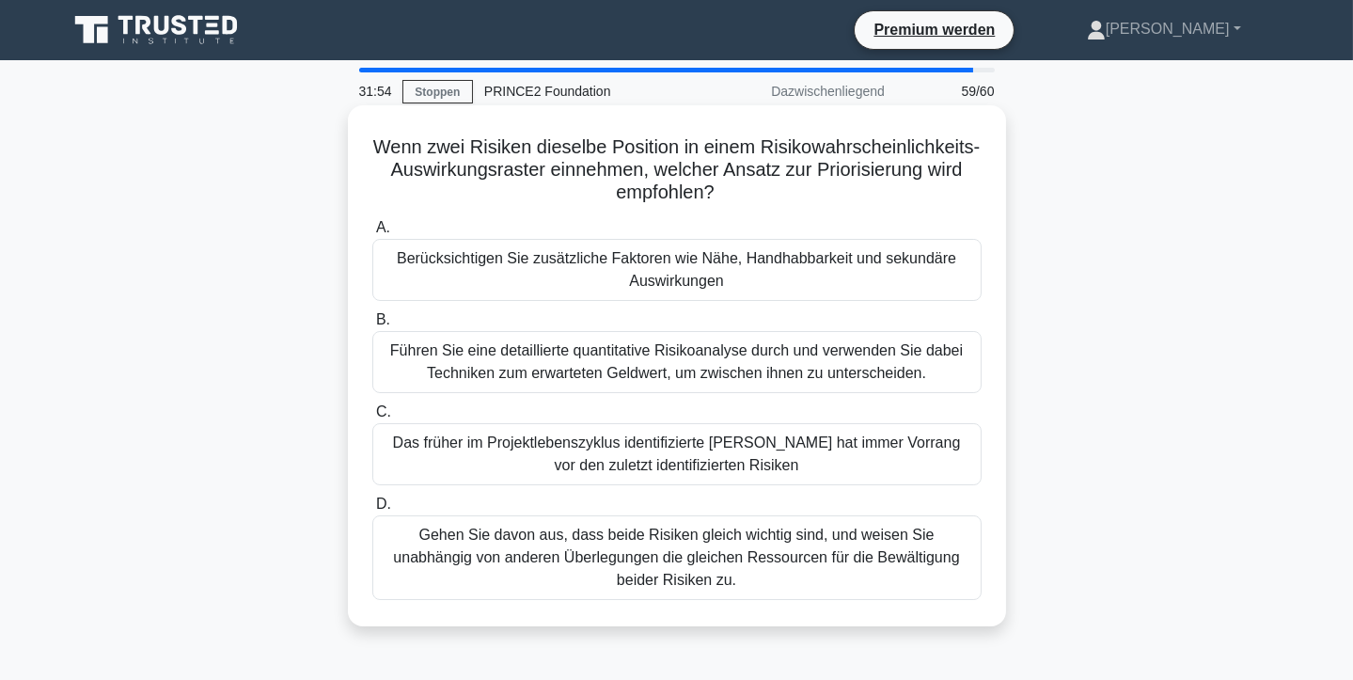
click at [718, 271] on font "Berücksichtigen Sie zusätzliche Faktoren wie Nähe, Handhabbarkeit und sekundäre…" at bounding box center [676, 269] width 559 height 39
click at [372, 234] on input "A. Berücksichtigen Sie zusätzliche Faktoren wie Nähe, Handhabbarkeit und sekund…" at bounding box center [372, 228] width 0 height 12
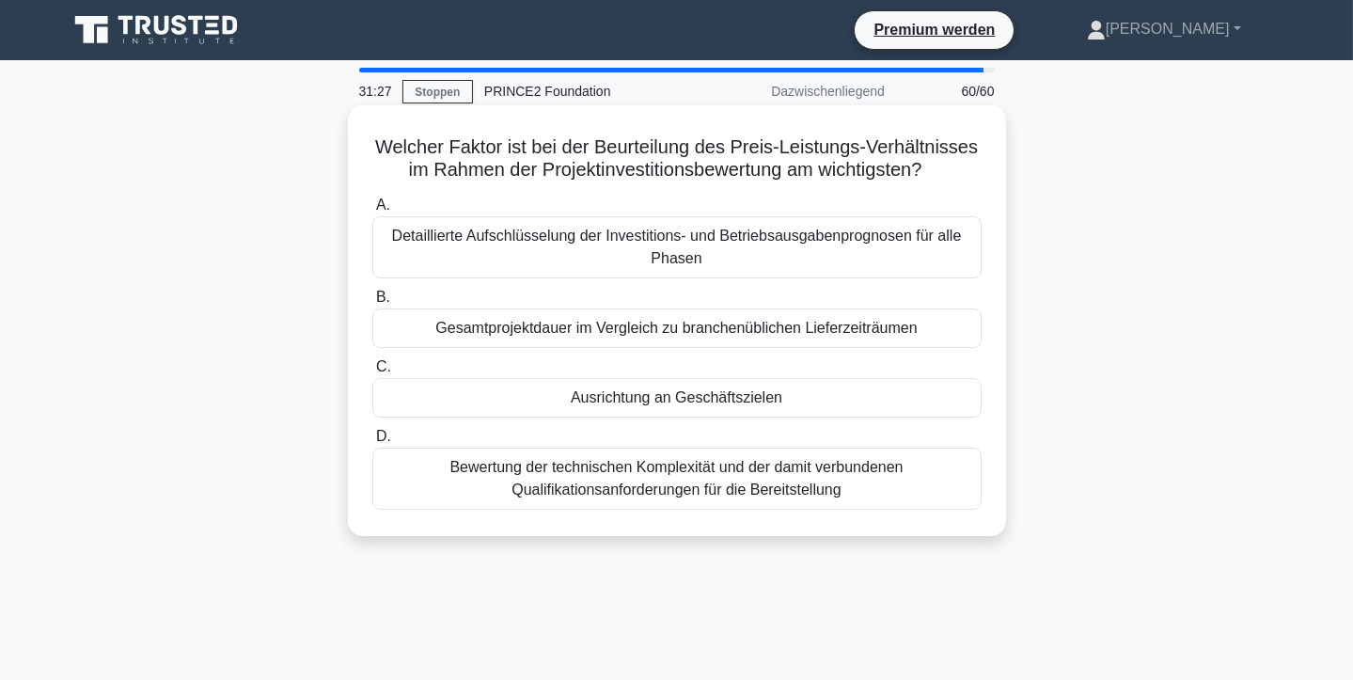
click at [649, 244] on font "Detaillierte Aufschlüsselung der Investitions- und Betriebsausgabenprognosen fü…" at bounding box center [677, 247] width 570 height 39
click at [372, 212] on input "A. Detaillierte Aufschlüsselung der Investitions- und Betriebsausgabenprognosen…" at bounding box center [372, 205] width 0 height 12
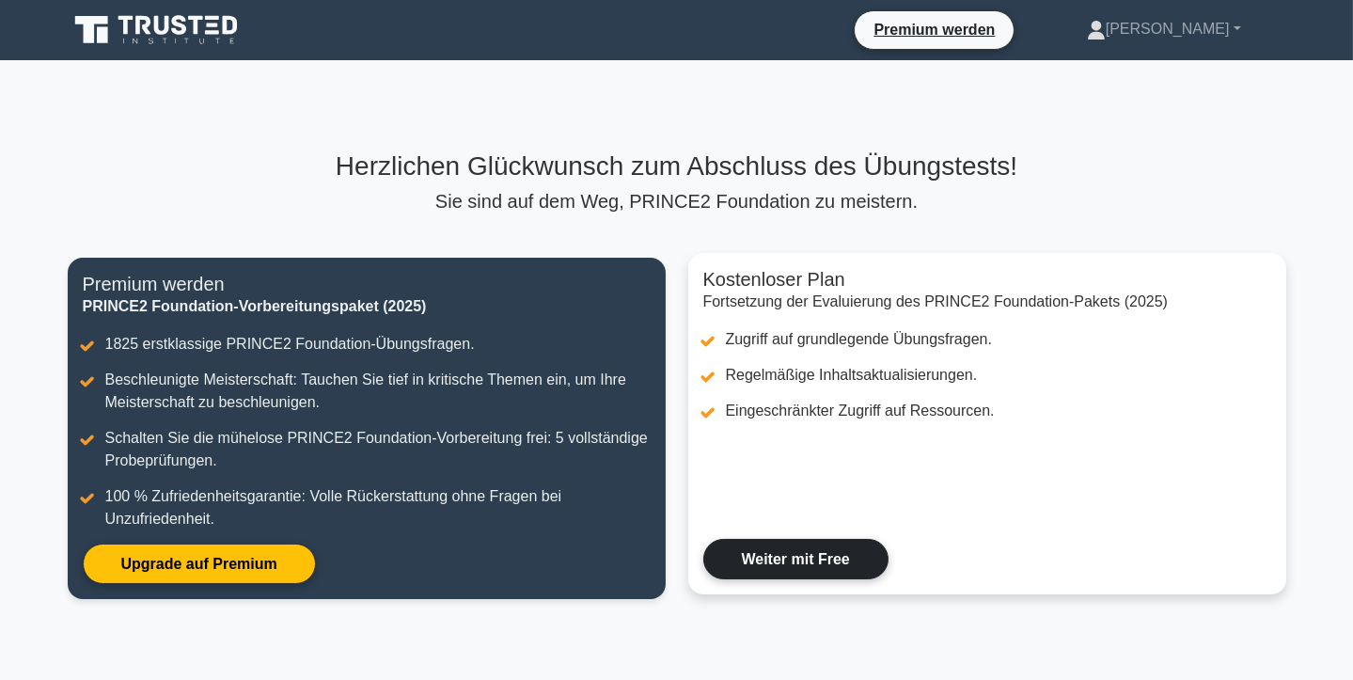
click at [859, 549] on link "Weiter mit Free" at bounding box center [795, 559] width 185 height 40
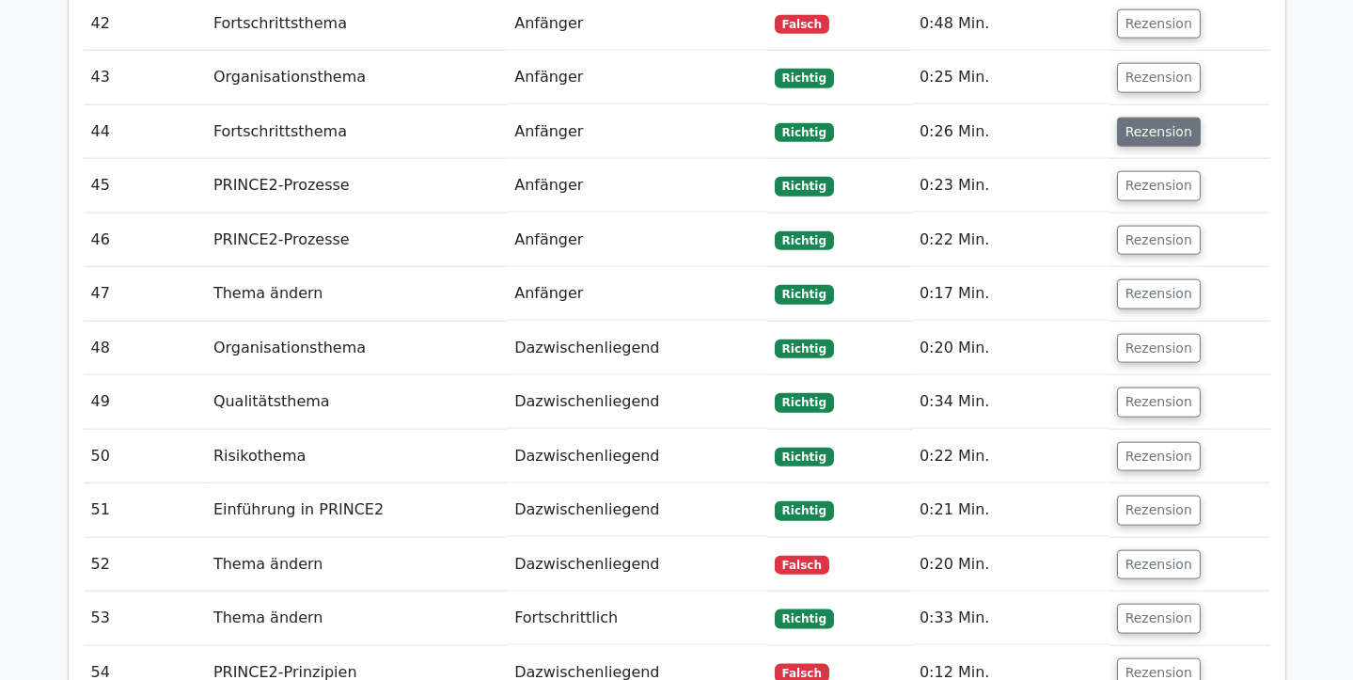
scroll to position [4575, 0]
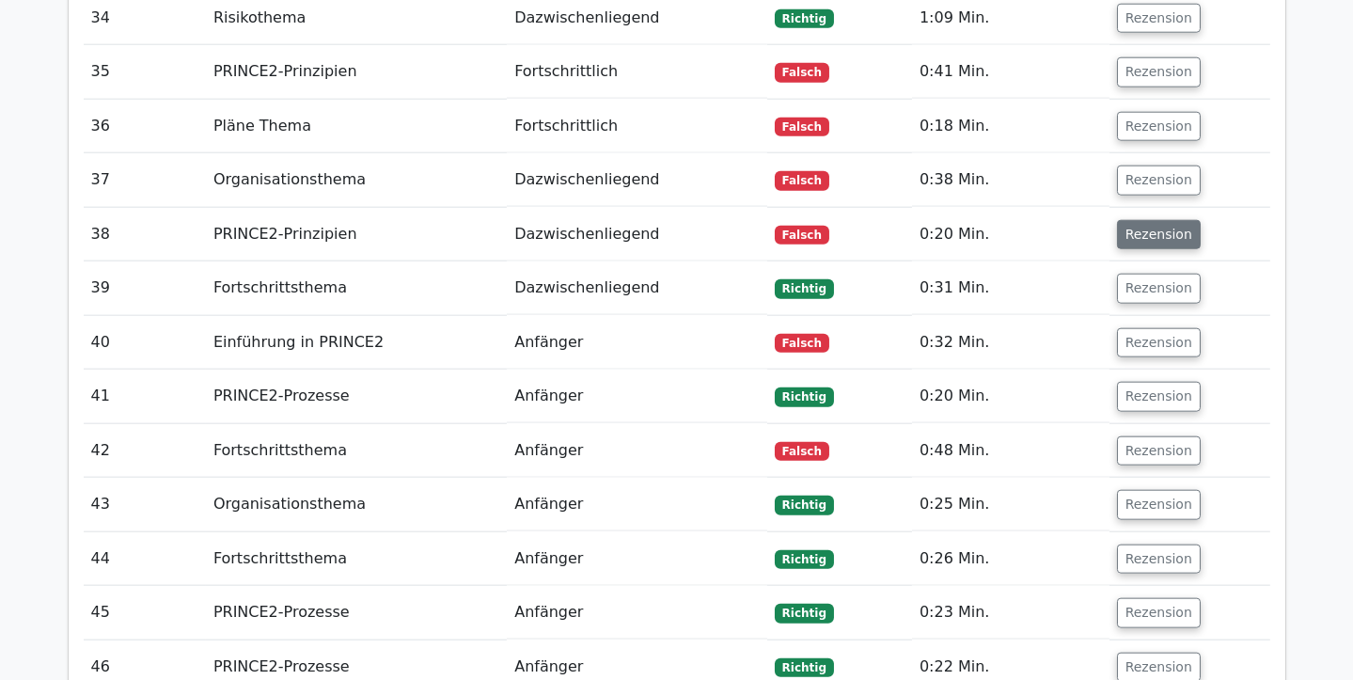
click at [1156, 227] on font "Rezension" at bounding box center [1158, 234] width 67 height 15
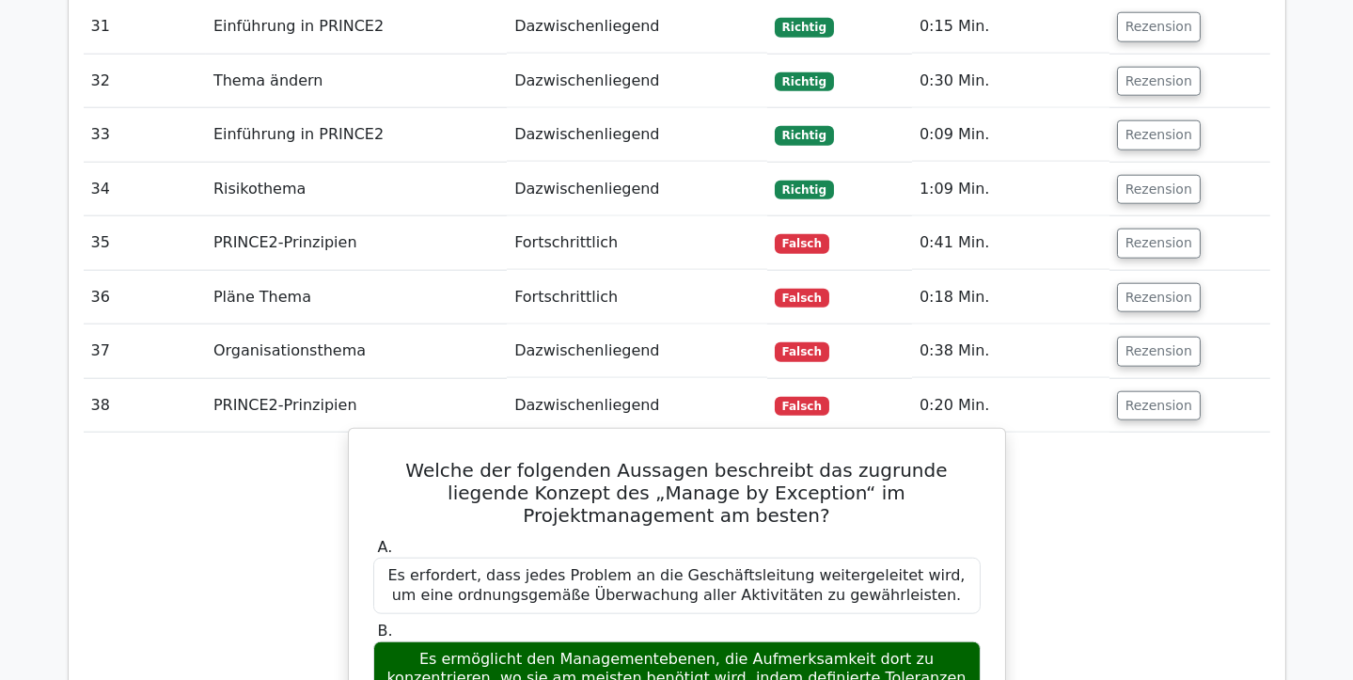
scroll to position [4233, 0]
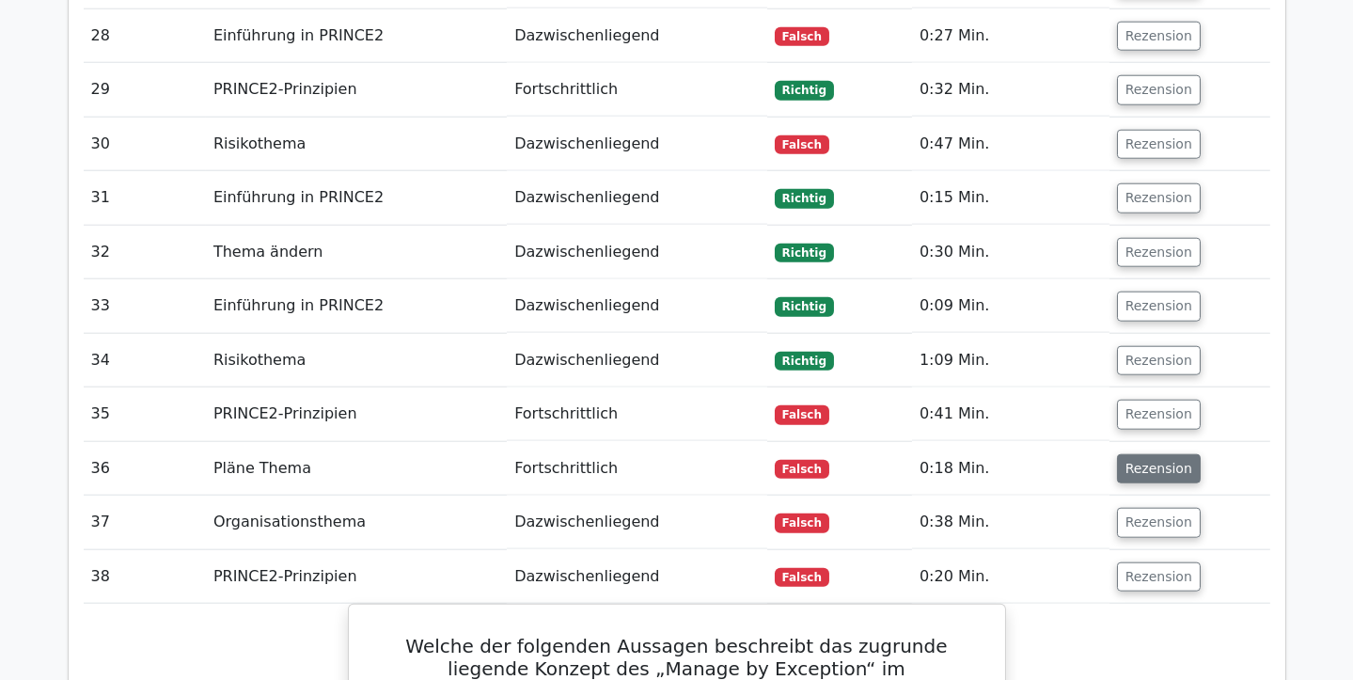
click at [1136, 461] on font "Rezension" at bounding box center [1158, 468] width 67 height 15
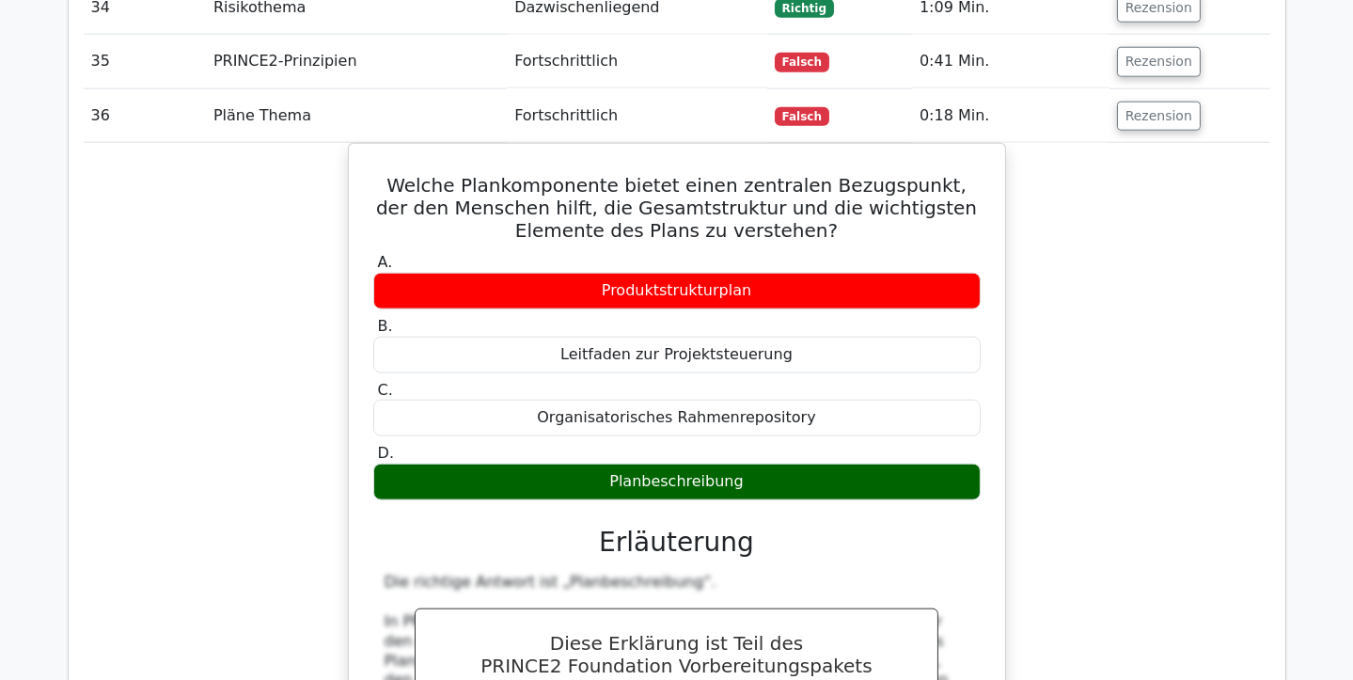
scroll to position [4404, 0]
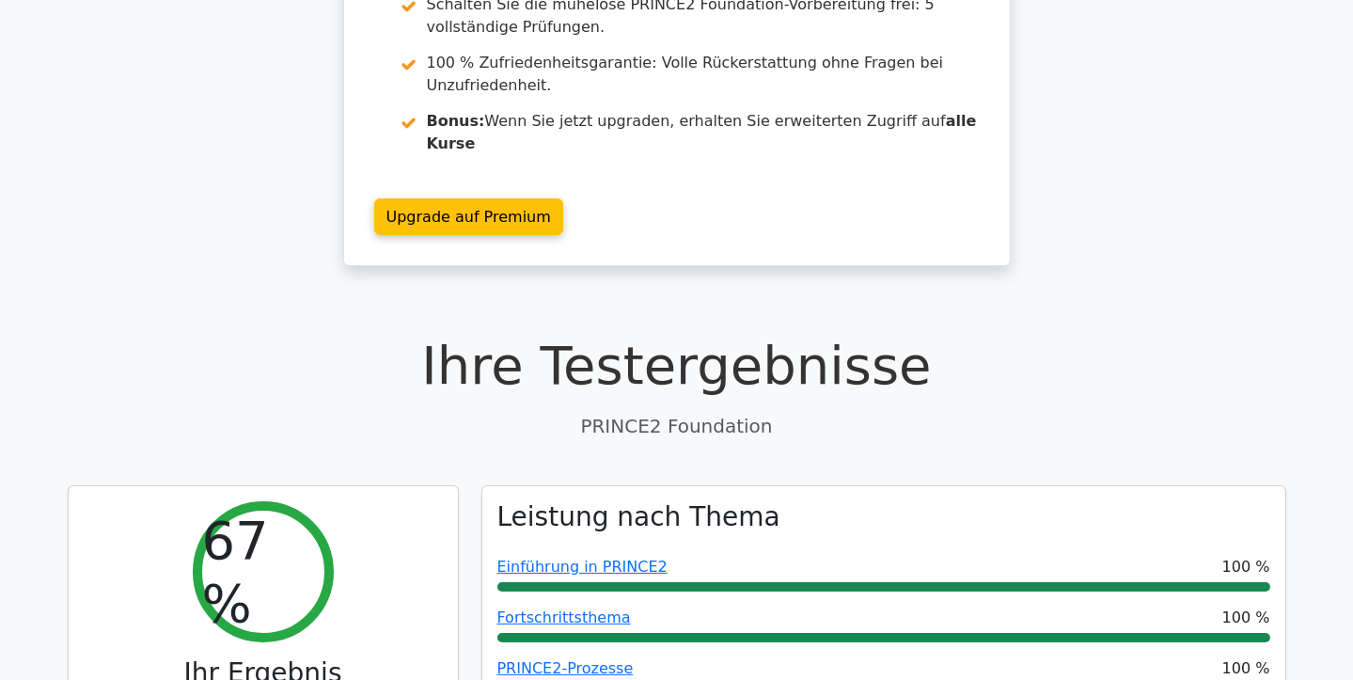
scroll to position [0, 0]
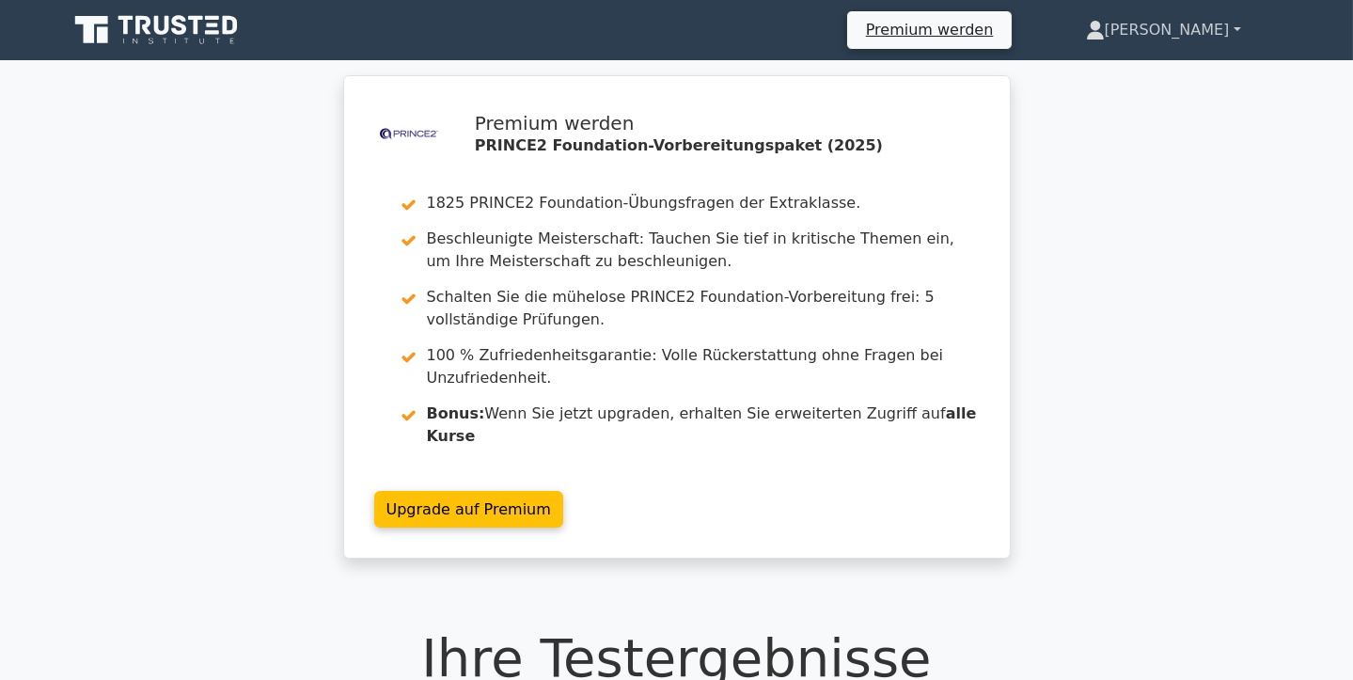
click at [1201, 29] on font "[PERSON_NAME]" at bounding box center [1167, 30] width 125 height 18
click at [1172, 70] on link "Profil" at bounding box center [1116, 74] width 149 height 30
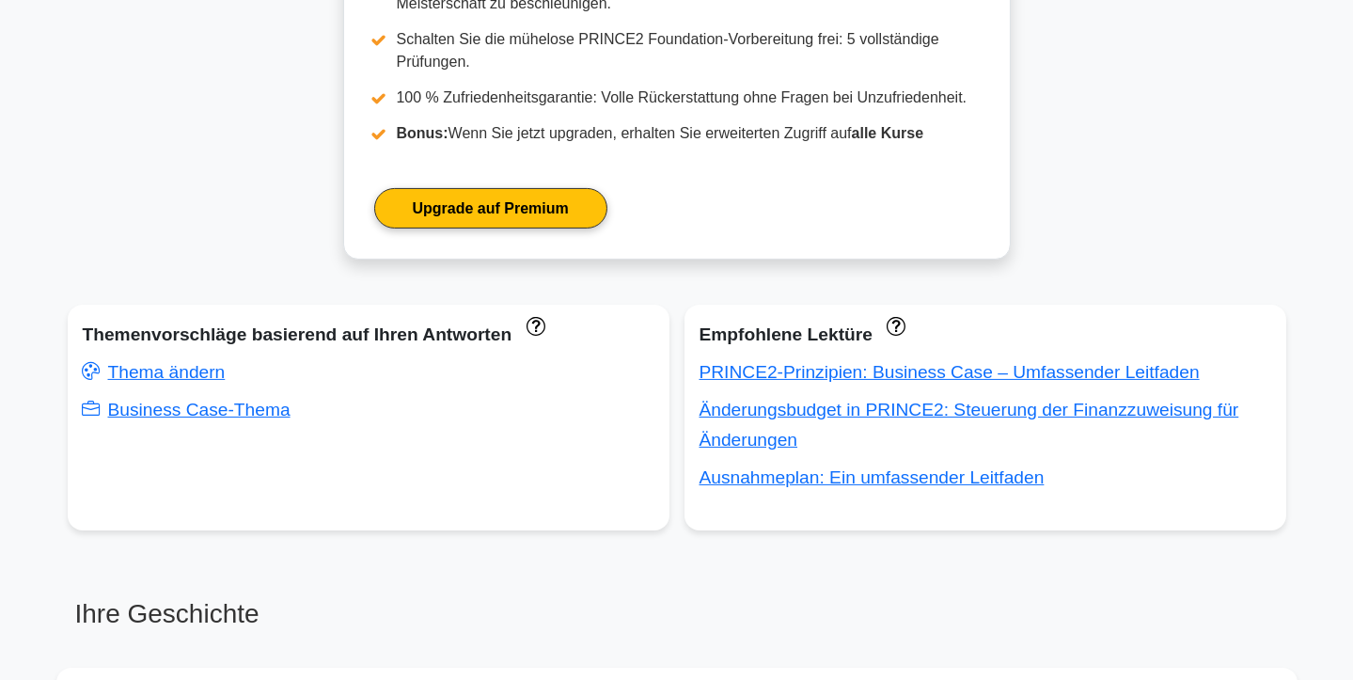
scroll to position [940, 0]
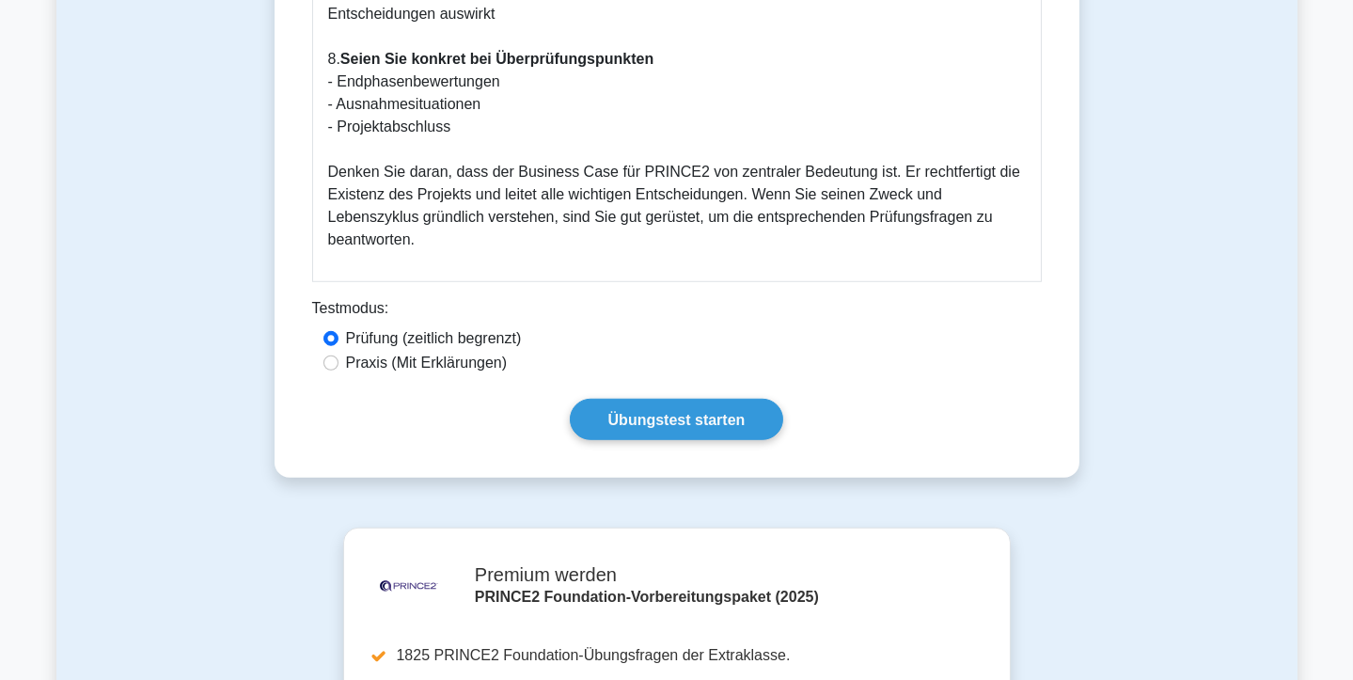
scroll to position [2821, 0]
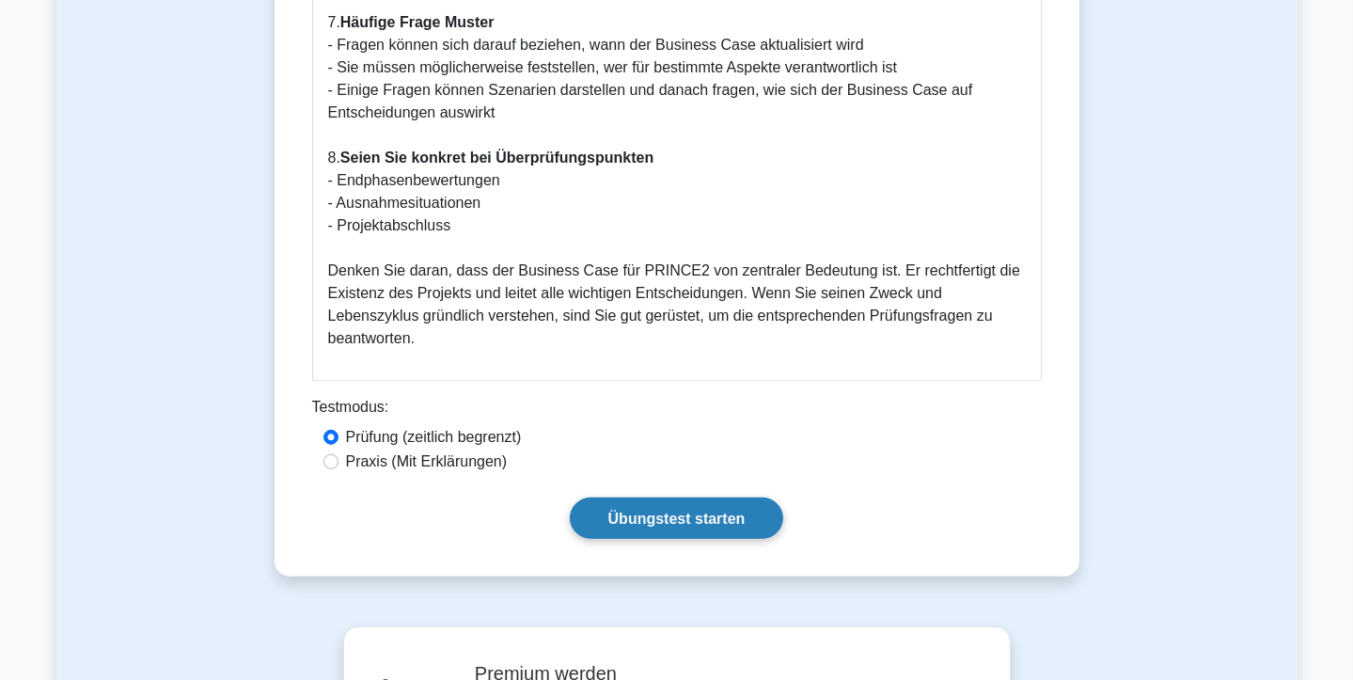
click at [751, 498] on link "Übungstest starten" at bounding box center [677, 517] width 214 height 40
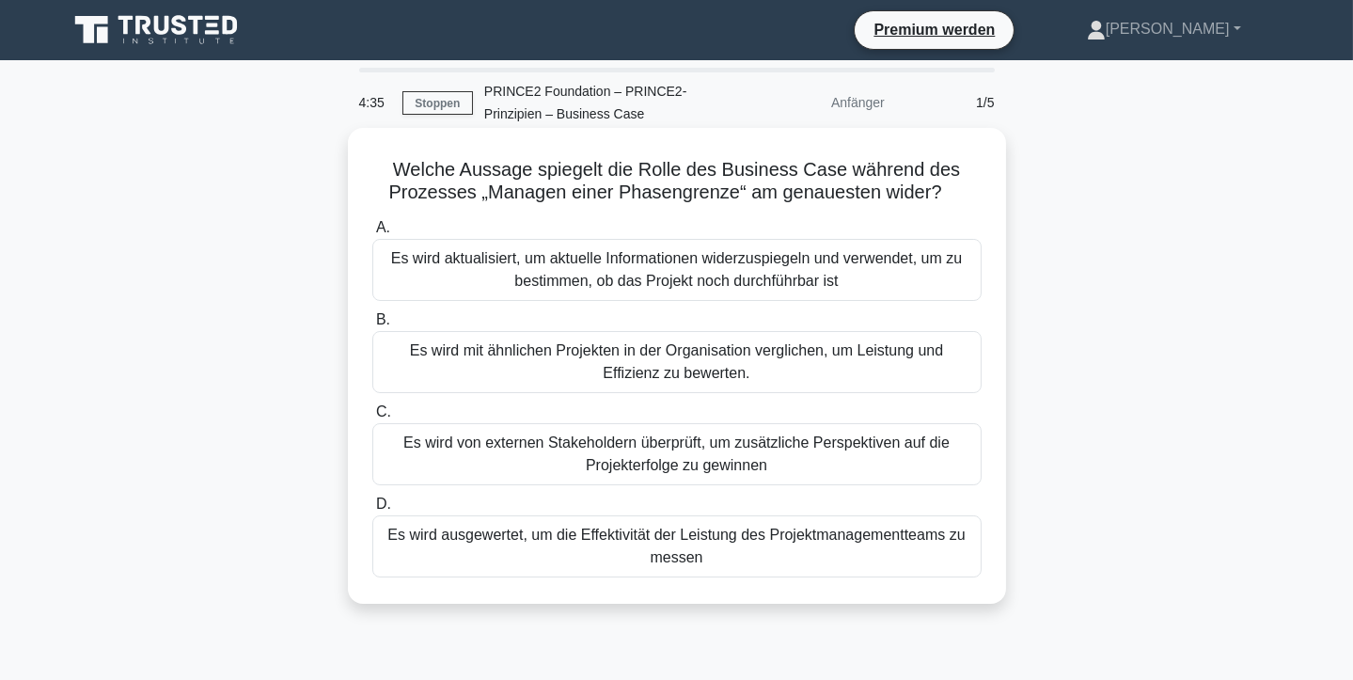
click at [832, 283] on font "Es wird aktualisiert, um aktuelle Informationen widerzuspiegeln und verwendet, …" at bounding box center [676, 269] width 571 height 39
click at [372, 234] on input "A. Es wird aktualisiert, um aktuelle Informationen widerzuspiegeln und verwende…" at bounding box center [372, 228] width 0 height 12
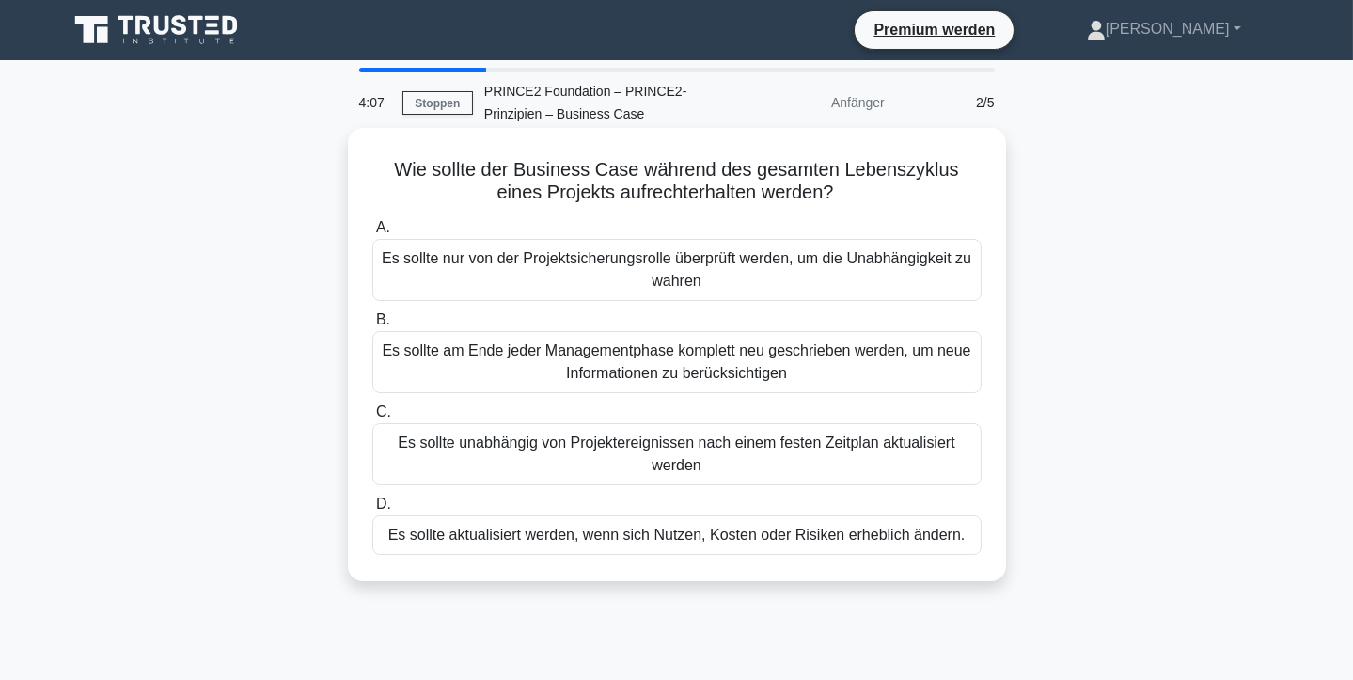
click at [715, 267] on font "Es sollte nur von der Projektsicherungsrolle überprüft werden, um die Unabhängi…" at bounding box center [677, 269] width 590 height 39
click at [372, 234] on input "A. Es sollte nur von der Projektsicherungsrolle überprüft werden, um die Unabhä…" at bounding box center [372, 228] width 0 height 12
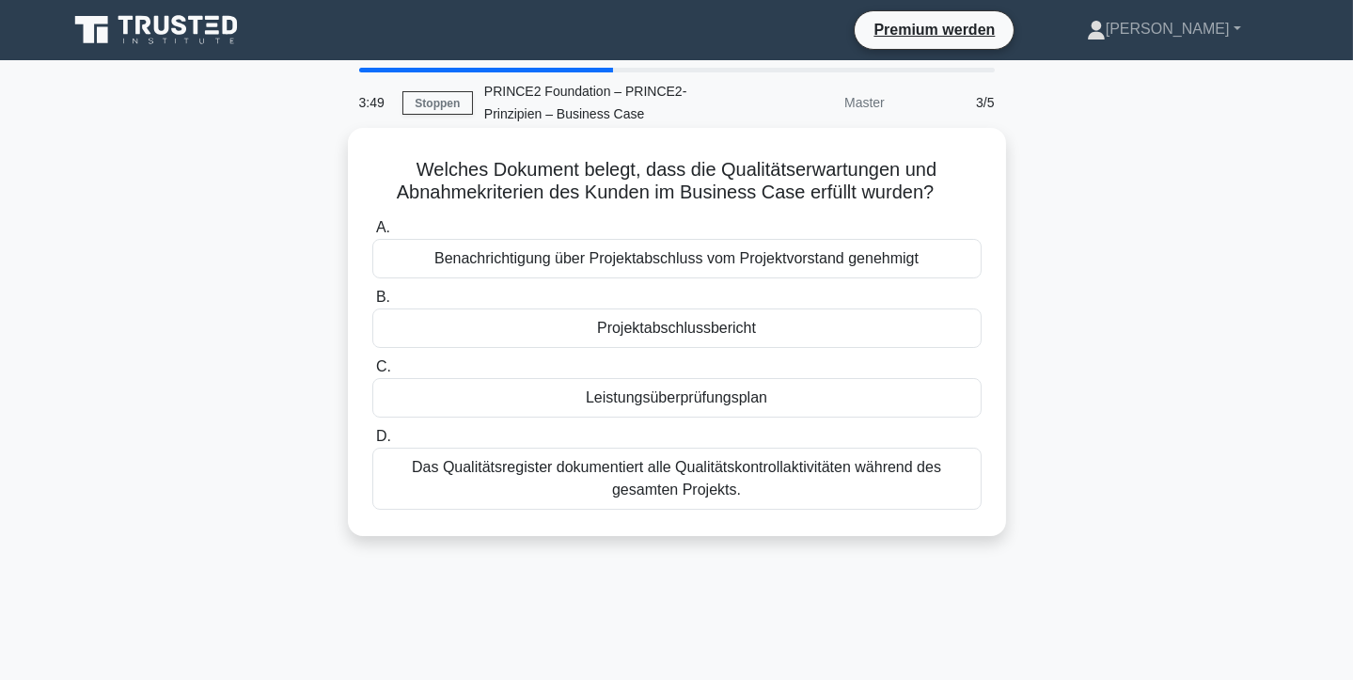
click at [681, 487] on font "Das Qualitätsregister dokumentiert alle Qualitätskontrollaktivitäten während de…" at bounding box center [676, 478] width 529 height 39
click at [372, 443] on input "D. Das Qualitätsregister dokumentiert alle Qualitätskontrollaktivitäten während…" at bounding box center [372, 437] width 0 height 12
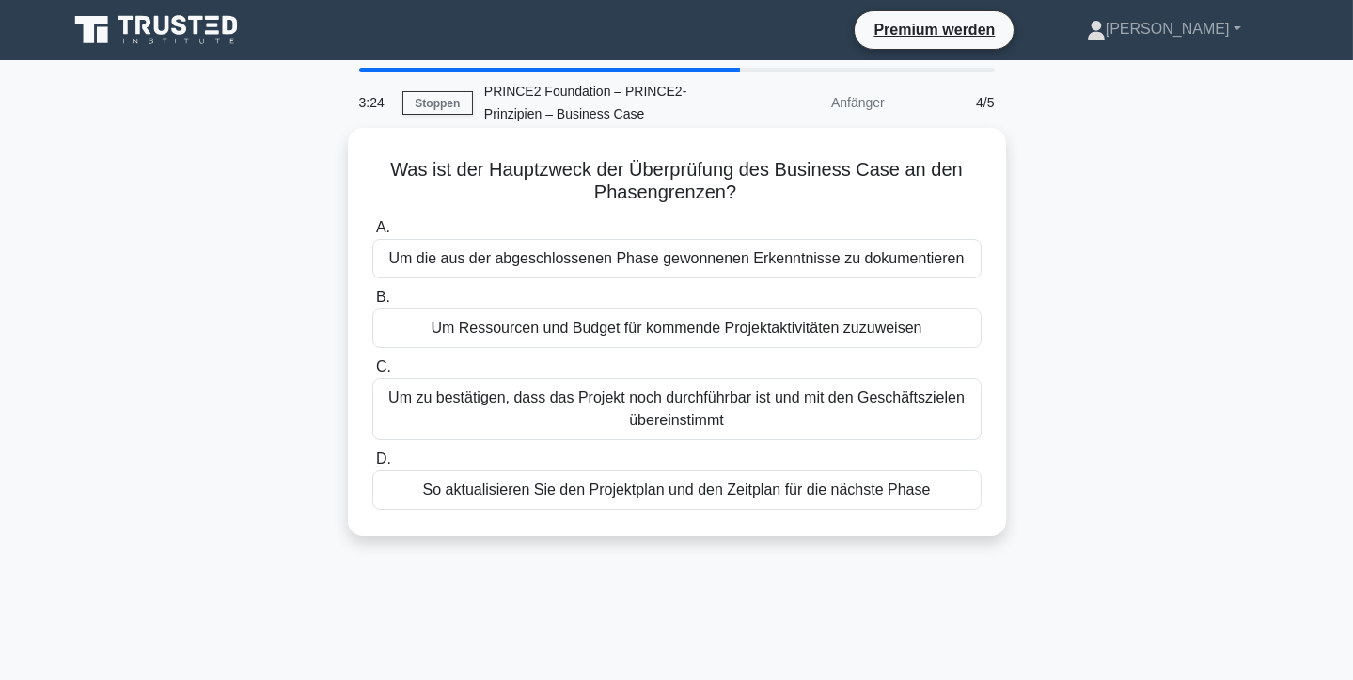
click at [700, 422] on font "Um zu bestätigen, dass das Projekt noch durchführbar ist und mit den Geschäftsz…" at bounding box center [676, 408] width 576 height 39
click at [372, 373] on input "C. Um zu bestätigen, dass das Projekt noch durchführbar ist und mit den Geschäf…" at bounding box center [372, 367] width 0 height 12
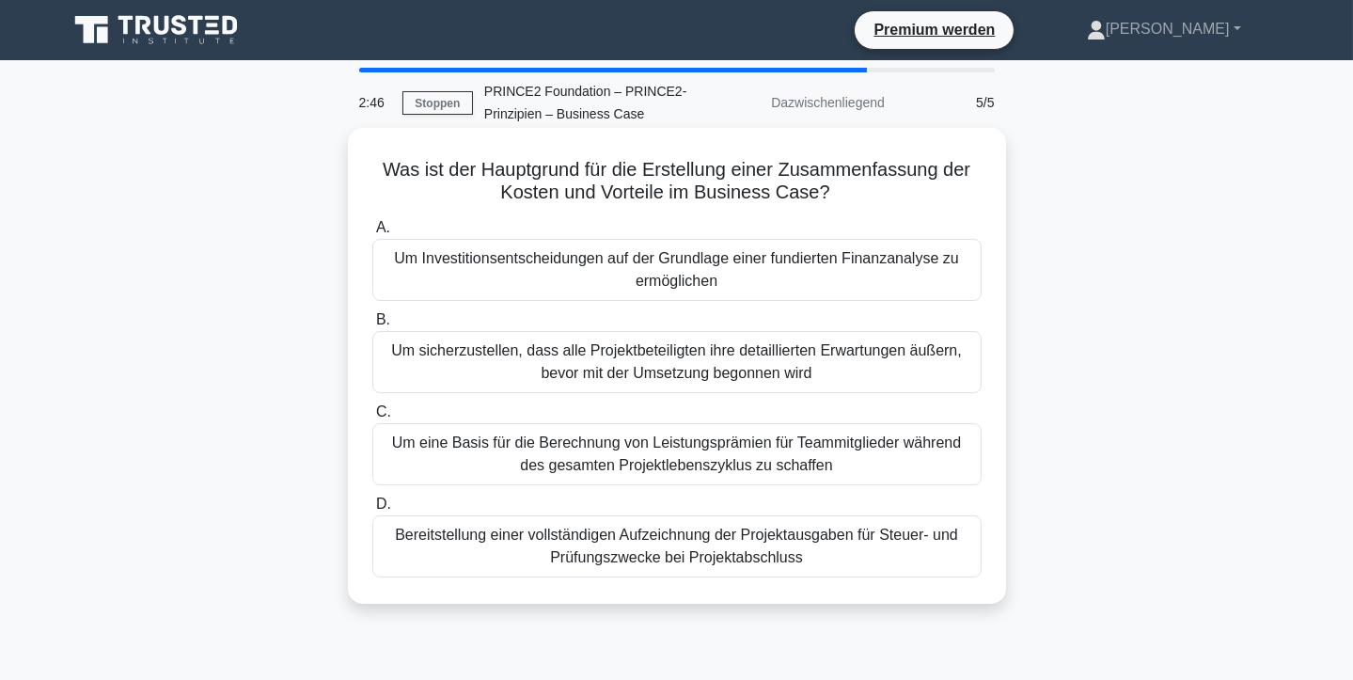
click at [731, 279] on font "Um Investitionsentscheidungen auf der Grundlage einer fundierten Finanzanalyse …" at bounding box center [677, 269] width 592 height 45
click at [372, 234] on input "A. Um Investitionsentscheidungen auf der Grundlage einer fundierten Finanzanaly…" at bounding box center [372, 228] width 0 height 12
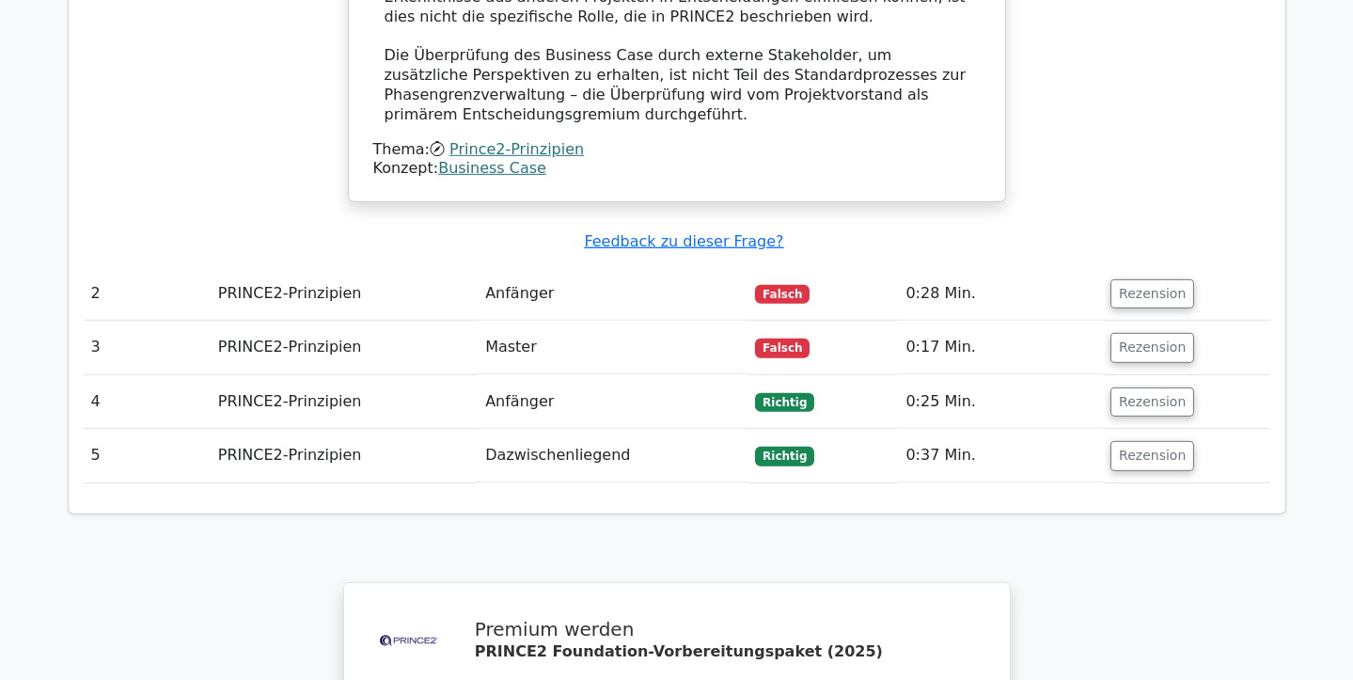
scroll to position [2222, 0]
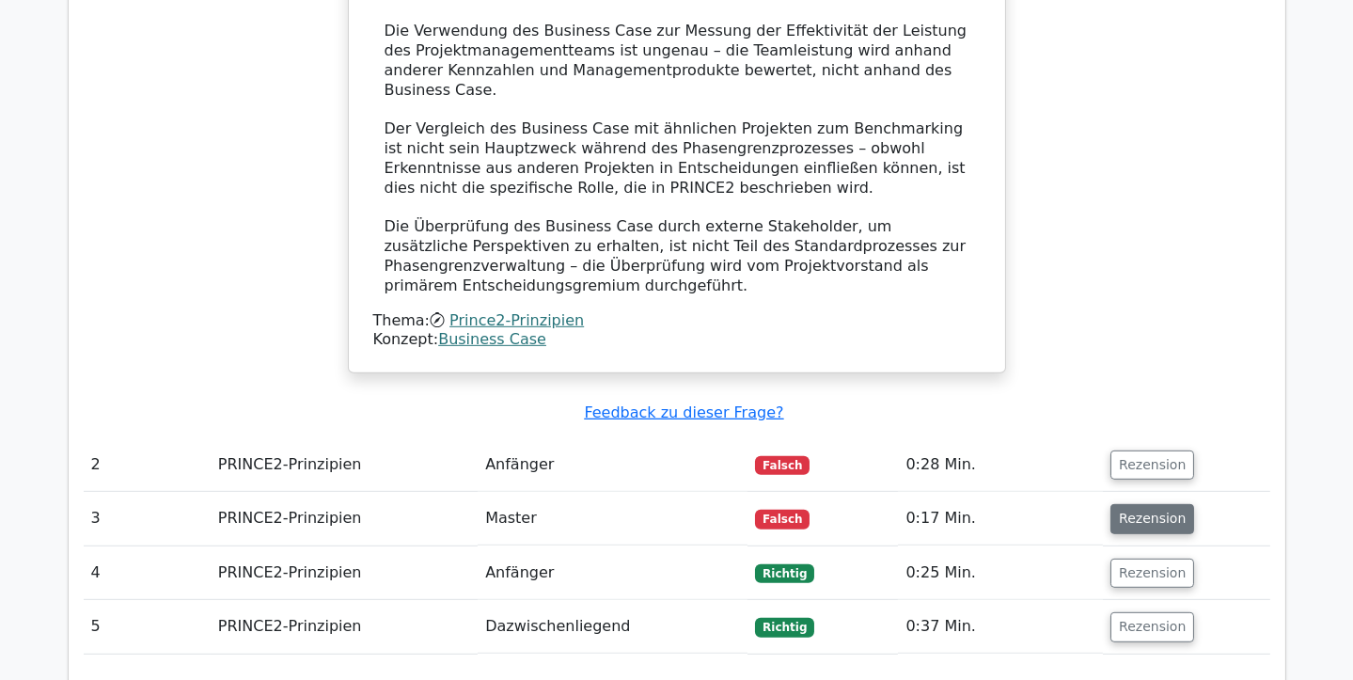
click at [1155, 511] on font "Rezension" at bounding box center [1152, 518] width 67 height 15
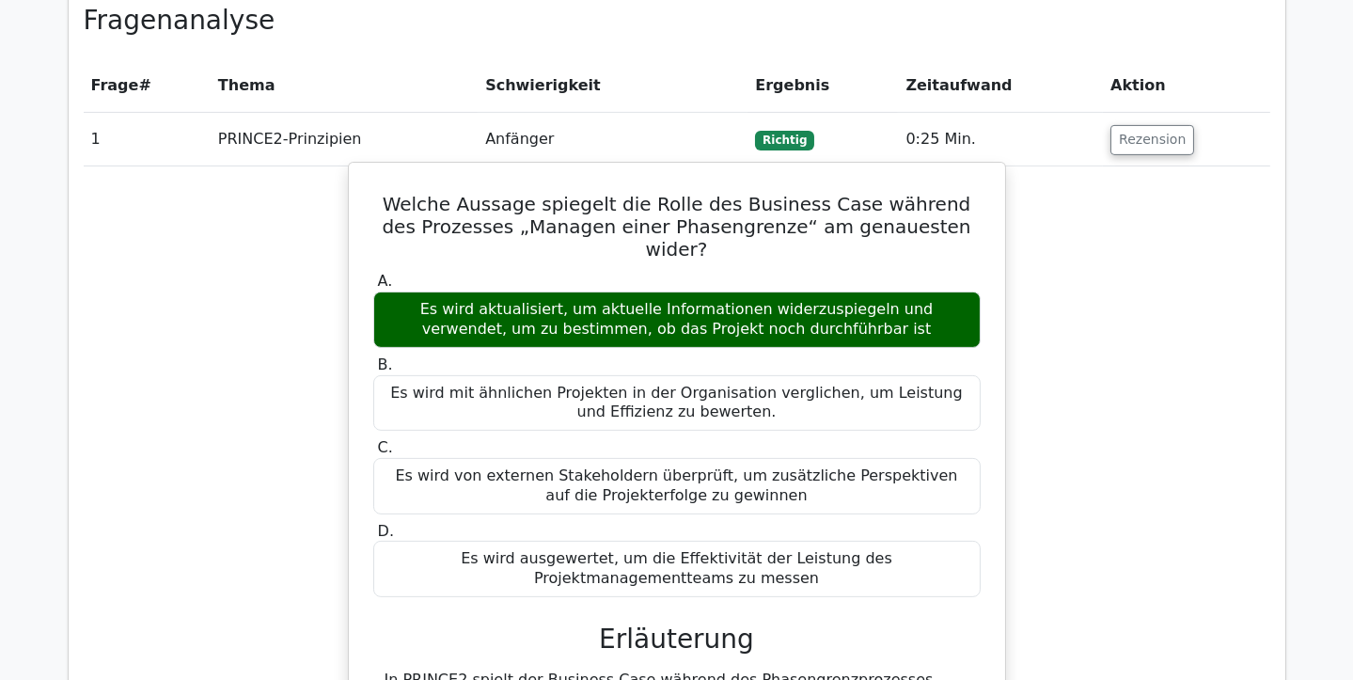
scroll to position [940, 0]
